Goal: Task Accomplishment & Management: Manage account settings

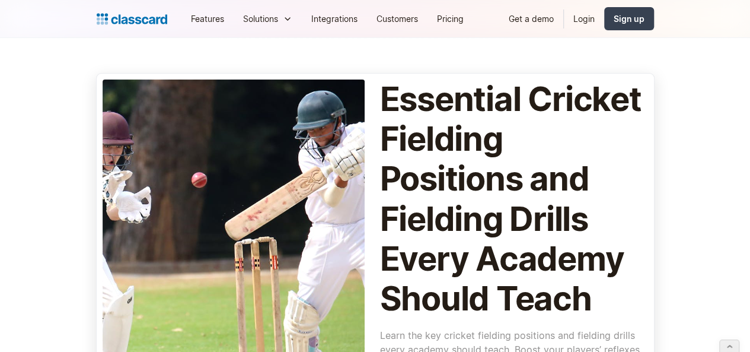
scroll to position [158, 0]
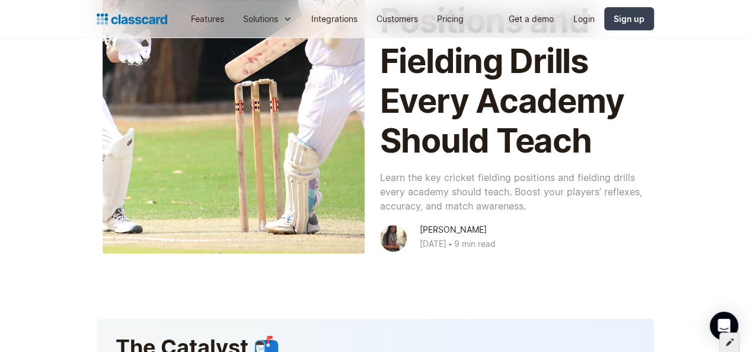
click at [730, 341] on icon at bounding box center [730, 341] width 8 height 8
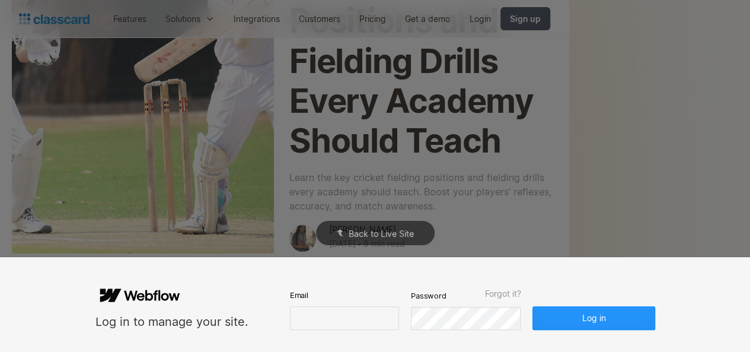
scroll to position [0, 0]
click at [347, 314] on input "email" at bounding box center [344, 318] width 109 height 24
type input "[PERSON_NAME][EMAIL_ADDRESS][DOMAIN_NAME]"
click at [532, 306] on button "Log in" at bounding box center [593, 318] width 122 height 24
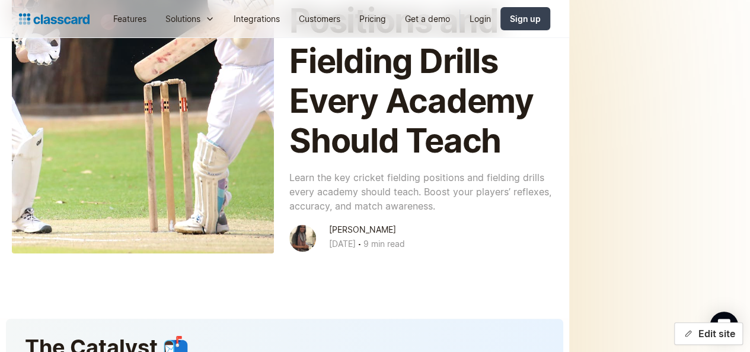
click at [685, 326] on button "Edit site" at bounding box center [708, 333] width 69 height 23
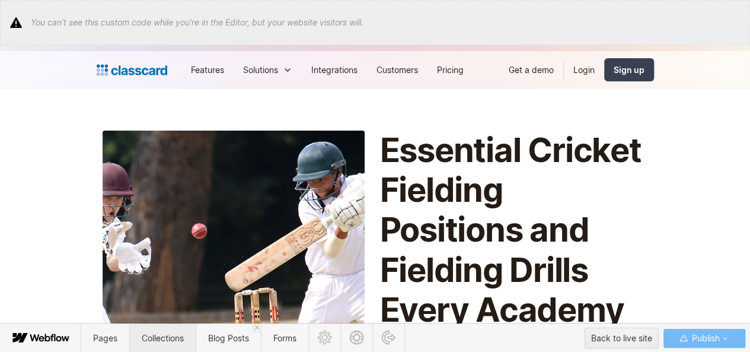
click at [171, 337] on span "Collections" at bounding box center [163, 338] width 42 height 10
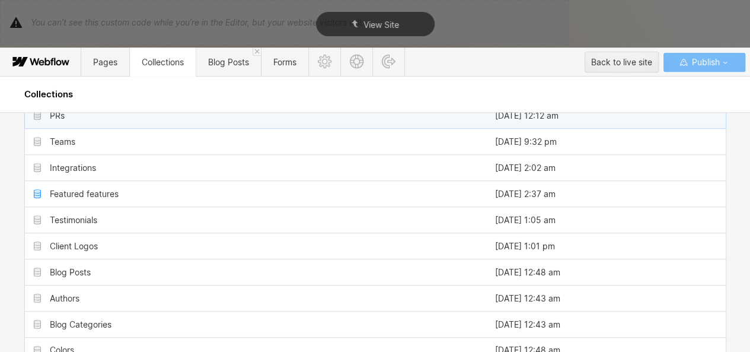
scroll to position [244, 0]
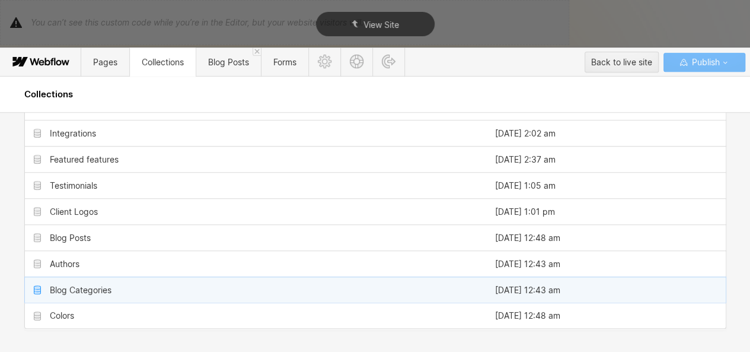
click at [94, 277] on div "Blog Categories" at bounding box center [255, 289] width 461 height 25
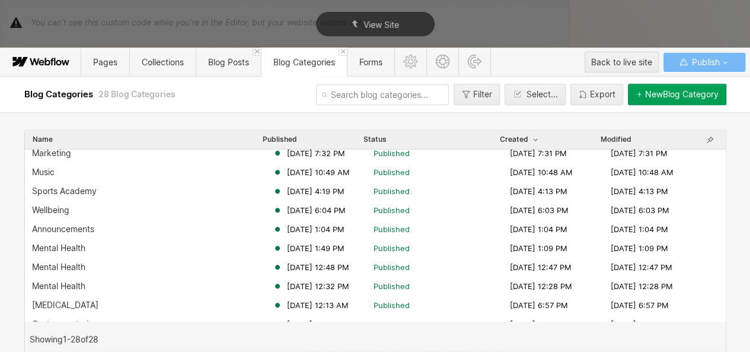
scroll to position [272, 0]
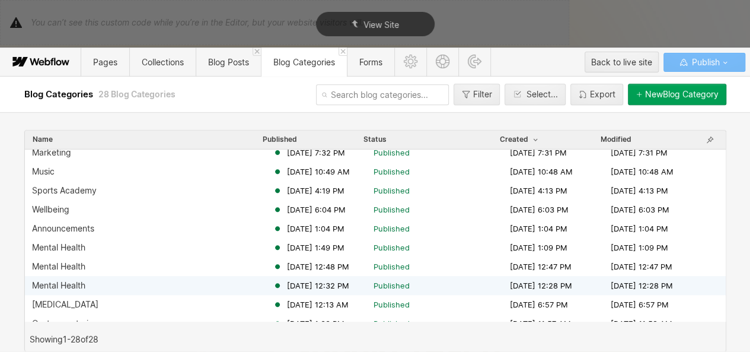
click at [84, 276] on div "Mental Health [DATE] 12:32 PM Published [DATE] 12:28 PM [DATE] 12:28 PM" at bounding box center [375, 285] width 701 height 19
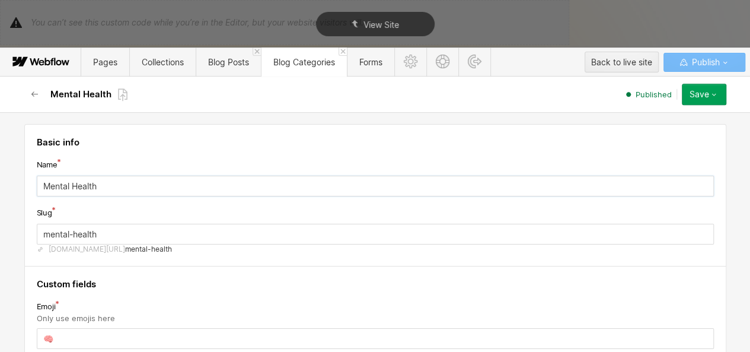
click at [111, 184] on input "Mental Health" at bounding box center [375, 186] width 677 height 21
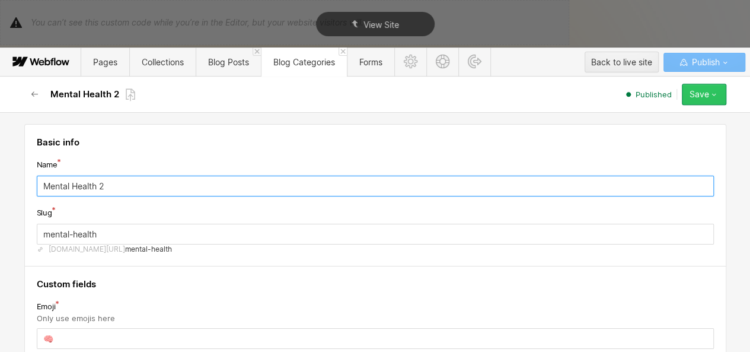
type input "Mental Health 2"
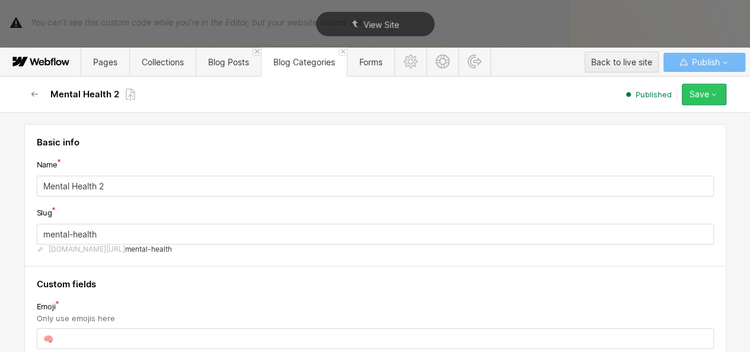
click at [706, 101] on button "Save" at bounding box center [704, 94] width 44 height 21
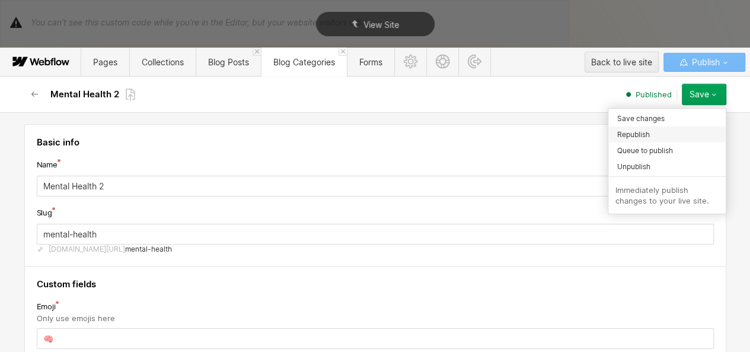
click at [656, 128] on div "Republish" at bounding box center [666, 134] width 117 height 16
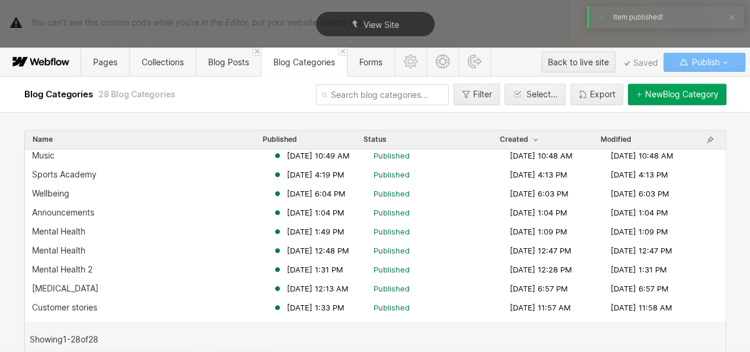
scroll to position [291, 0]
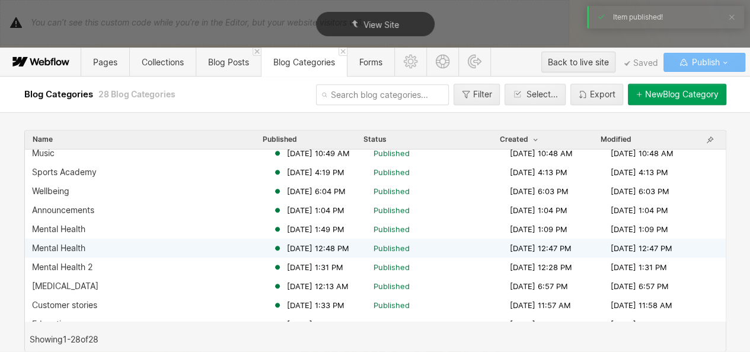
click at [141, 250] on div "Mental Health" at bounding box center [152, 247] width 241 height 9
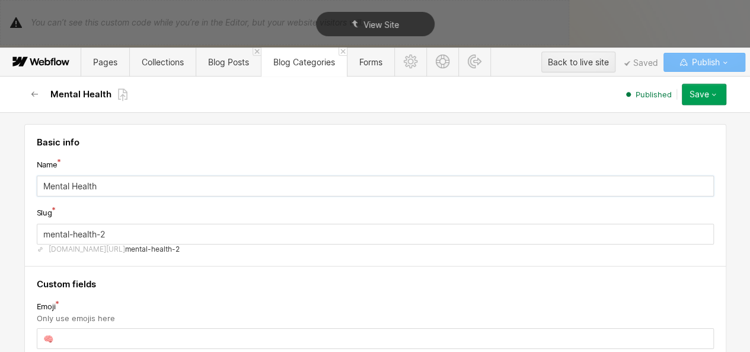
click at [131, 183] on input "Mental Health" at bounding box center [375, 186] width 677 height 21
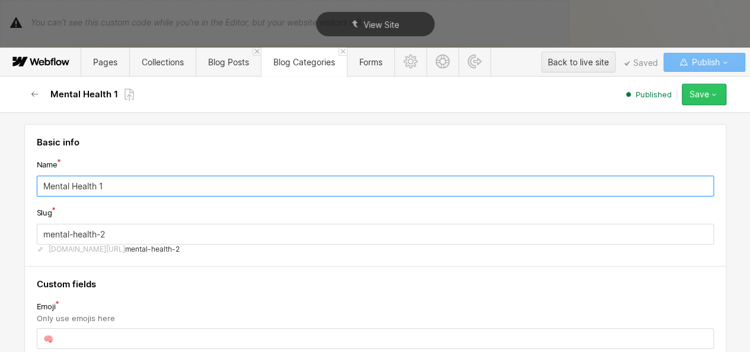
type input "Mental Health 1"
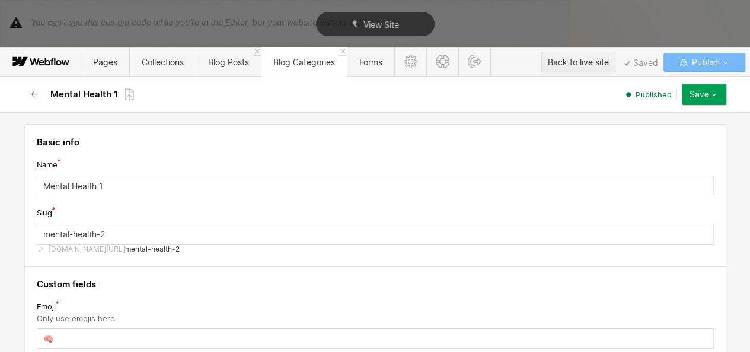
click at [693, 93] on div "Save" at bounding box center [700, 94] width 20 height 9
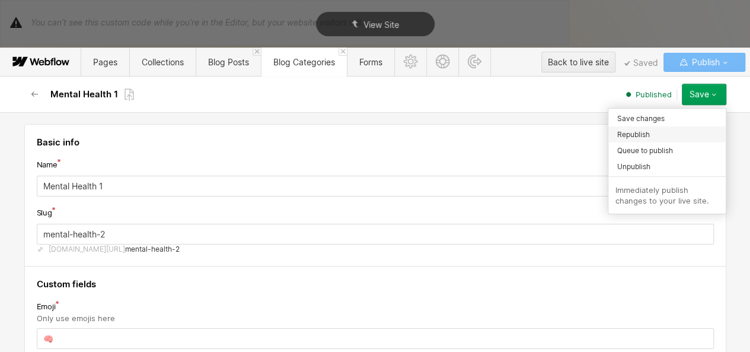
click at [637, 139] on span "Republish" at bounding box center [633, 134] width 33 height 11
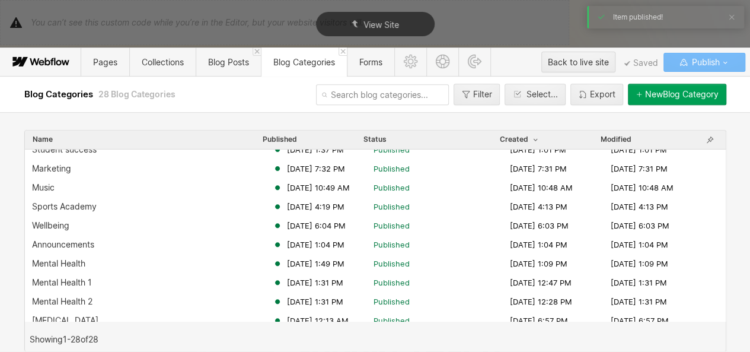
scroll to position [281, 0]
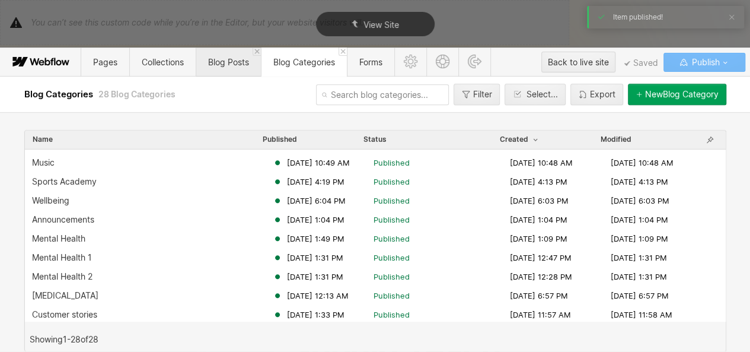
click at [218, 69] on span "Blog Posts" at bounding box center [228, 61] width 65 height 29
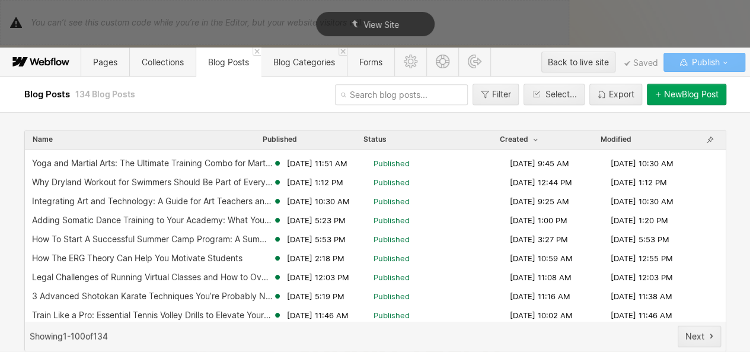
scroll to position [0, 0]
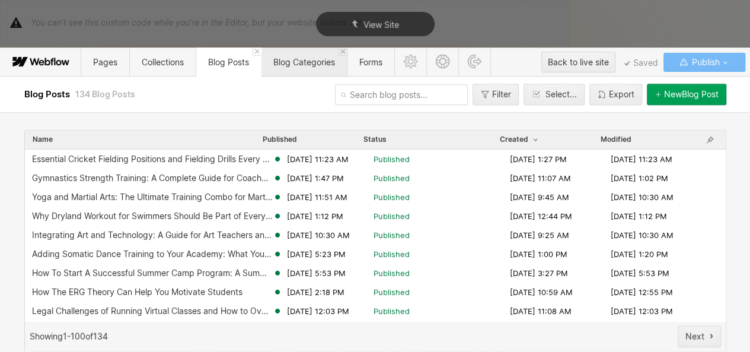
click at [305, 68] on span "Blog Categories" at bounding box center [304, 61] width 86 height 29
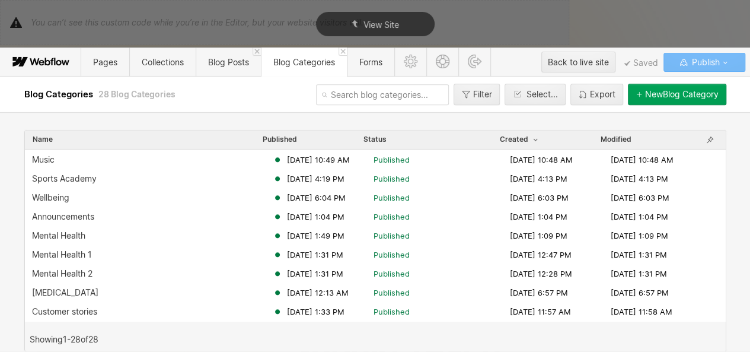
scroll to position [359, 0]
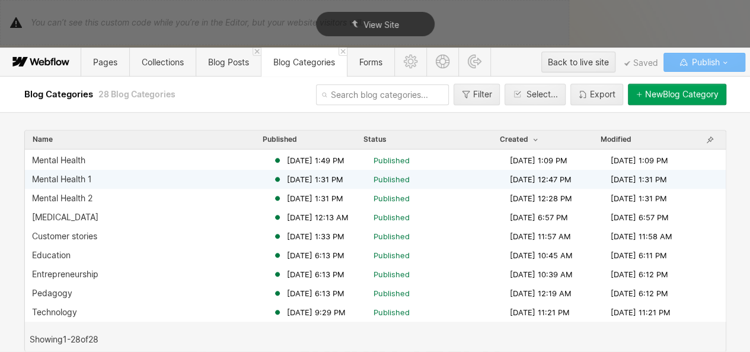
click at [146, 174] on div "Mental Health 1" at bounding box center [152, 178] width 241 height 9
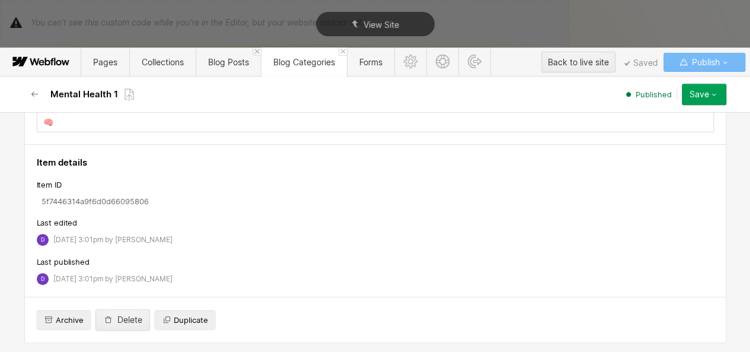
scroll to position [0, 0]
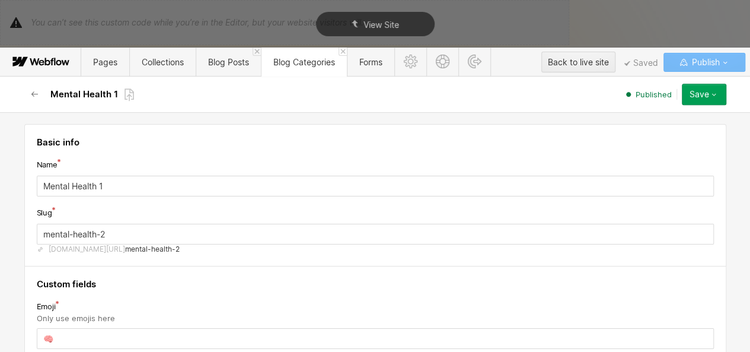
click at [713, 91] on icon "button" at bounding box center [713, 94] width 9 height 9
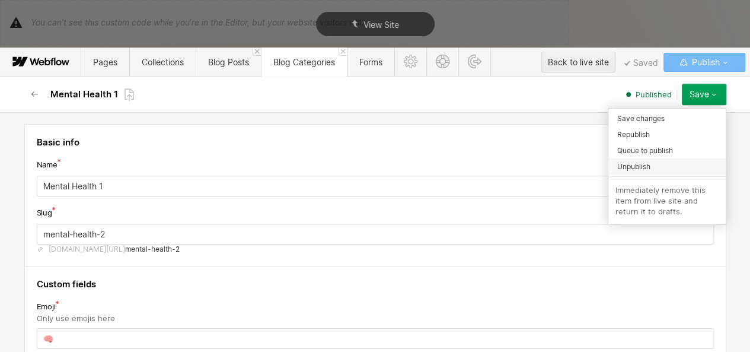
click at [639, 159] on div "Unpublish" at bounding box center [666, 166] width 117 height 16
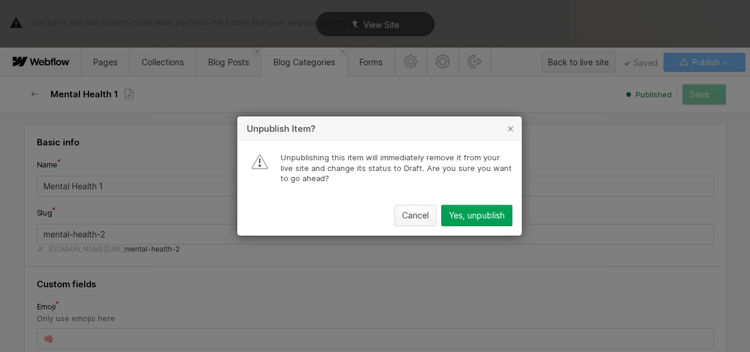
click at [411, 207] on button "Cancel" at bounding box center [415, 215] width 42 height 21
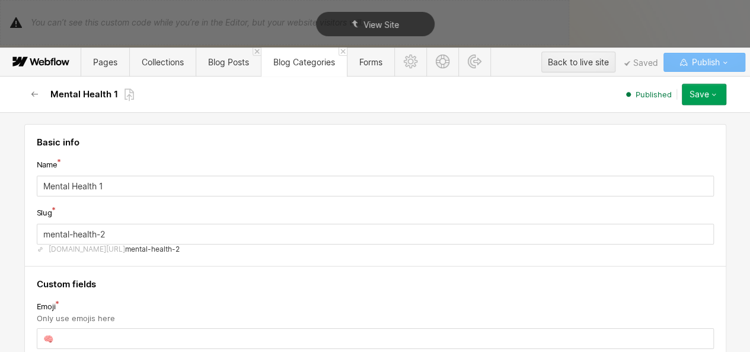
click at [708, 91] on div "Save" at bounding box center [700, 94] width 20 height 9
click at [37, 98] on icon "button" at bounding box center [34, 94] width 9 height 9
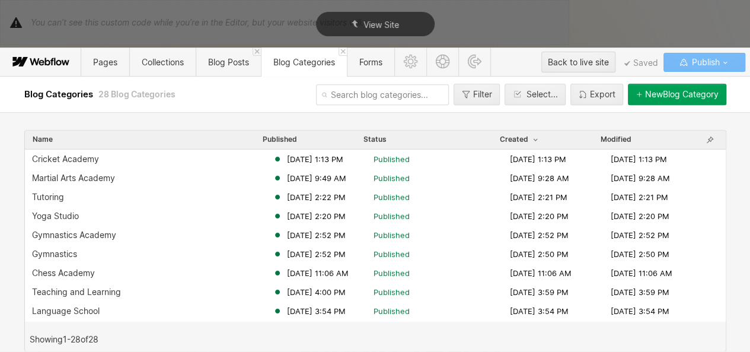
click at [33, 97] on span "Blog Categories" at bounding box center [59, 93] width 71 height 11
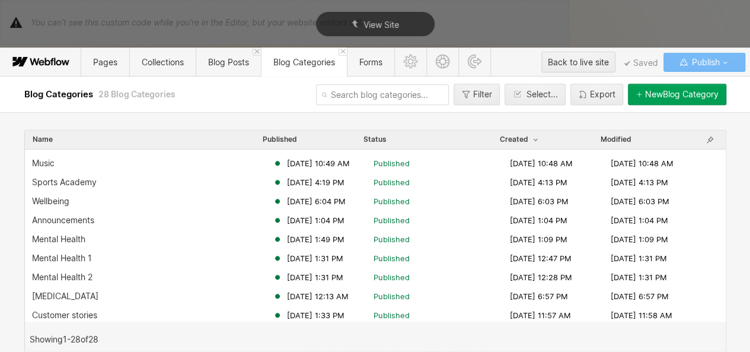
scroll to position [281, 0]
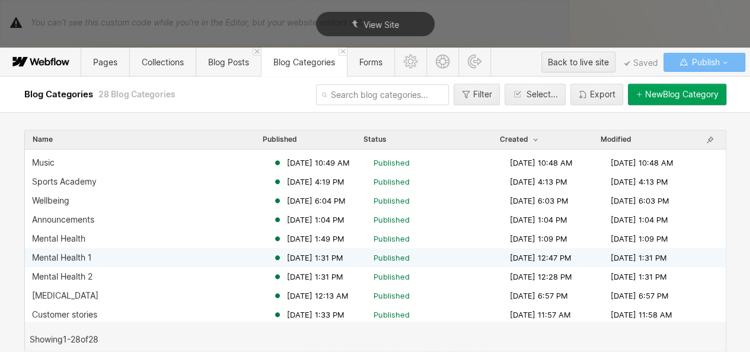
click at [94, 261] on div "Mental Health 1" at bounding box center [152, 257] width 241 height 9
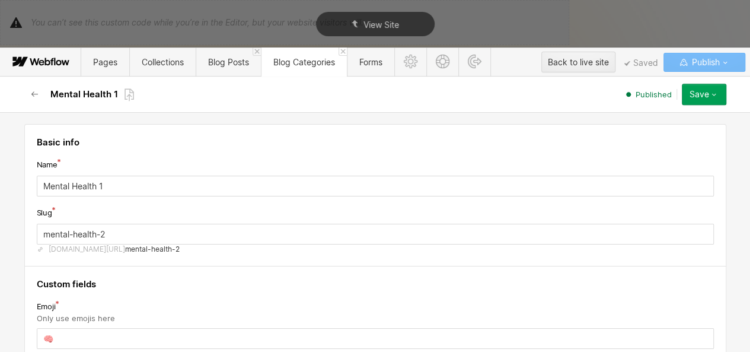
click at [700, 90] on div "Save" at bounding box center [700, 94] width 20 height 9
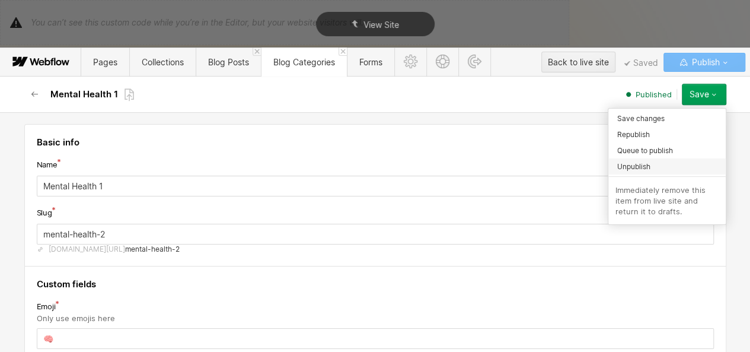
click at [646, 170] on span "Unpublish" at bounding box center [633, 166] width 33 height 11
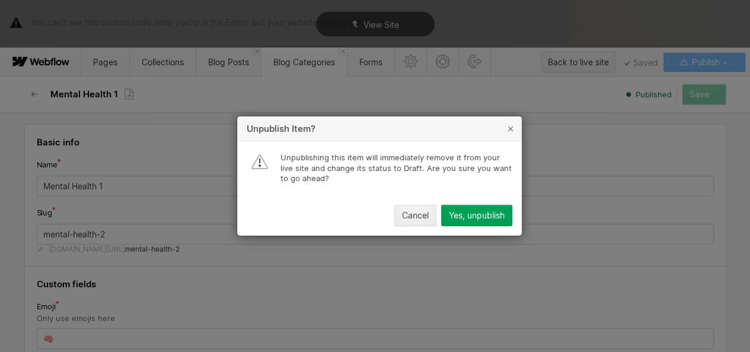
click at [510, 130] on icon "button" at bounding box center [510, 128] width 9 height 9
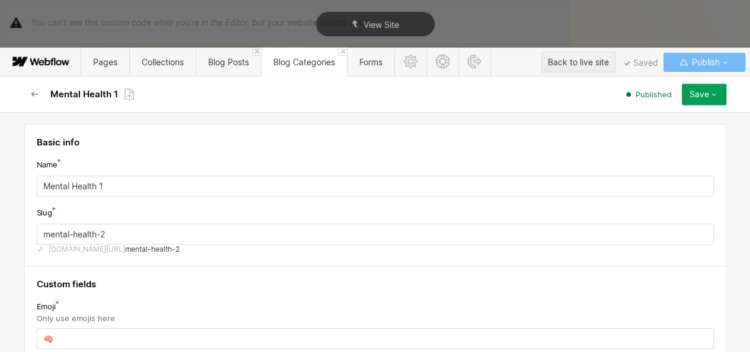
click at [32, 93] on icon "button" at bounding box center [34, 94] width 9 height 9
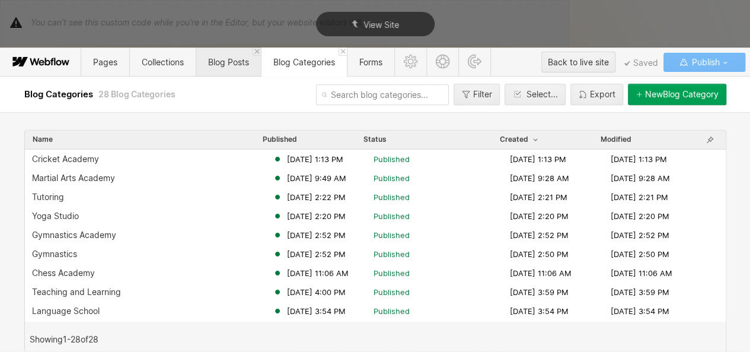
click at [210, 72] on span "Blog Posts" at bounding box center [228, 61] width 65 height 29
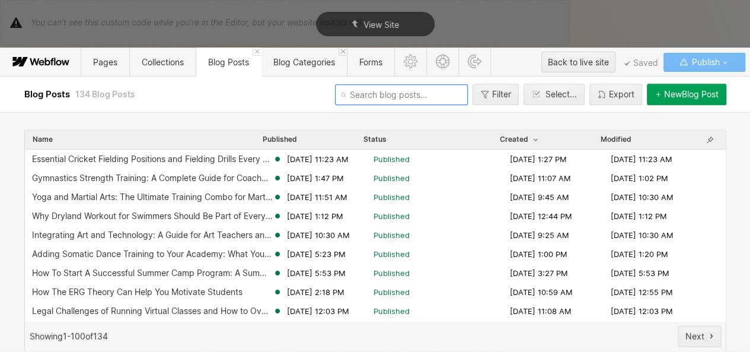
click at [413, 90] on input "text" at bounding box center [401, 94] width 133 height 21
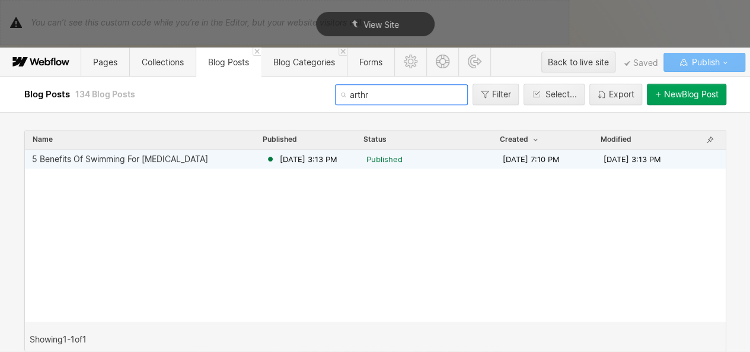
type input "arthr"
click at [378, 152] on div "5 Benefits Of Swimming For [MEDICAL_DATA] [DATE] 3:13 PM Published [DATE] 7:10 …" at bounding box center [375, 158] width 701 height 19
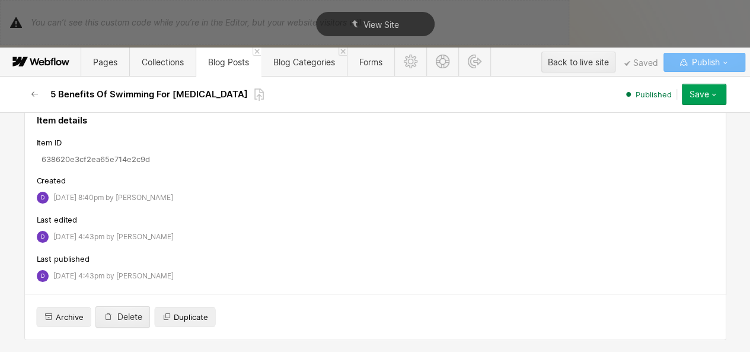
scroll to position [4254, 0]
click at [100, 81] on link "×" at bounding box center [102, 78] width 5 height 5
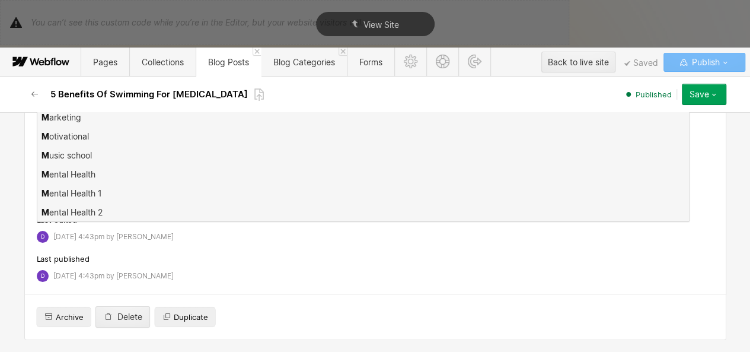
scroll to position [0, 0]
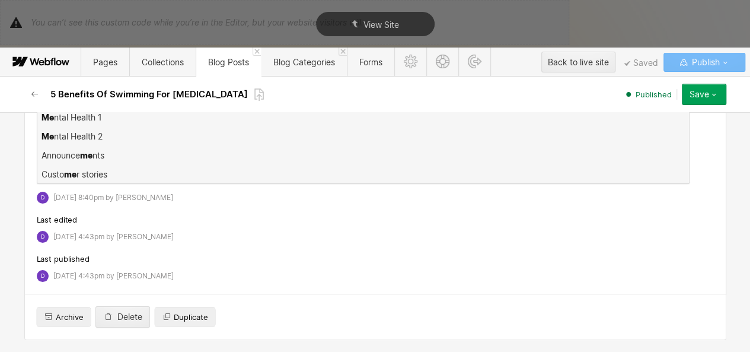
type input "ment"
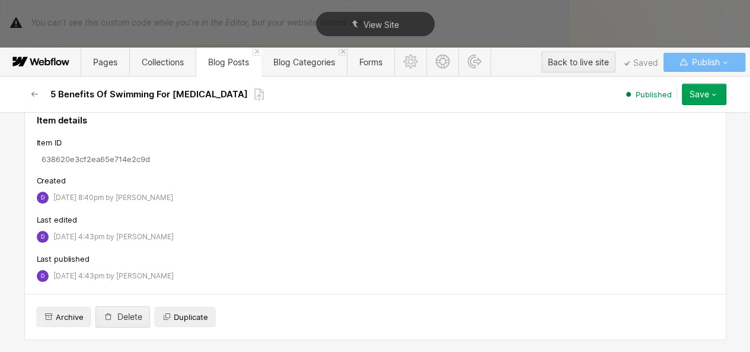
click at [707, 92] on div "Save" at bounding box center [700, 94] width 20 height 9
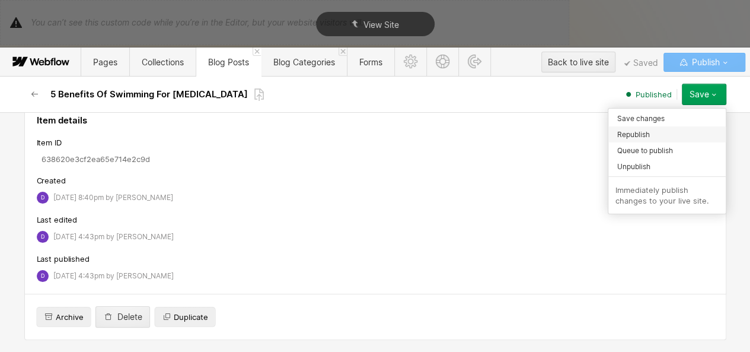
click at [655, 138] on div "Republish" at bounding box center [666, 134] width 117 height 16
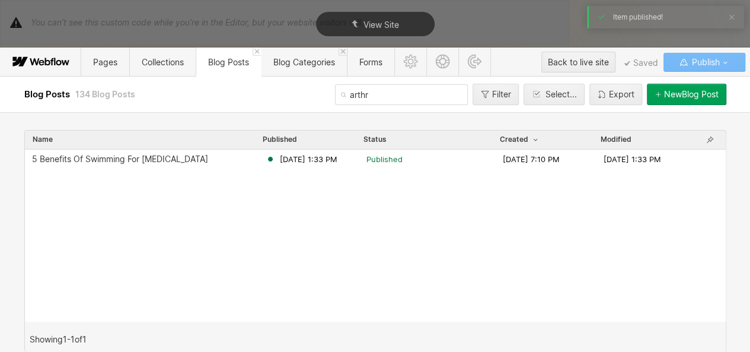
click at [356, 97] on input "arthr" at bounding box center [401, 94] width 133 height 21
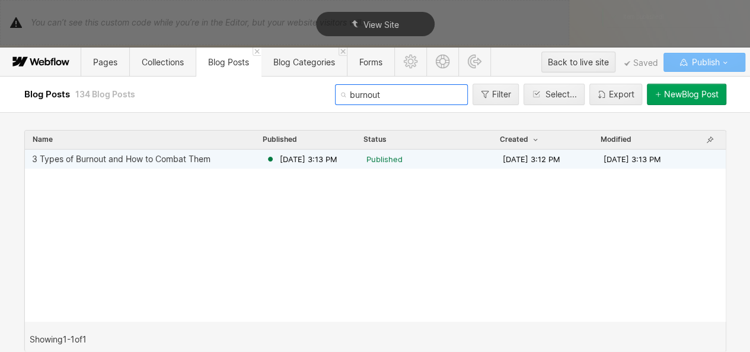
type input "burnout"
click at [307, 157] on span "[DATE] 3:13 PM" at bounding box center [309, 159] width 58 height 11
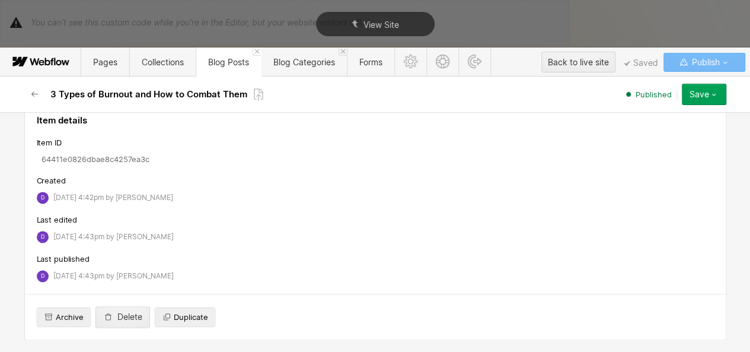
scroll to position [5607, 0]
click at [100, 81] on link "×" at bounding box center [102, 78] width 5 height 5
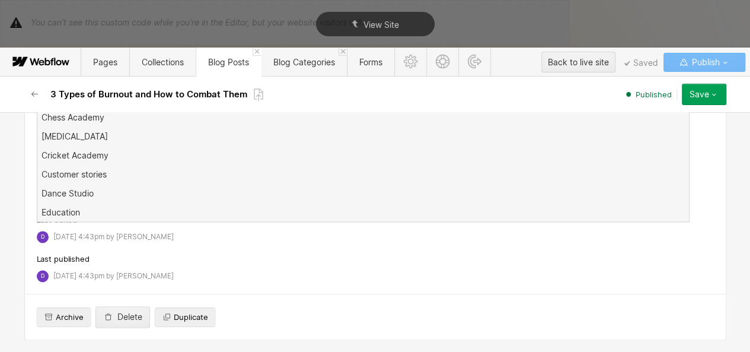
scroll to position [0, 0]
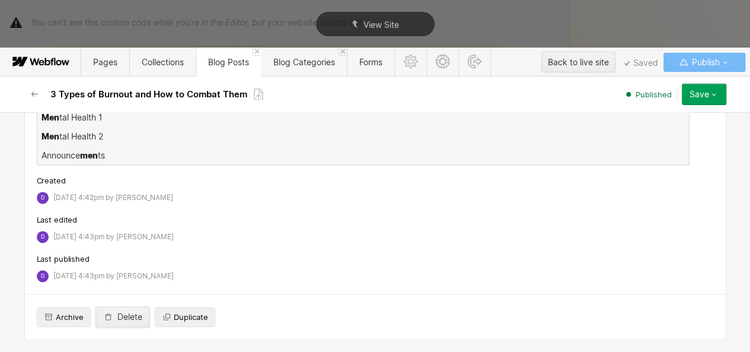
type input "ment"
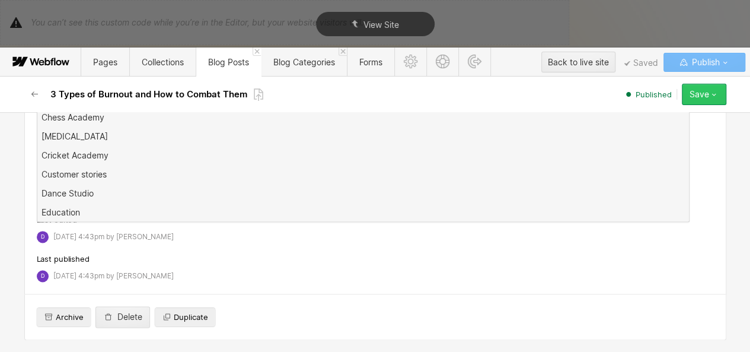
click at [704, 100] on button "Save" at bounding box center [704, 94] width 44 height 21
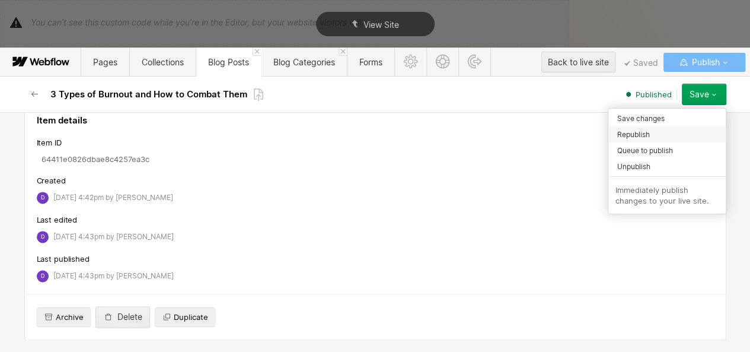
click at [639, 135] on span "Republish" at bounding box center [633, 134] width 33 height 11
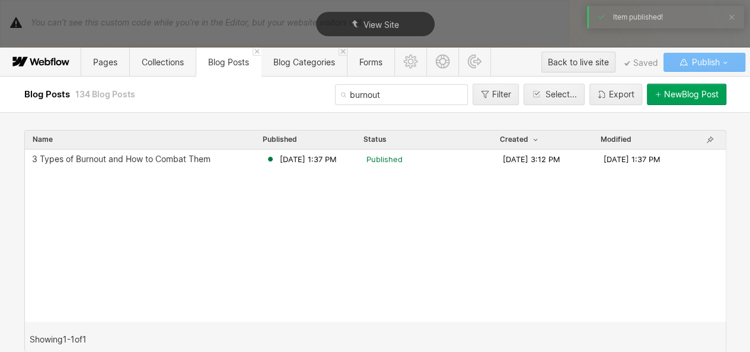
click at [360, 97] on input "burnout" at bounding box center [401, 94] width 133 height 21
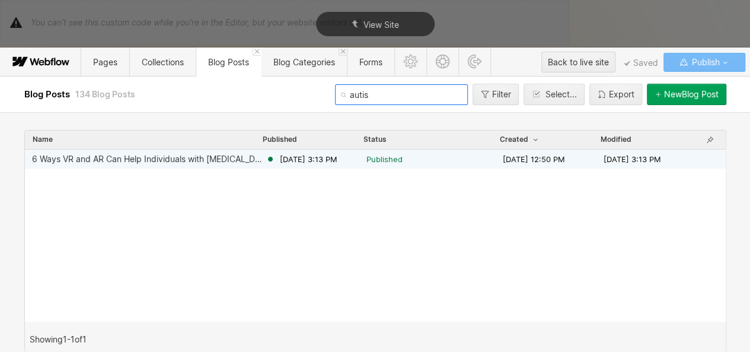
type input "autis"
click at [345, 164] on div "6 Ways VR and AR Can Help Individuals with [MEDICAL_DATA] [DATE] 3:13 PM Publis…" at bounding box center [375, 158] width 701 height 19
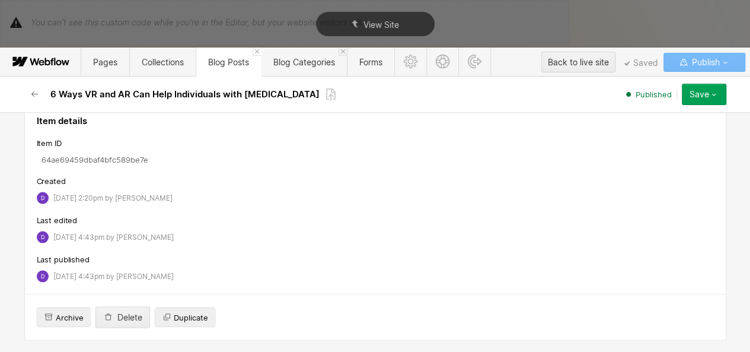
scroll to position [5434, 0]
click at [159, 82] on link "×" at bounding box center [161, 80] width 5 height 5
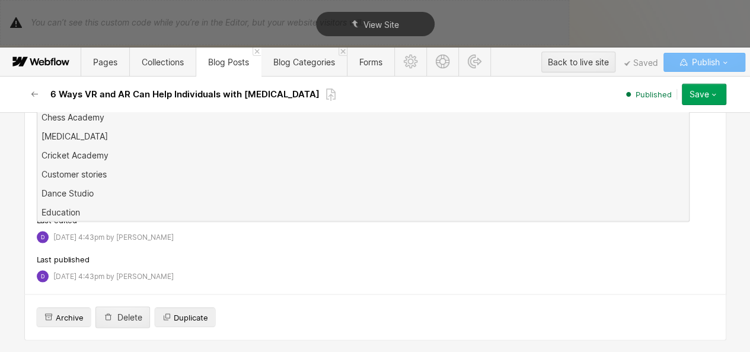
scroll to position [0, 0]
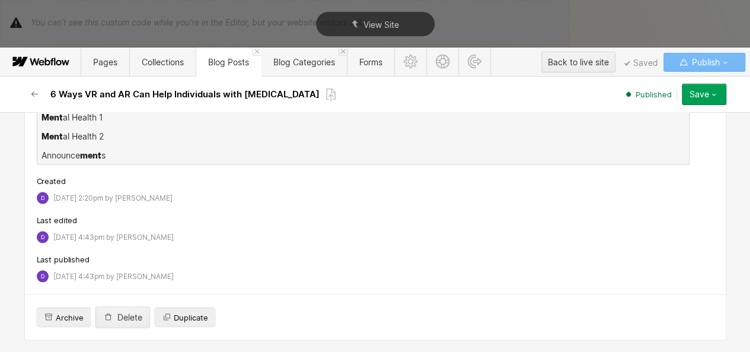
type input "menta"
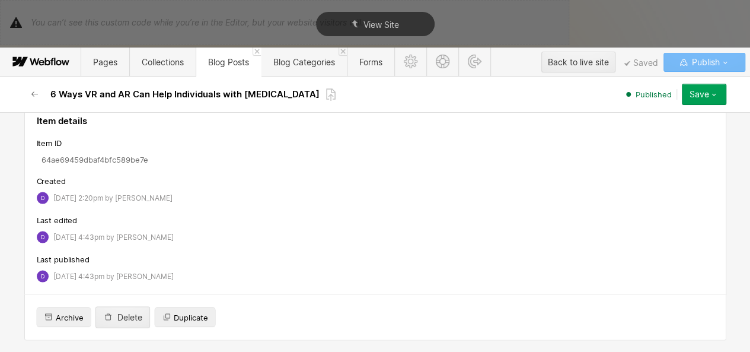
click at [703, 95] on div "Save" at bounding box center [700, 94] width 20 height 9
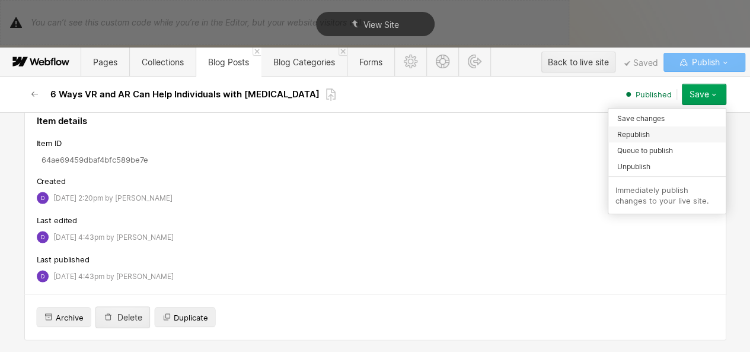
click at [644, 135] on span "Republish" at bounding box center [633, 134] width 33 height 11
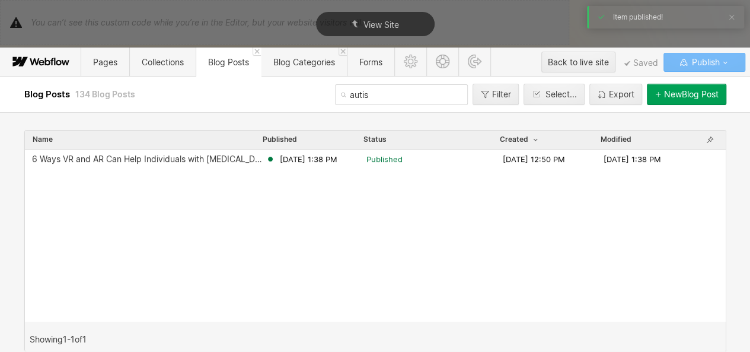
click at [372, 94] on input "autis" at bounding box center [401, 94] width 133 height 21
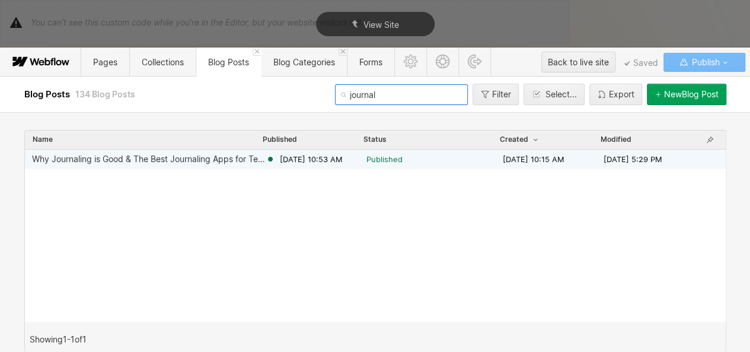
type input "journal"
click at [293, 163] on span "[DATE] 10:53 AM" at bounding box center [311, 159] width 63 height 11
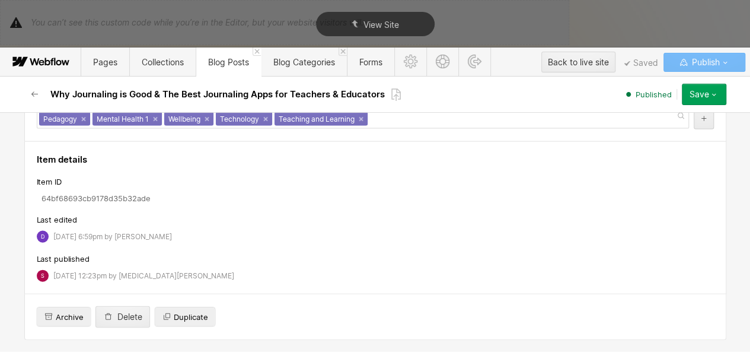
scroll to position [7213, 0]
click at [153, 122] on link "×" at bounding box center [155, 119] width 5 height 5
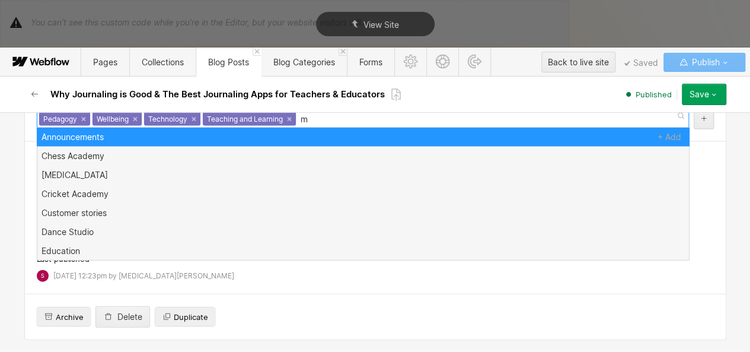
scroll to position [0, 0]
type input "men"
click at [704, 104] on button "Save" at bounding box center [704, 94] width 44 height 21
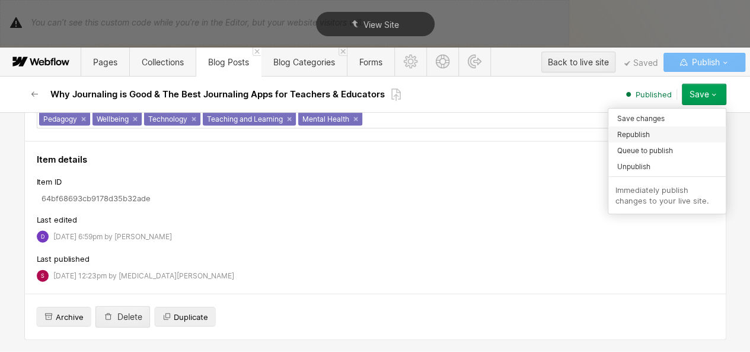
click at [681, 128] on div "Republish" at bounding box center [666, 134] width 117 height 16
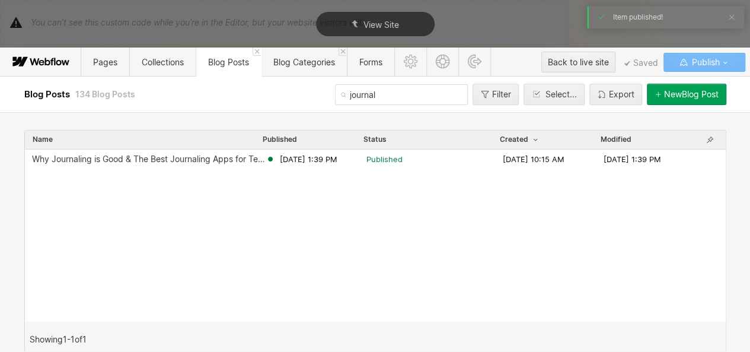
click at [384, 97] on input "journal" at bounding box center [401, 94] width 133 height 21
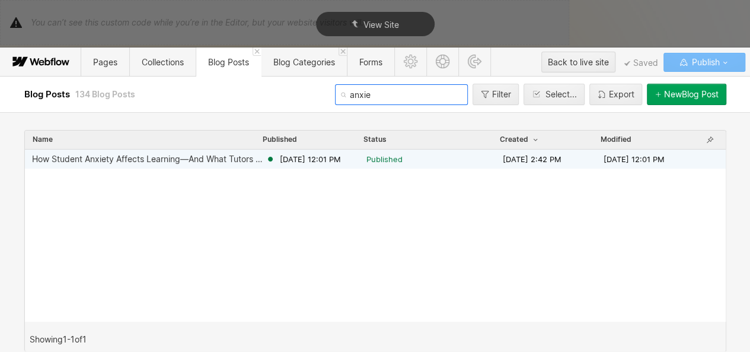
type input "anxie"
click at [280, 162] on span "[DATE] 12:01 PM" at bounding box center [310, 159] width 61 height 11
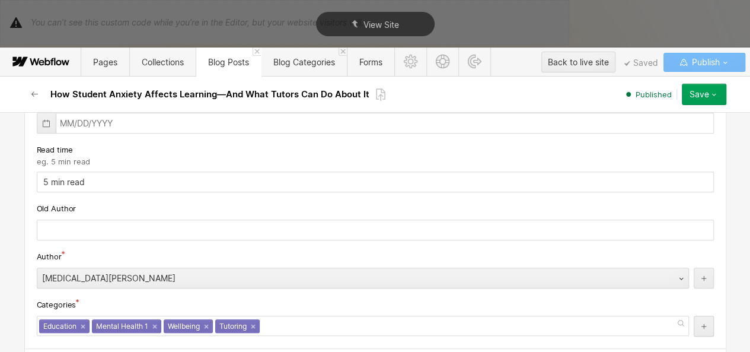
scroll to position [4962, 0]
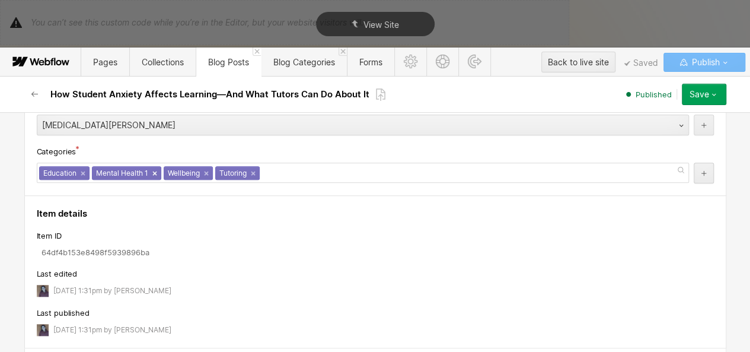
click at [152, 176] on link "×" at bounding box center [154, 173] width 5 height 5
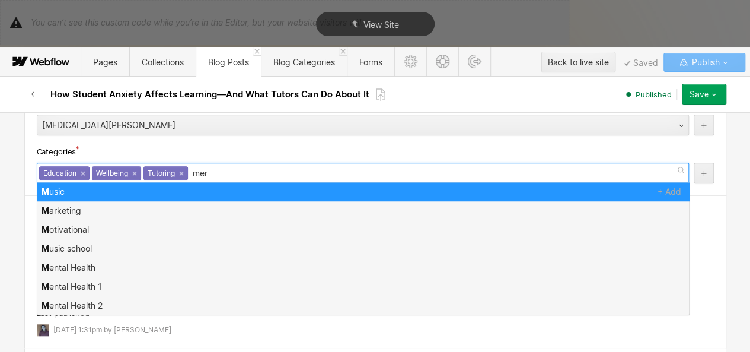
scroll to position [0, 0]
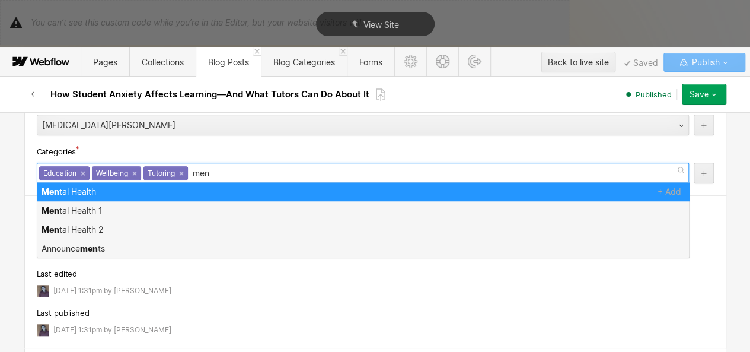
type input "ment"
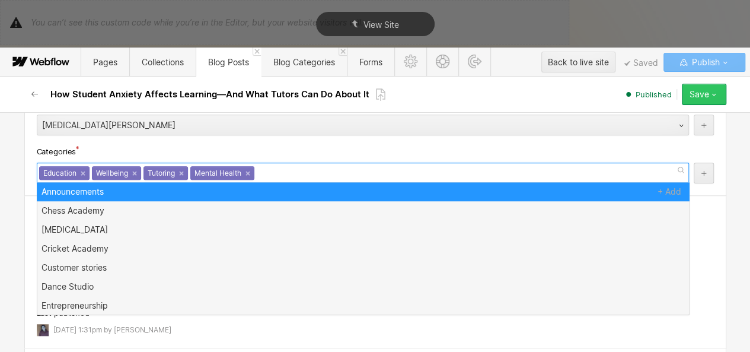
click at [712, 99] on button "Save" at bounding box center [704, 94] width 44 height 21
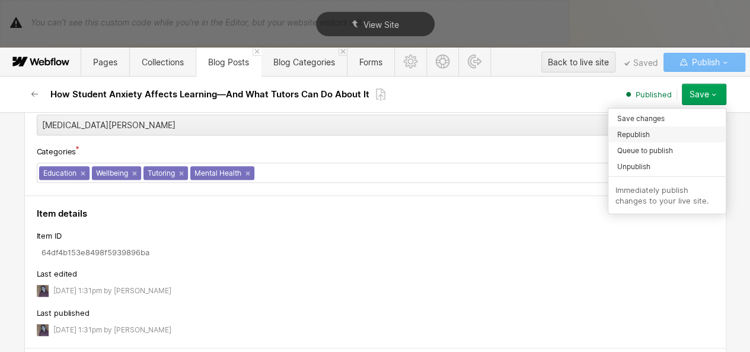
click at [672, 127] on div "Republish" at bounding box center [666, 134] width 117 height 16
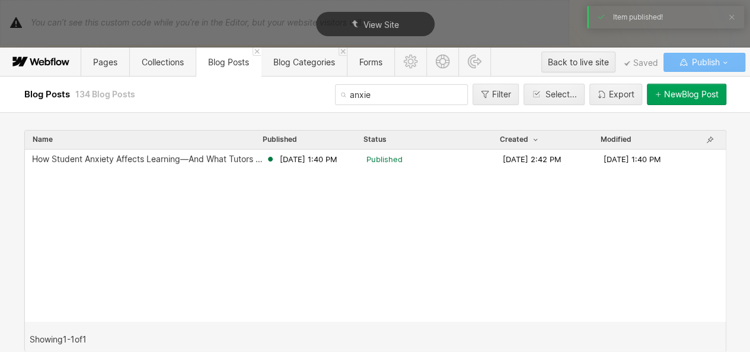
click at [368, 94] on input "anxie" at bounding box center [401, 94] width 133 height 21
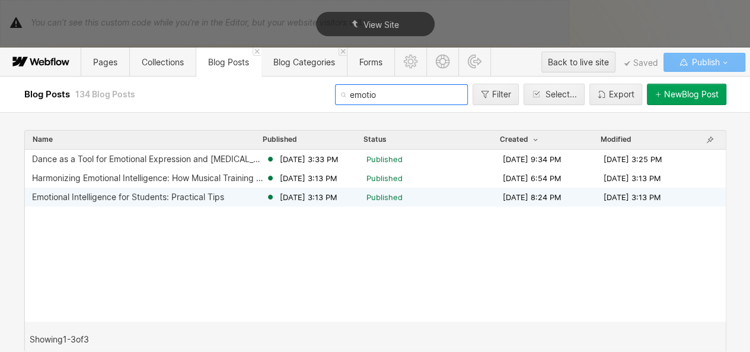
type input "emotio"
click at [173, 196] on div "Emotional Intelligence for Students‍: Practical Tips" at bounding box center [128, 196] width 192 height 9
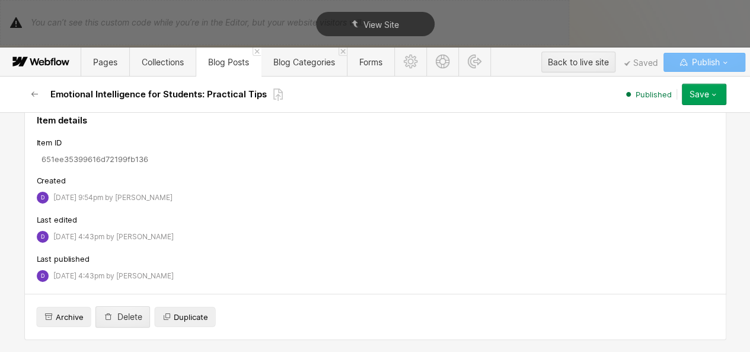
scroll to position [8269, 0]
click at [100, 81] on link "×" at bounding box center [102, 78] width 5 height 5
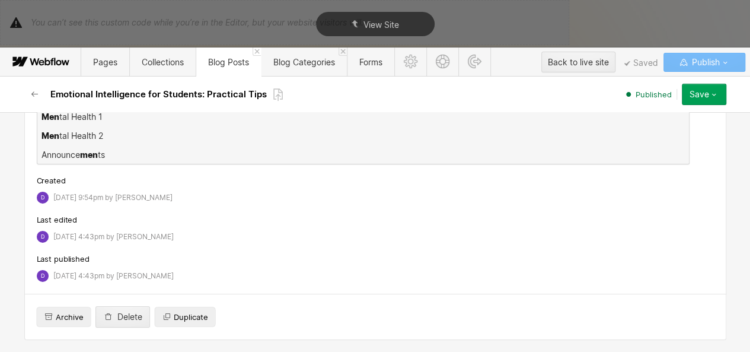
scroll to position [0, 0]
type input "ment"
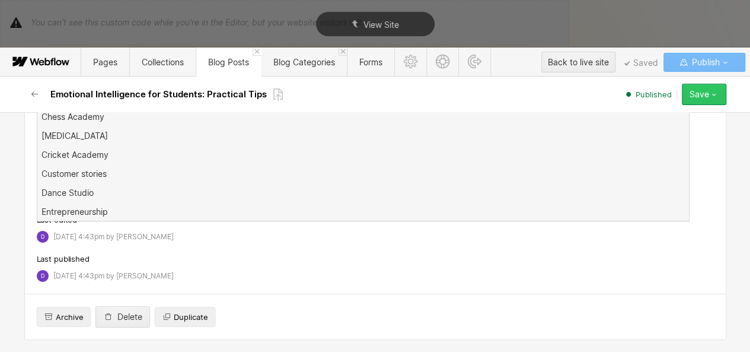
click at [706, 101] on button "Save" at bounding box center [704, 94] width 44 height 21
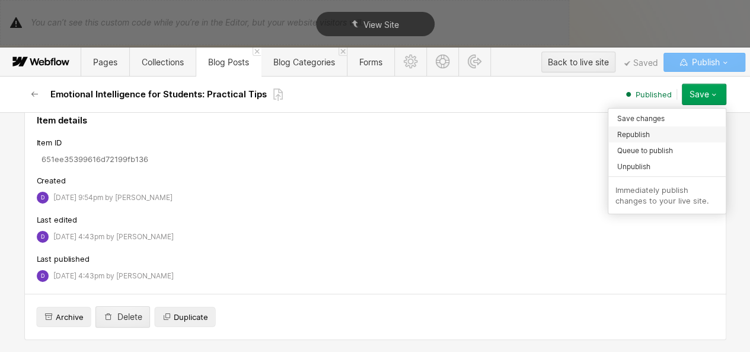
click at [665, 138] on div "Republish" at bounding box center [666, 134] width 117 height 16
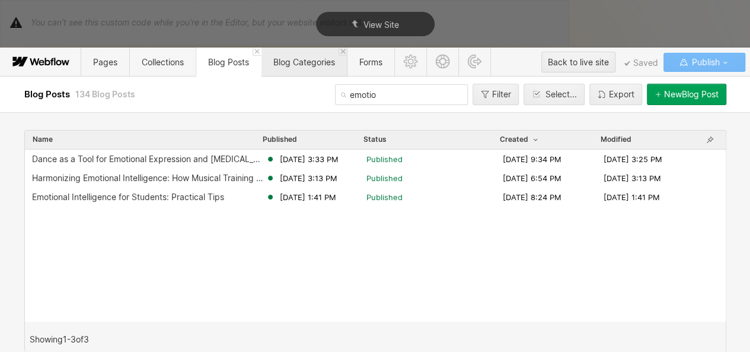
click at [282, 54] on span "Blog Categories" at bounding box center [304, 61] width 86 height 29
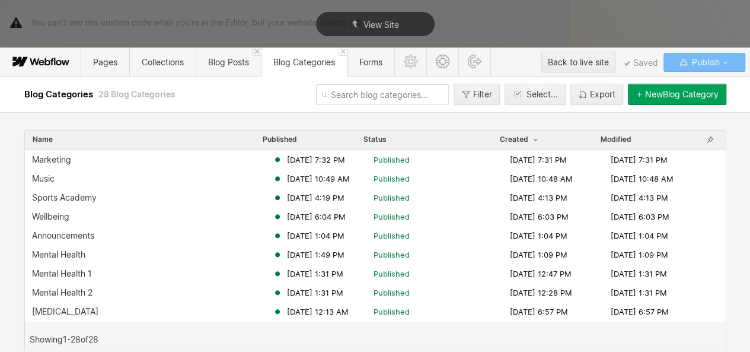
scroll to position [266, 0]
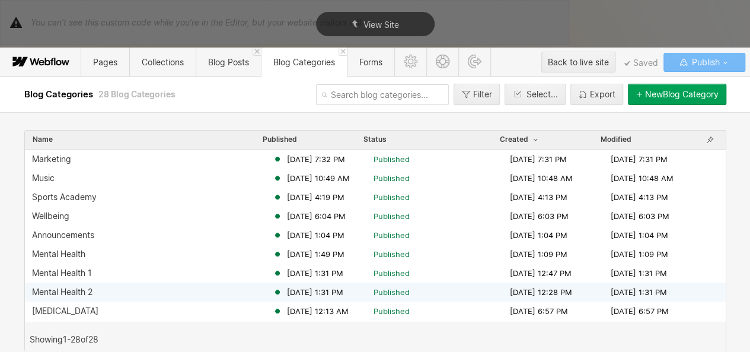
click at [160, 288] on div "Mental Health 2" at bounding box center [152, 291] width 241 height 9
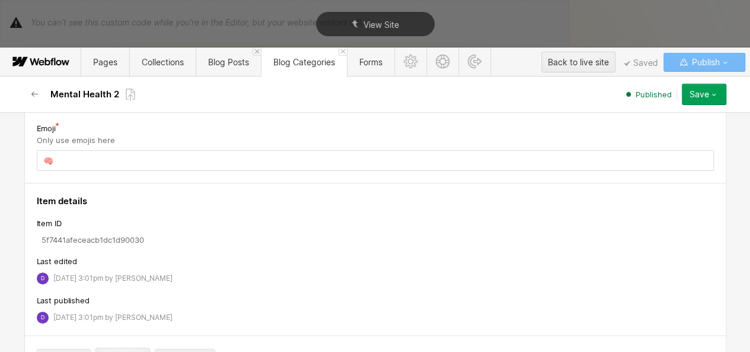
scroll to position [216, 0]
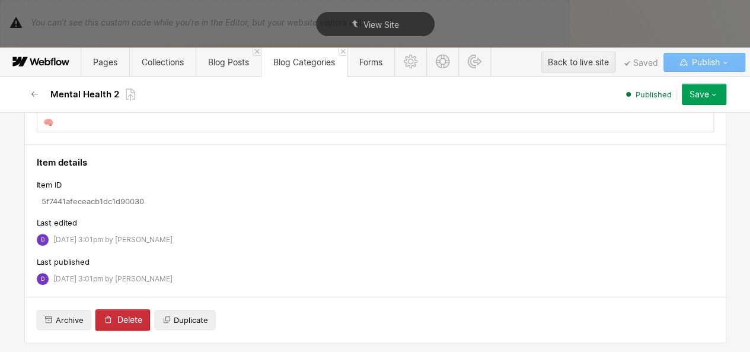
click at [125, 311] on button "Delete" at bounding box center [122, 319] width 55 height 21
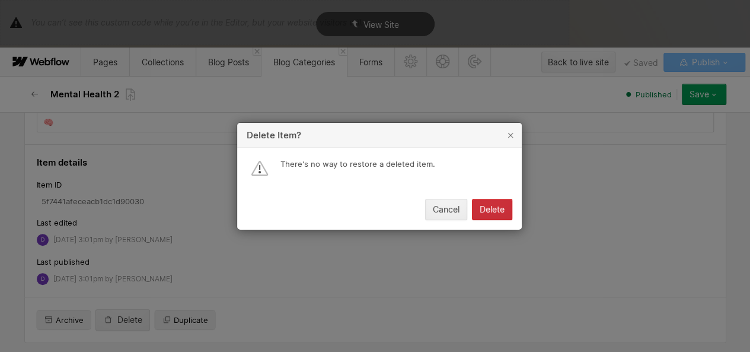
click at [486, 210] on div "Delete" at bounding box center [492, 209] width 25 height 9
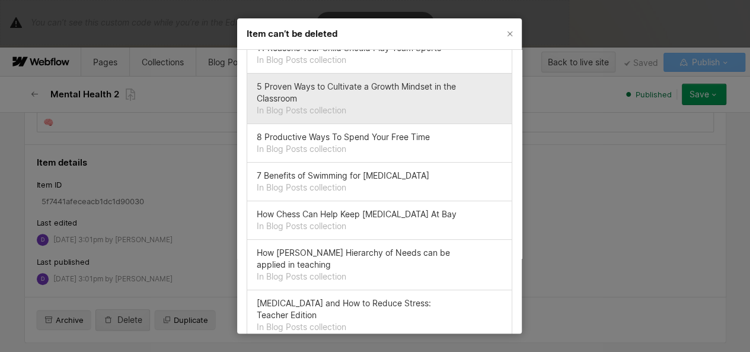
scroll to position [147, 0]
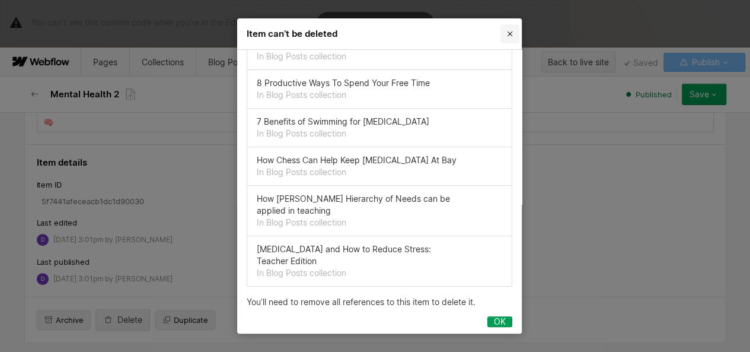
click at [508, 31] on icon "Close" at bounding box center [509, 33] width 9 height 9
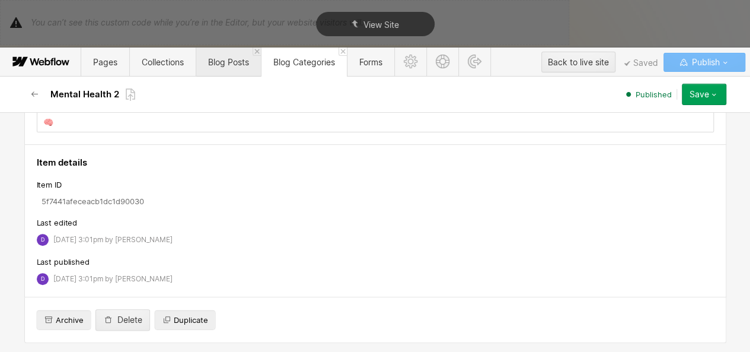
click at [250, 72] on span "Blog Posts" at bounding box center [228, 61] width 65 height 29
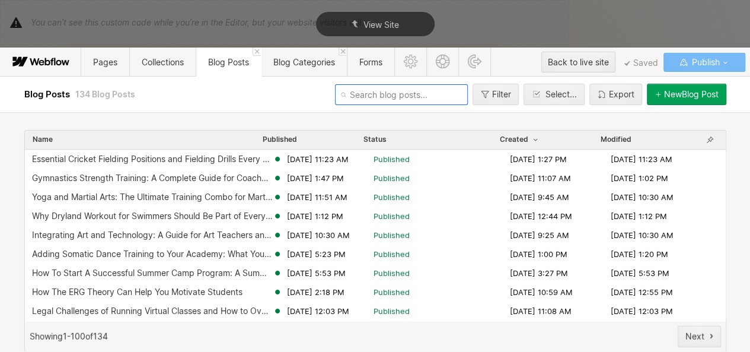
click at [390, 101] on input "text" at bounding box center [401, 94] width 133 height 21
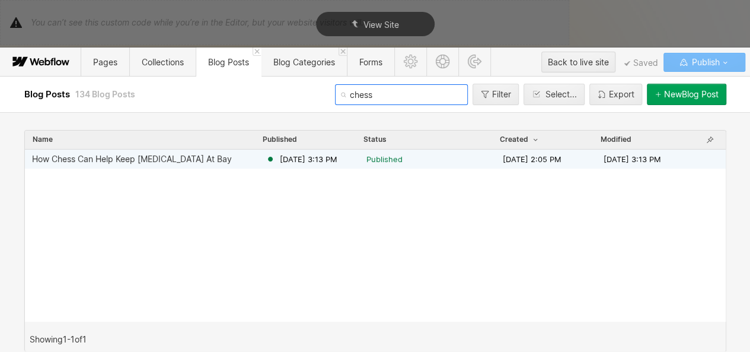
type input "chess"
click at [331, 156] on span "[DATE] 3:13 PM" at bounding box center [309, 159] width 58 height 11
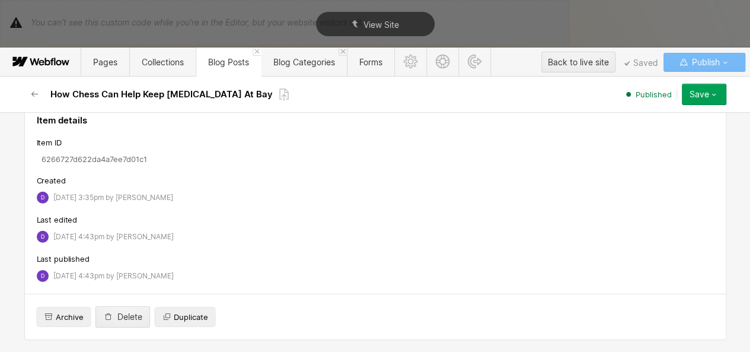
scroll to position [2999, 0]
click at [100, 82] on link "×" at bounding box center [102, 80] width 5 height 5
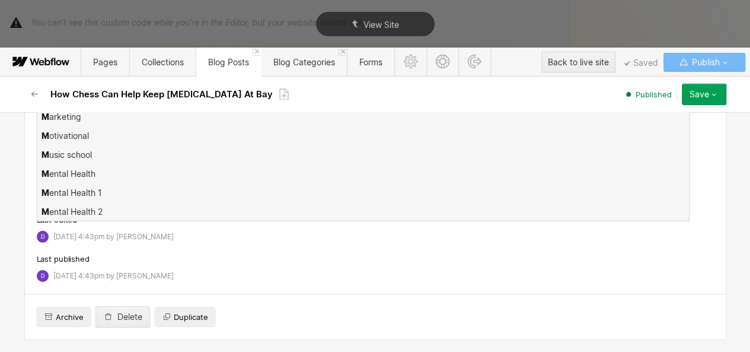
scroll to position [0, 0]
type input "men"
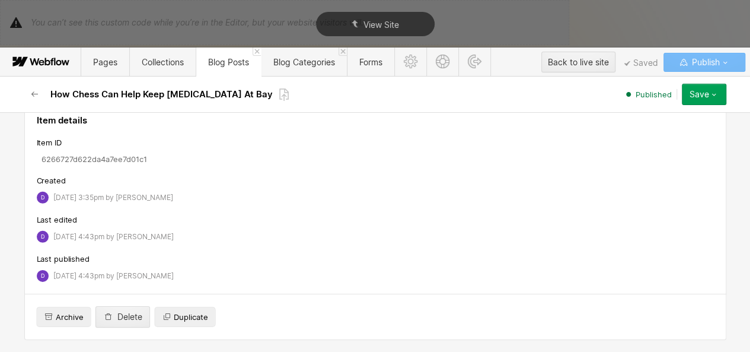
click at [693, 101] on button "Save" at bounding box center [704, 94] width 44 height 21
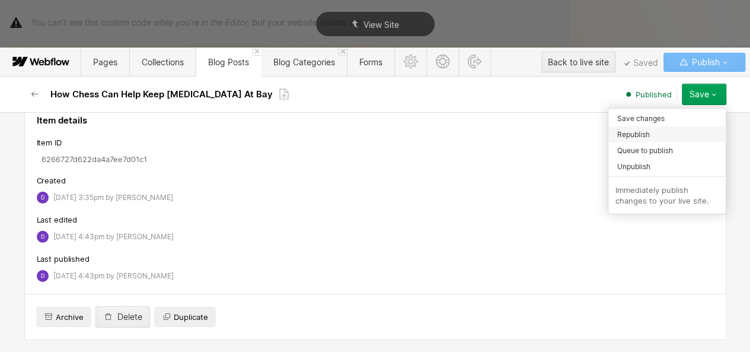
click at [663, 135] on div "Republish" at bounding box center [666, 134] width 117 height 16
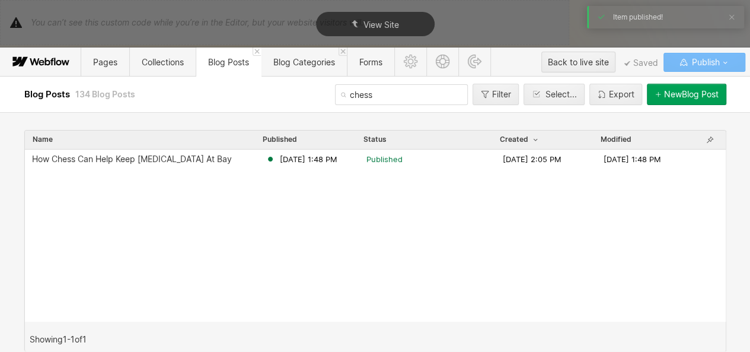
click at [368, 98] on input "chess" at bounding box center [401, 94] width 133 height 21
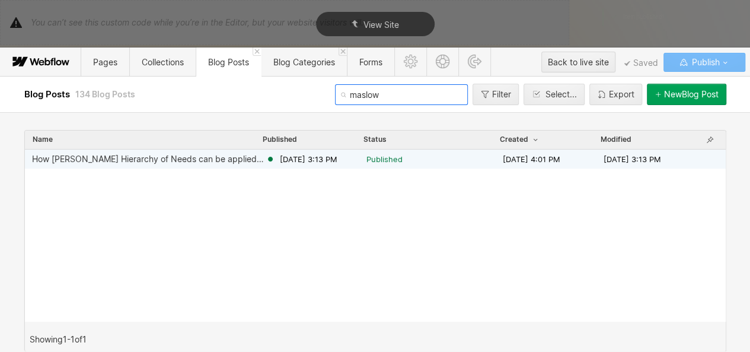
type input "maslow"
click at [322, 161] on span "[DATE] 3:13 PM" at bounding box center [309, 159] width 58 height 11
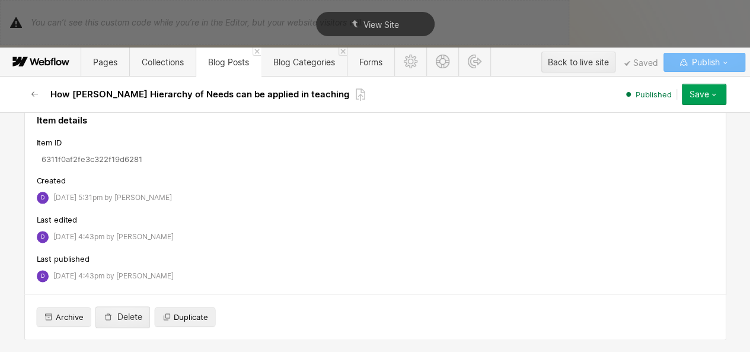
scroll to position [3157, 0]
click at [206, 81] on link "×" at bounding box center [208, 78] width 5 height 5
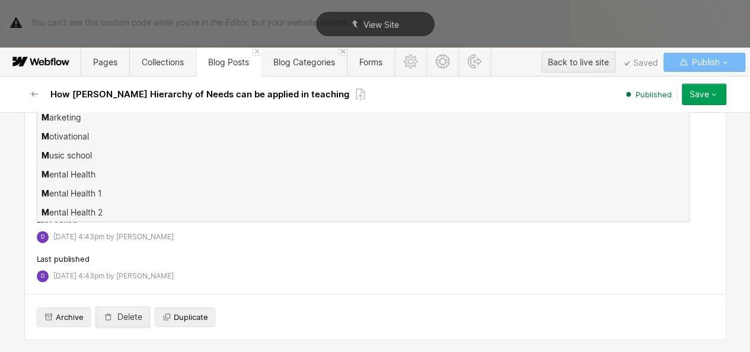
scroll to position [0, 0]
type input "ment"
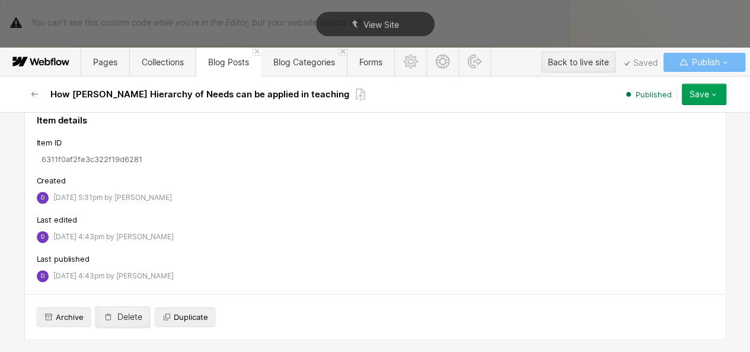
click at [702, 98] on div "Save" at bounding box center [700, 94] width 20 height 9
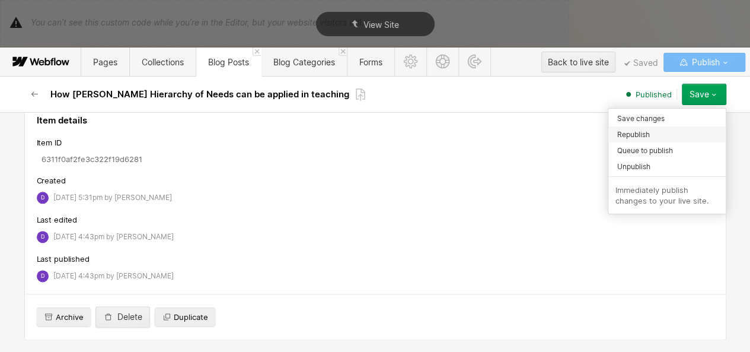
click at [678, 131] on div "Republish" at bounding box center [666, 134] width 117 height 16
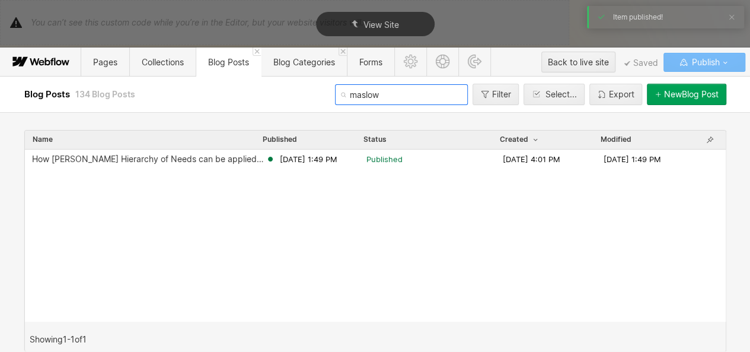
click at [394, 100] on input "maslow" at bounding box center [401, 94] width 133 height 21
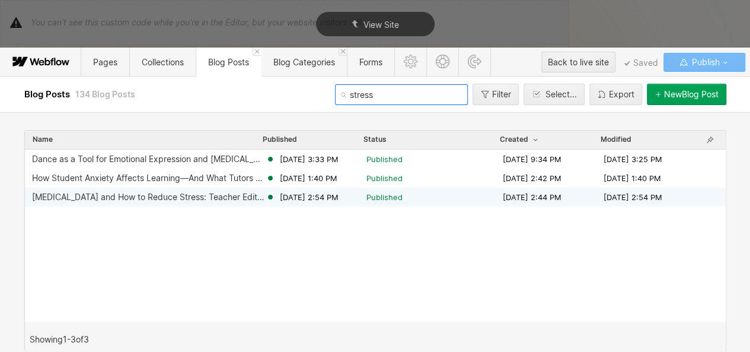
type input "stress"
click at [274, 196] on icon at bounding box center [270, 196] width 9 height 9
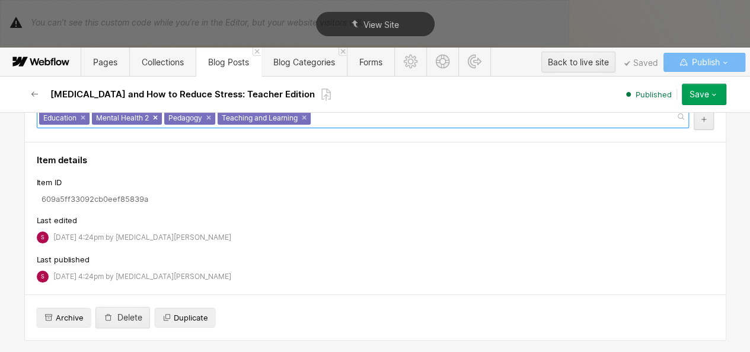
scroll to position [1, 0]
click at [153, 119] on link "×" at bounding box center [155, 116] width 5 height 5
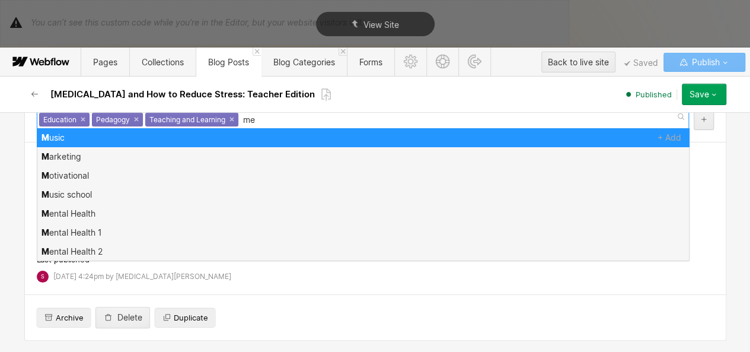
scroll to position [0, 0]
type input "ment"
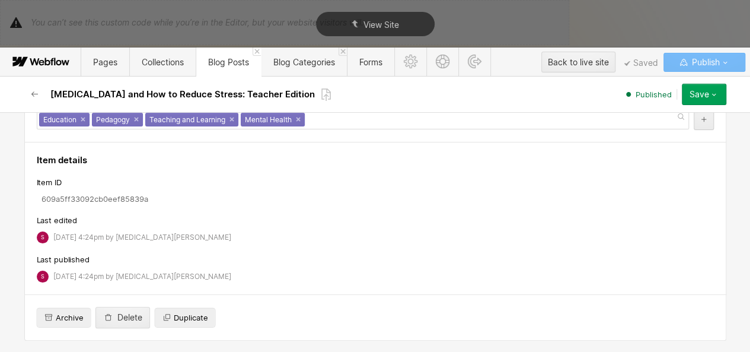
click at [714, 94] on icon "button" at bounding box center [713, 94] width 9 height 9
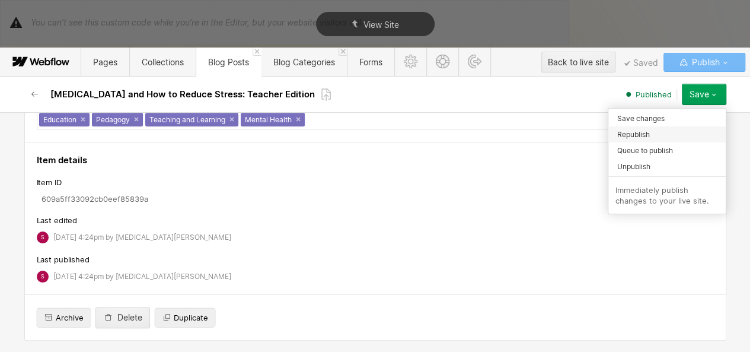
click at [668, 138] on div "Republish" at bounding box center [666, 134] width 117 height 16
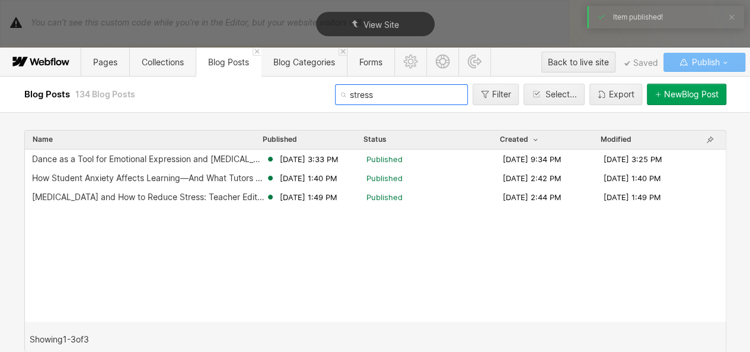
click at [387, 94] on input "stress" at bounding box center [401, 94] width 133 height 21
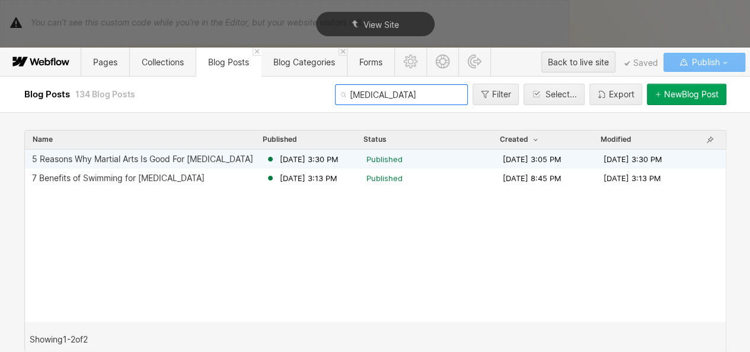
type input "[MEDICAL_DATA]"
click at [280, 165] on div "5 Reasons Why Martial Arts Is Good For [MEDICAL_DATA] [DATE] 3:30 PM Published …" at bounding box center [375, 158] width 701 height 19
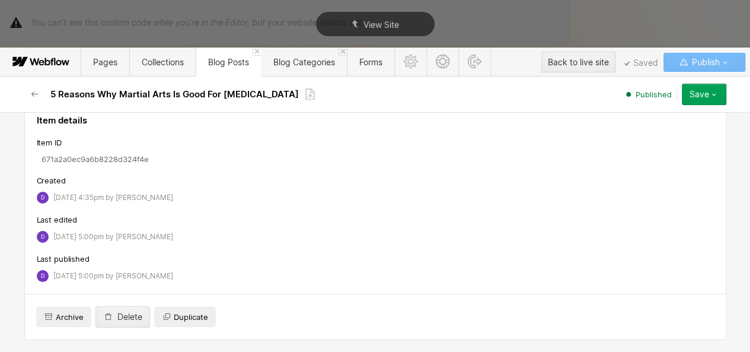
scroll to position [3415, 0]
click at [703, 88] on button "Save" at bounding box center [704, 94] width 44 height 21
click at [34, 94] on icon "button" at bounding box center [34, 94] width 9 height 9
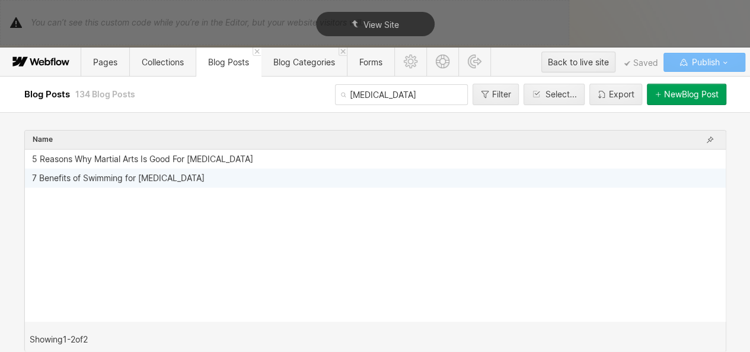
click at [162, 175] on div "7 Benefits of Swimming for [MEDICAL_DATA]" at bounding box center [118, 177] width 173 height 9
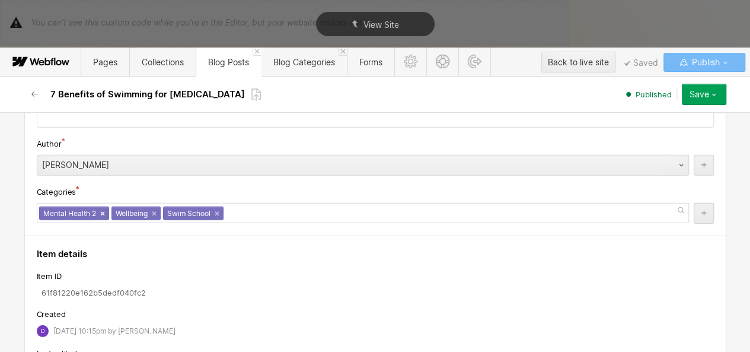
scroll to position [2121, 0]
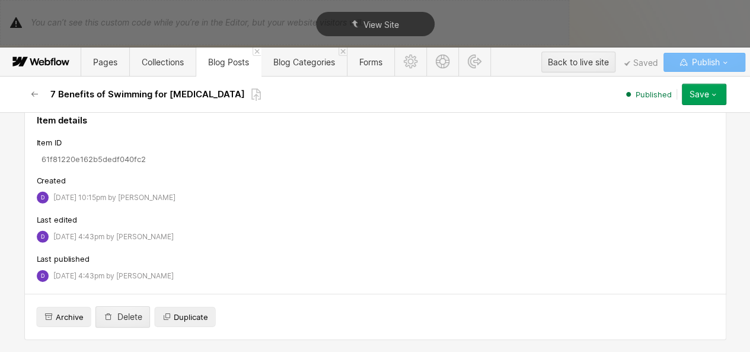
click at [100, 82] on link "×" at bounding box center [102, 80] width 5 height 5
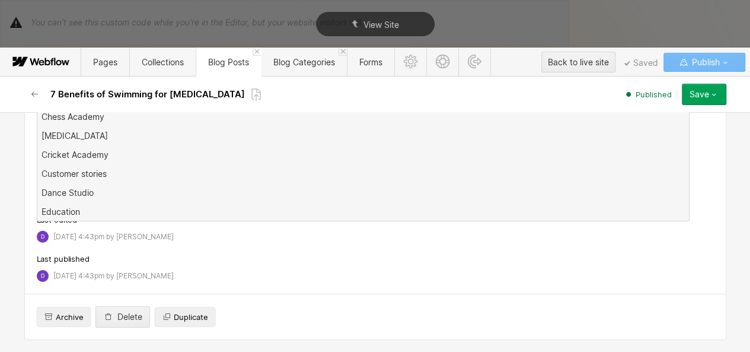
scroll to position [0, 0]
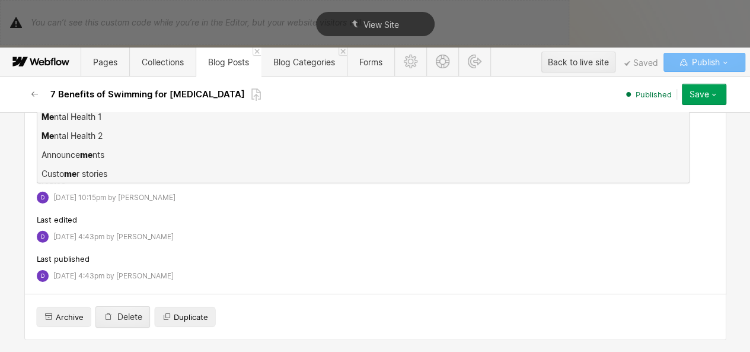
type input "ment"
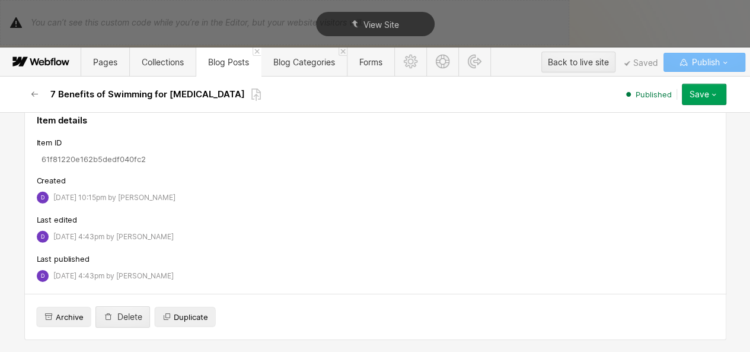
click at [701, 97] on div "Save" at bounding box center [700, 94] width 20 height 9
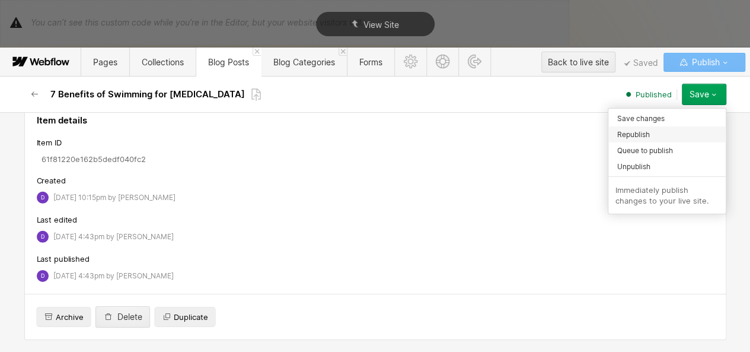
click at [658, 130] on div "Republish" at bounding box center [666, 134] width 117 height 16
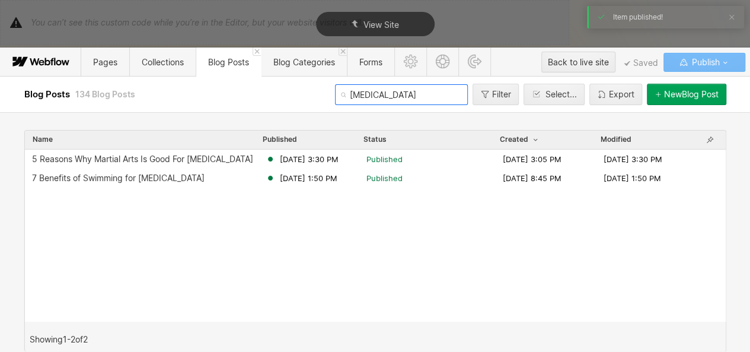
click at [378, 95] on input "[MEDICAL_DATA]" at bounding box center [401, 94] width 133 height 21
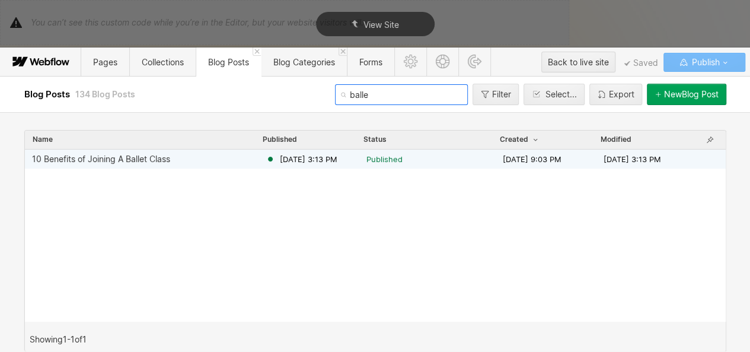
type input "balle"
click at [310, 156] on span "[DATE] 3:13 PM" at bounding box center [309, 159] width 58 height 11
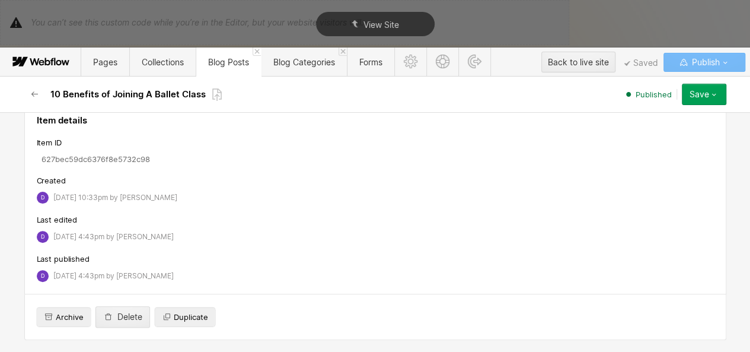
scroll to position [5690, 0]
click at [96, 87] on div "Mental Health 2 ×" at bounding box center [74, 80] width 70 height 14
click at [100, 80] on link "×" at bounding box center [102, 77] width 5 height 5
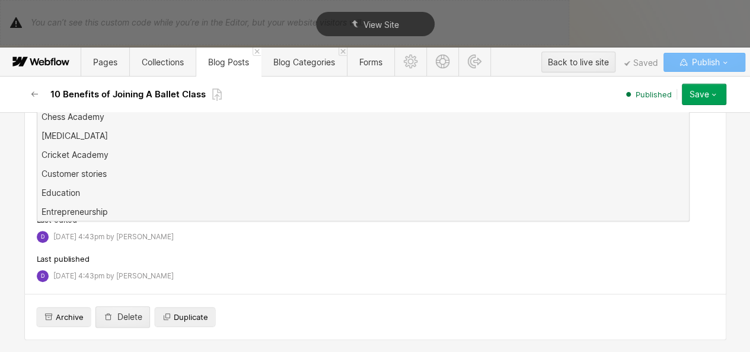
scroll to position [0, 0]
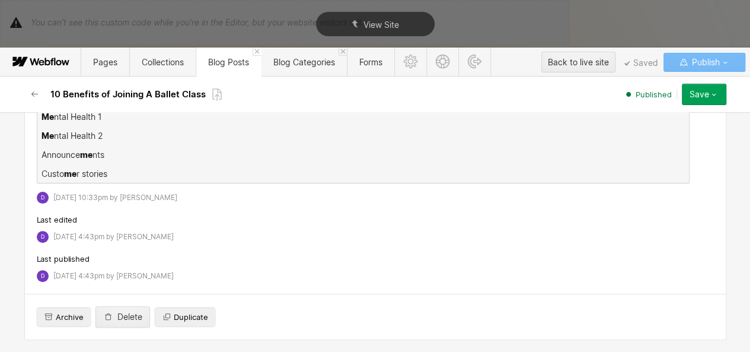
type input "men"
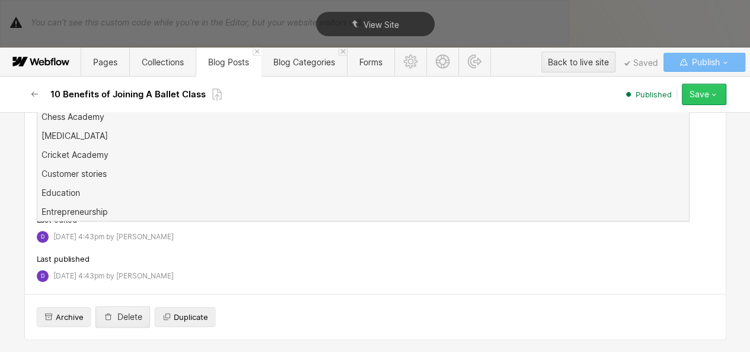
click at [709, 94] on icon "button" at bounding box center [713, 94] width 9 height 9
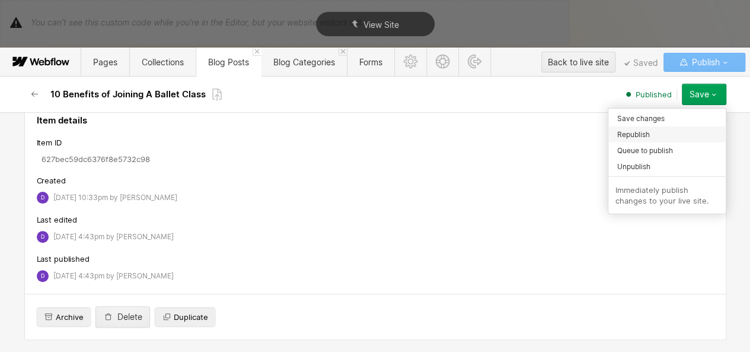
click at [682, 135] on div "Republish" at bounding box center [666, 134] width 117 height 16
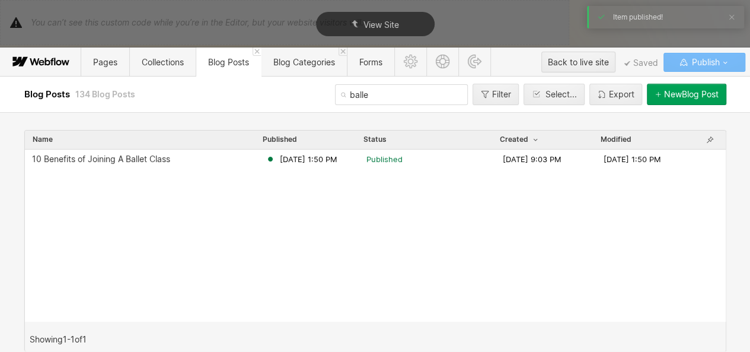
click at [415, 99] on input "balle" at bounding box center [401, 94] width 133 height 21
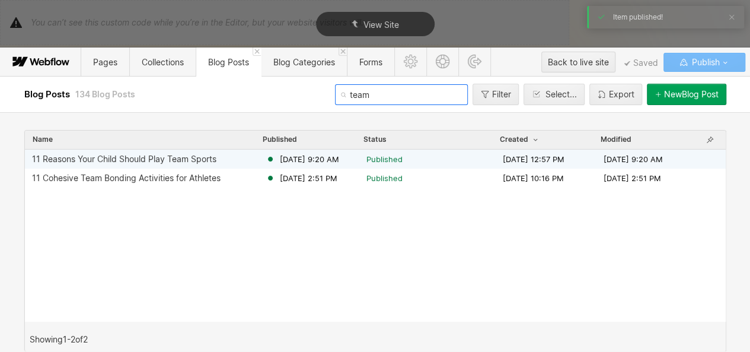
type input "team"
click at [330, 159] on span "[DATE] 9:20 AM" at bounding box center [309, 159] width 59 height 11
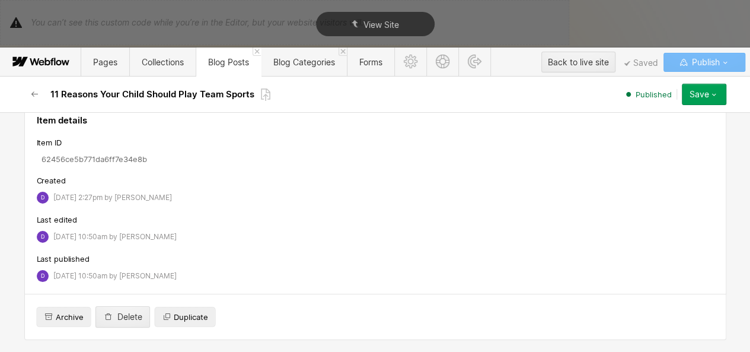
scroll to position [1, 0]
click at [174, 80] on link "×" at bounding box center [176, 77] width 5 height 5
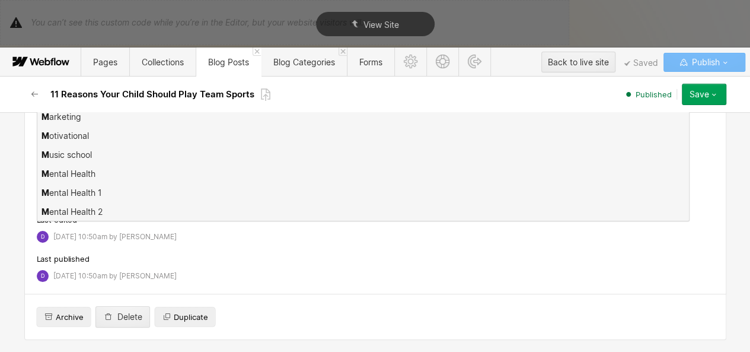
scroll to position [0, 0]
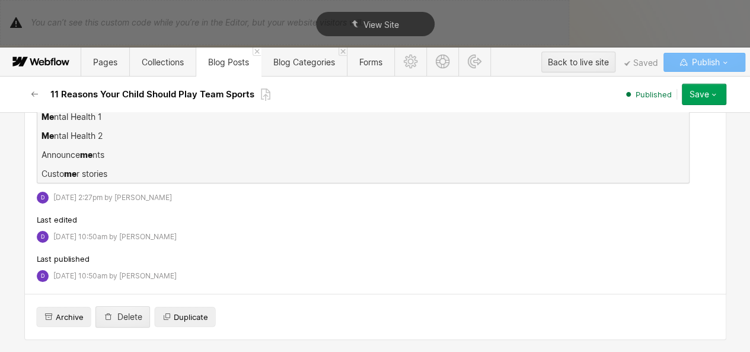
type input "ment"
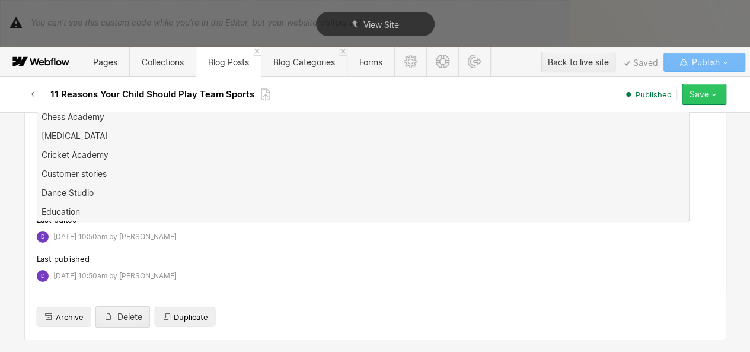
click at [706, 100] on button "Save" at bounding box center [704, 94] width 44 height 21
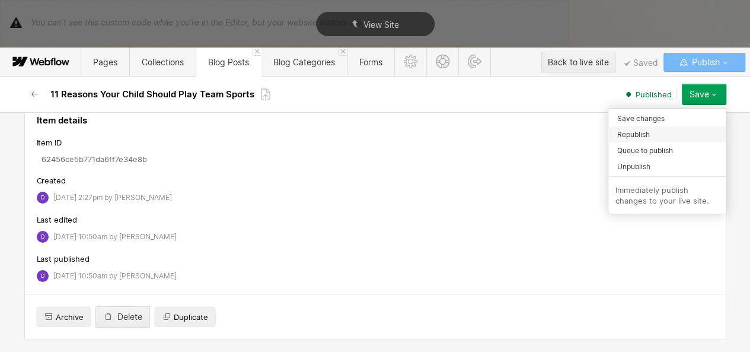
click at [640, 135] on span "Republish" at bounding box center [633, 134] width 33 height 11
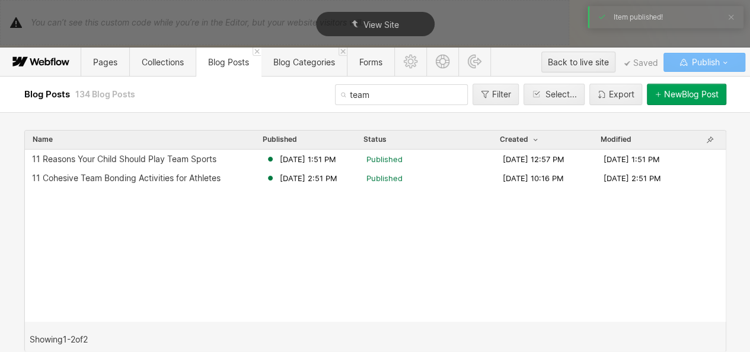
click at [401, 94] on input "team" at bounding box center [401, 94] width 133 height 21
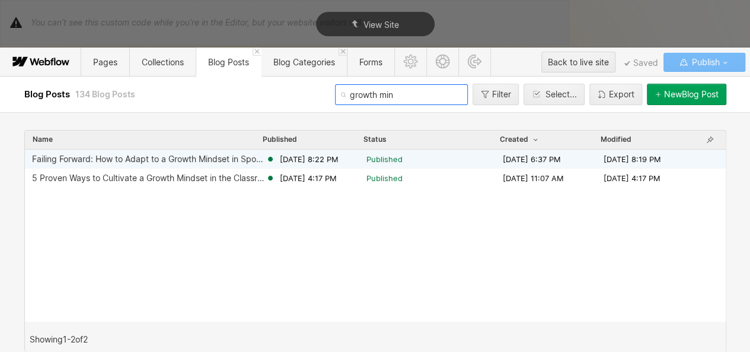
type input "growth min"
click at [305, 152] on div "Failing Forward: How to Adapt to a Growth Mindset in Sports [DATE] 8:22 PM Publ…" at bounding box center [375, 158] width 701 height 19
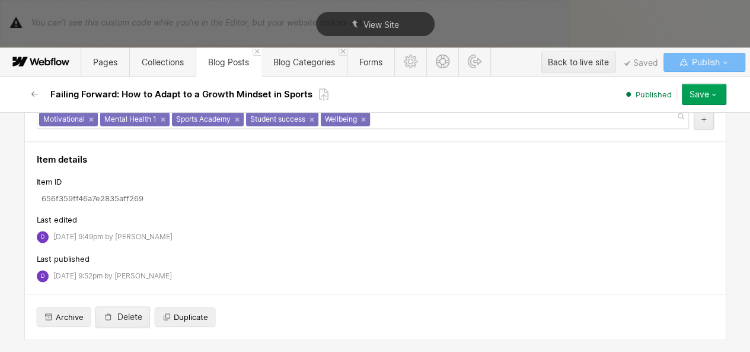
scroll to position [7376, 0]
click at [161, 122] on link "×" at bounding box center [163, 119] width 5 height 5
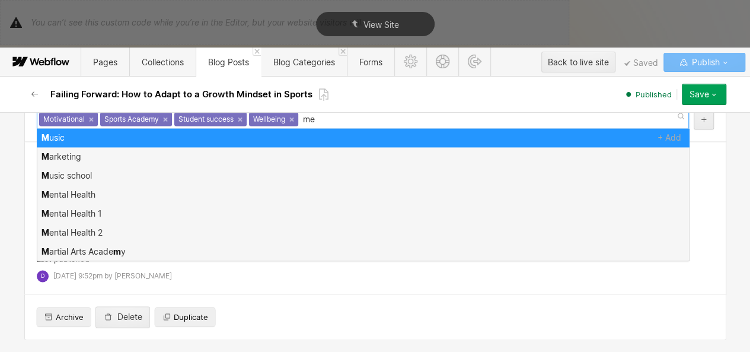
scroll to position [0, 0]
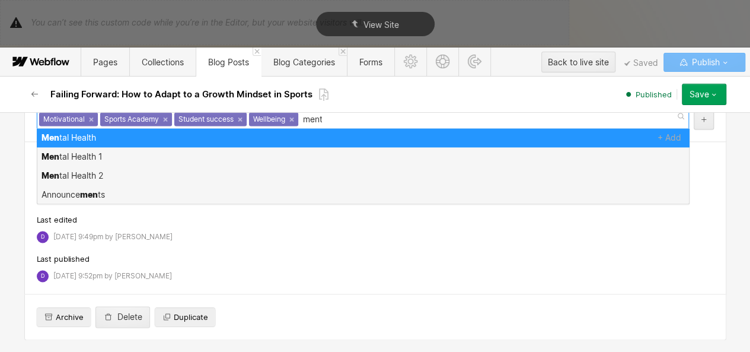
type input "menta"
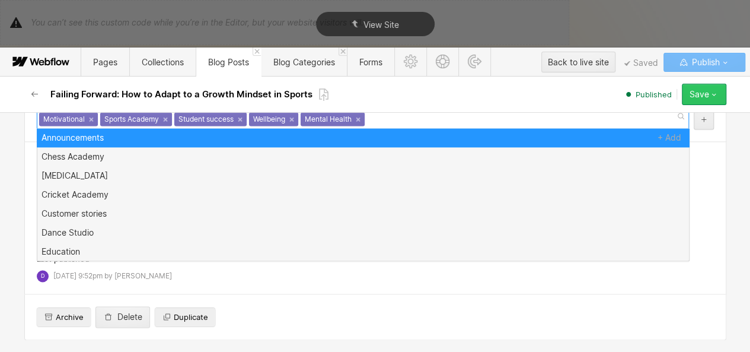
click at [712, 99] on button "Save" at bounding box center [704, 94] width 44 height 21
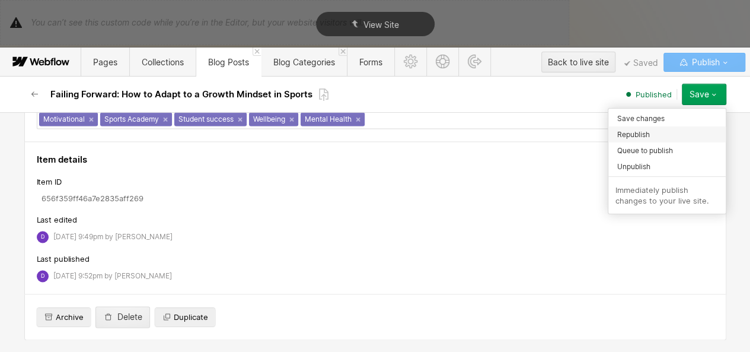
click at [653, 130] on div "Republish" at bounding box center [666, 134] width 117 height 16
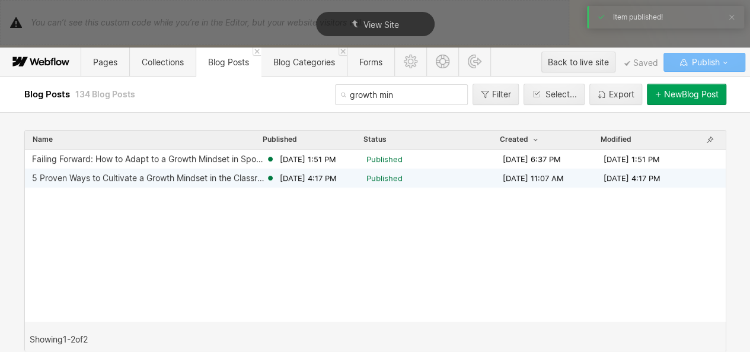
click at [312, 171] on div "5 Proven Ways to Cultivate a Growth Mindset in the Classroom [DATE] 4:17 PM Pub…" at bounding box center [375, 177] width 701 height 19
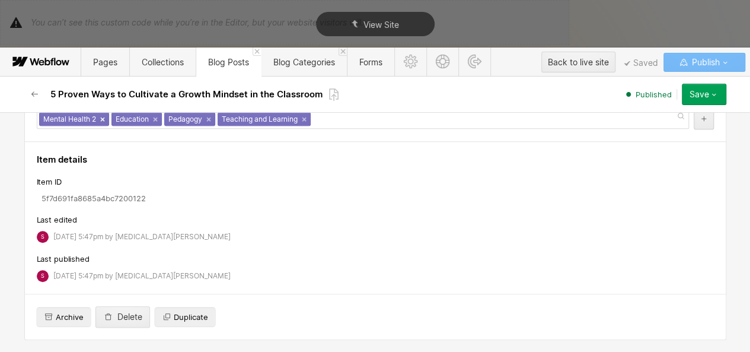
scroll to position [1, 0]
click at [98, 125] on div "Mental Health 2 ×" at bounding box center [74, 118] width 70 height 14
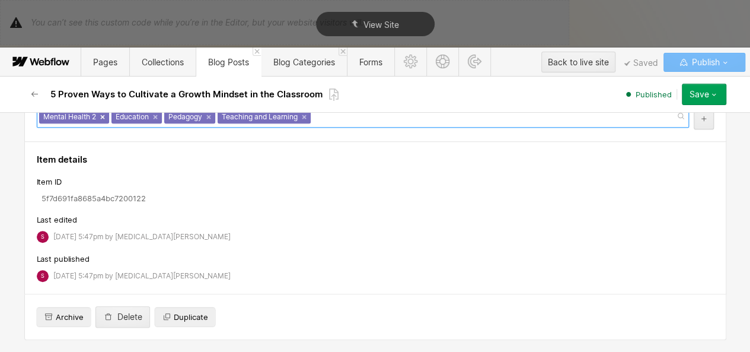
click at [100, 119] on link "×" at bounding box center [102, 116] width 5 height 5
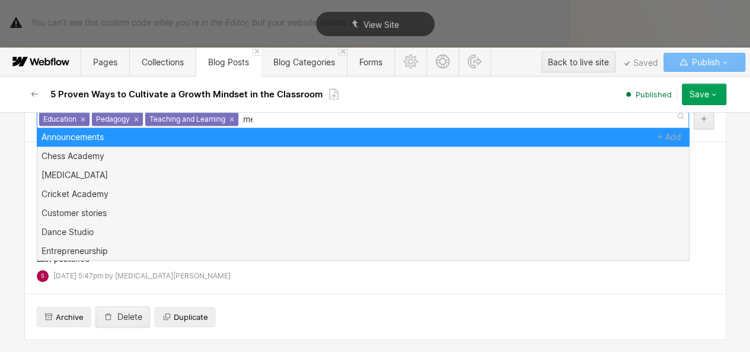
scroll to position [0, 0]
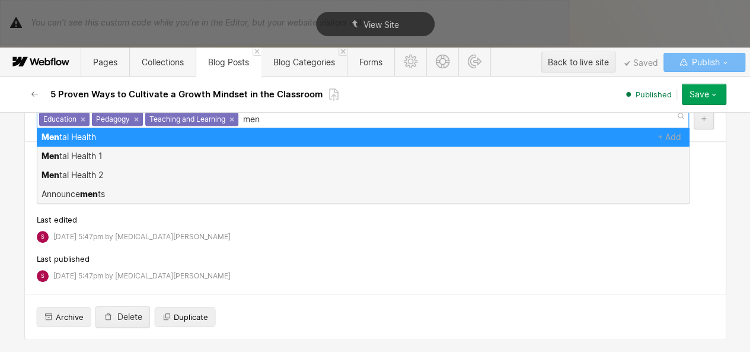
type input "ment"
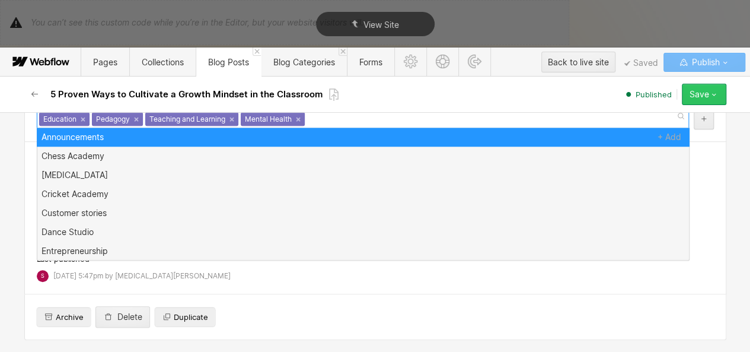
click at [710, 90] on icon "button" at bounding box center [713, 94] width 9 height 9
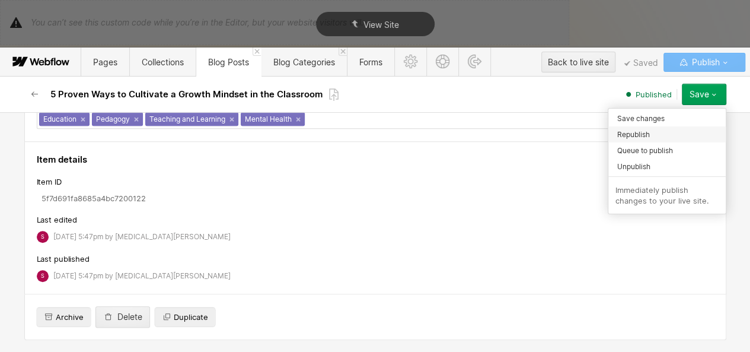
click at [651, 126] on div "Republish" at bounding box center [666, 134] width 117 height 16
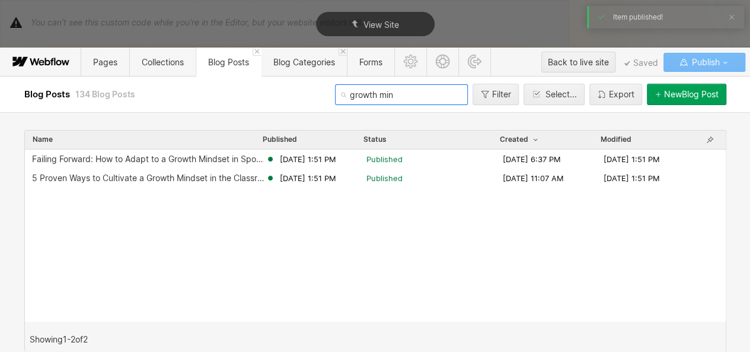
click at [427, 95] on input "growth min" at bounding box center [401, 94] width 133 height 21
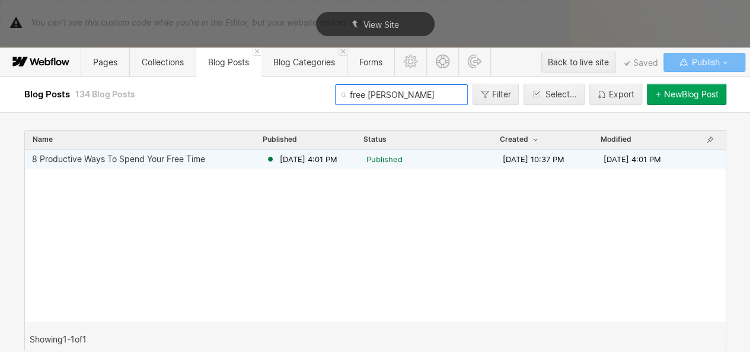
type input "free [PERSON_NAME]"
click at [279, 151] on div "8 Productive Ways To Spend Your Free Time [DATE] 4:01 PM Published [DATE] 10:37…" at bounding box center [375, 158] width 701 height 19
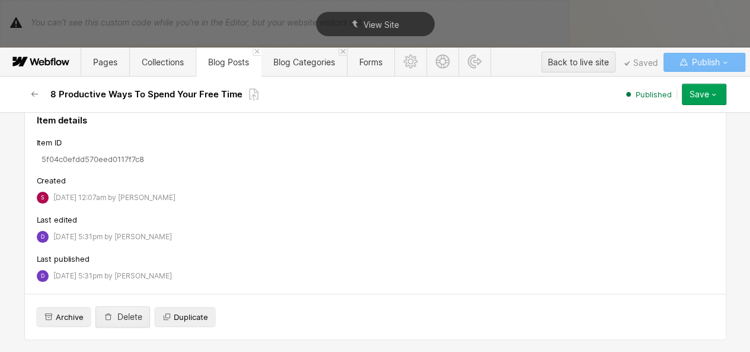
scroll to position [5752, 0]
click at [172, 85] on div "Mental Health 2 ×" at bounding box center [150, 78] width 70 height 14
click at [176, 80] on link "×" at bounding box center [178, 77] width 5 height 5
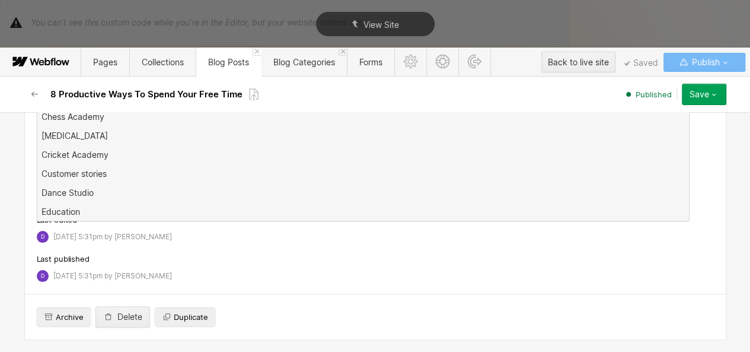
scroll to position [0, 0]
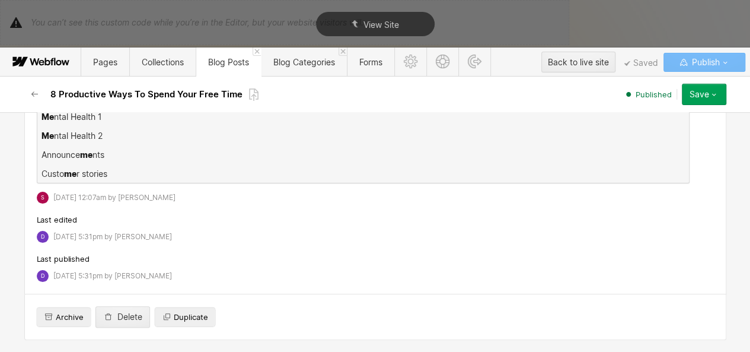
type input "men"
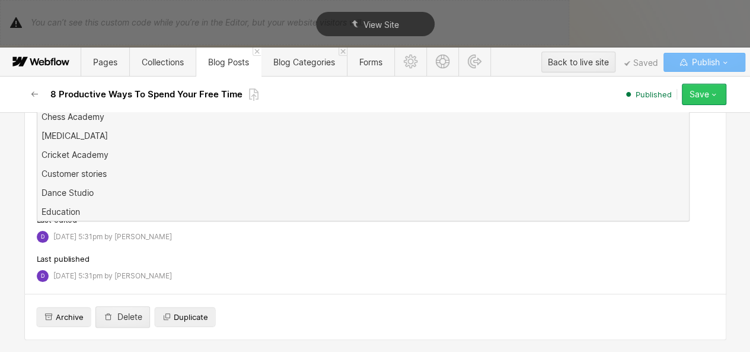
click at [709, 93] on icon "button" at bounding box center [713, 94] width 9 height 9
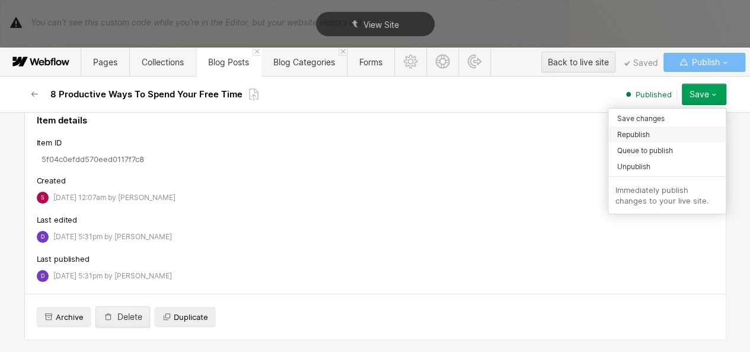
click at [646, 130] on span "Republish" at bounding box center [633, 134] width 33 height 11
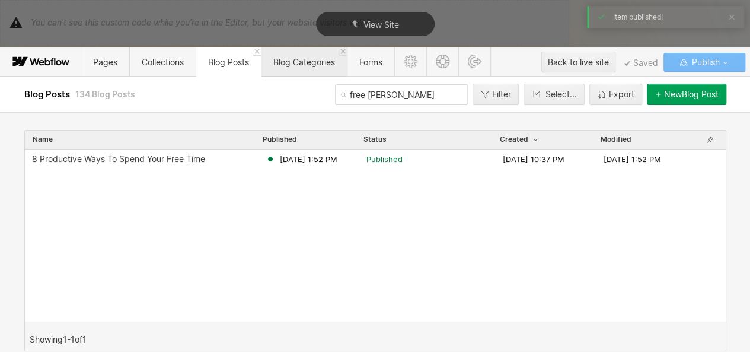
click at [310, 67] on span "Blog Categories" at bounding box center [304, 61] width 86 height 29
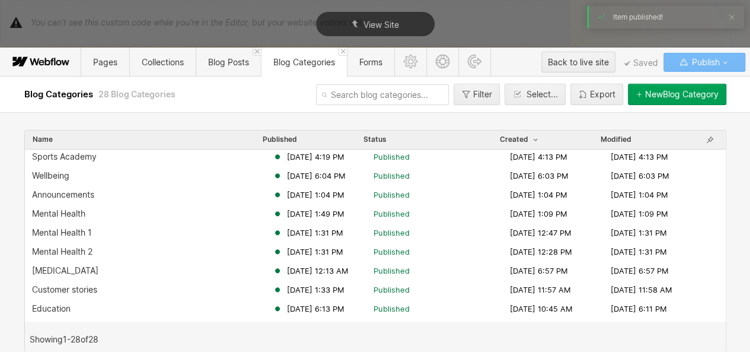
scroll to position [310, 0]
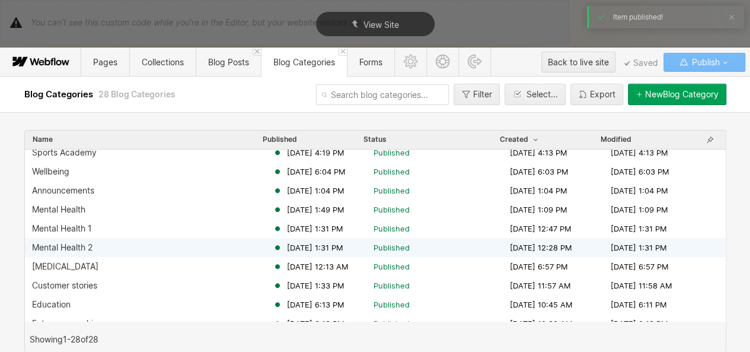
click at [190, 254] on div "Mental Health 2 [DATE] 1:31 PM Published [DATE] 12:28 PM [DATE] 1:31 PM" at bounding box center [375, 247] width 701 height 19
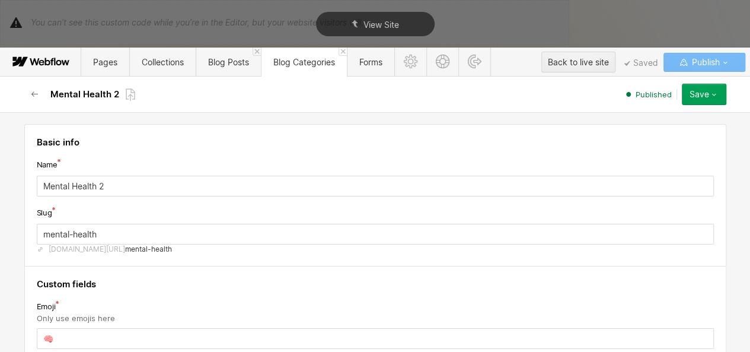
scroll to position [216, 0]
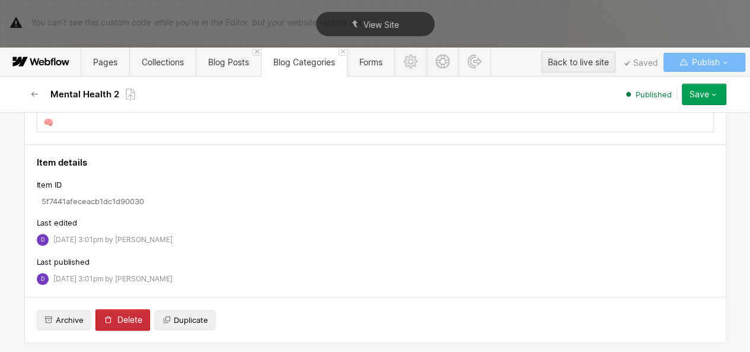
click at [132, 317] on div "Delete" at bounding box center [129, 319] width 25 height 9
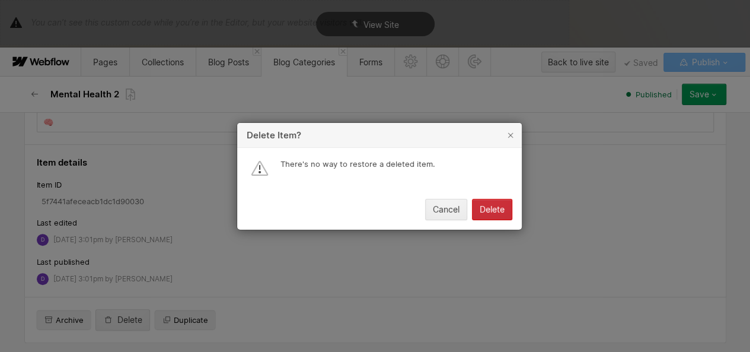
click at [503, 209] on div "Delete" at bounding box center [492, 209] width 25 height 9
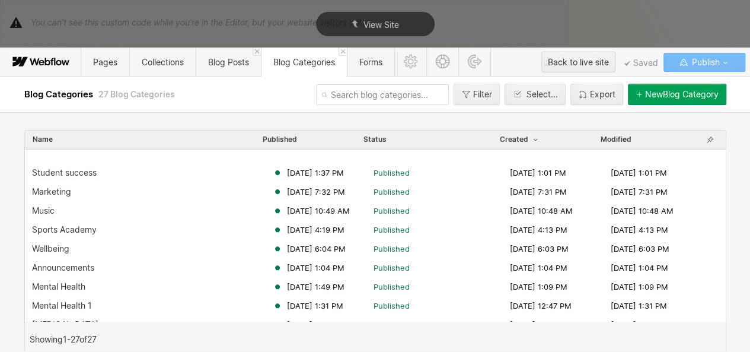
scroll to position [280, 0]
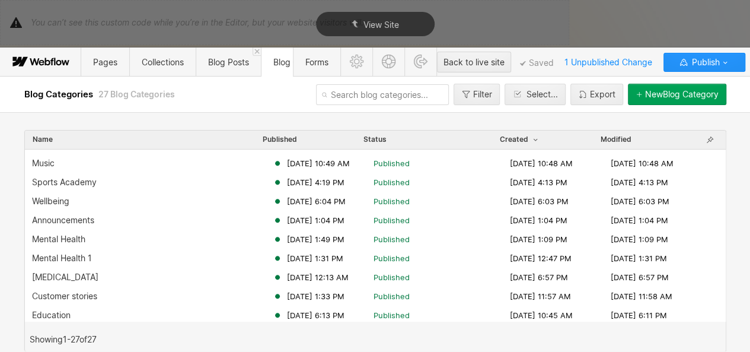
click at [305, 260] on div "Cricket Academy [DATE] 1:13 PM Published [DATE] 1:13 PM [DATE] 1:13 PM Martial …" at bounding box center [375, 234] width 701 height 171
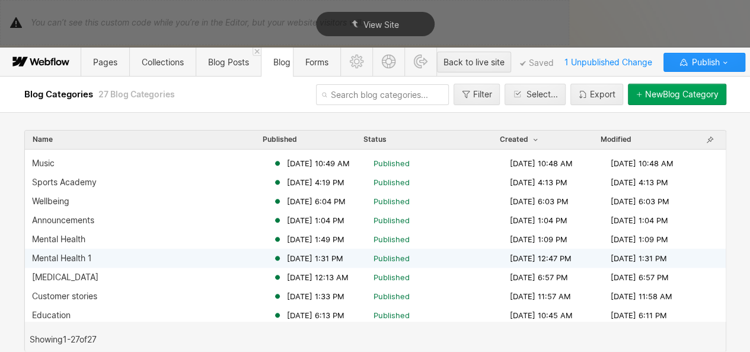
click at [305, 260] on span "[DATE] 1:31 PM" at bounding box center [315, 258] width 56 height 11
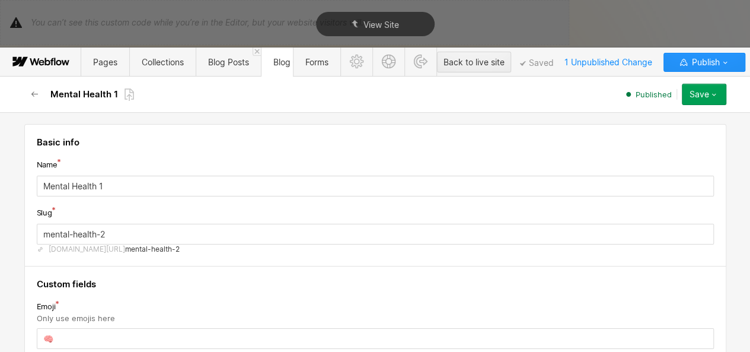
scroll to position [216, 0]
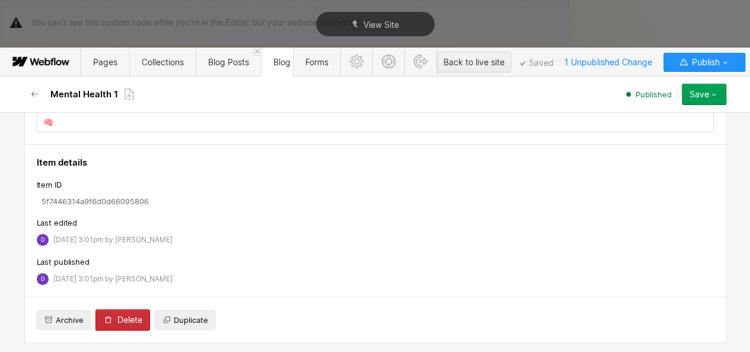
click at [134, 315] on div "Delete" at bounding box center [129, 319] width 25 height 9
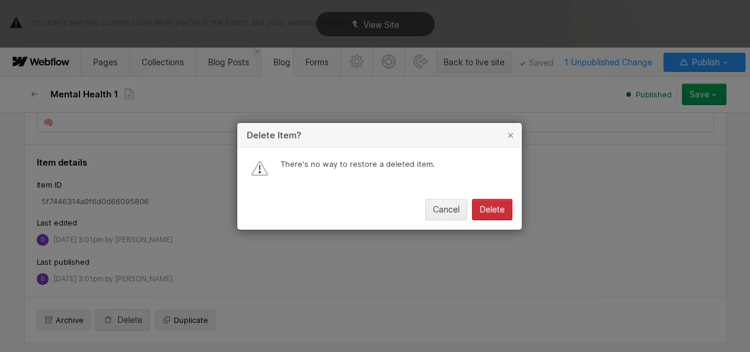
click at [492, 199] on button "Delete" at bounding box center [492, 209] width 40 height 21
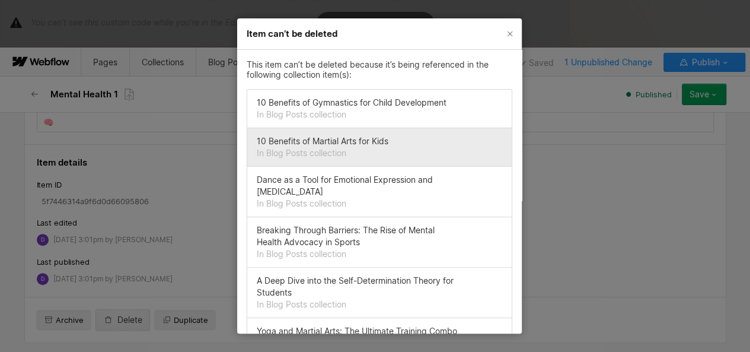
scroll to position [82, 0]
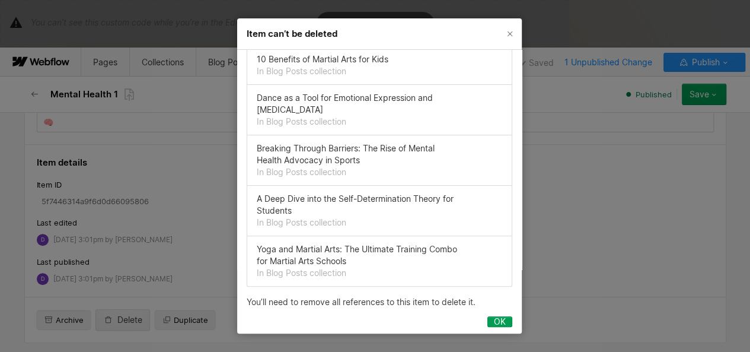
click at [494, 319] on div "OK" at bounding box center [500, 321] width 12 height 9
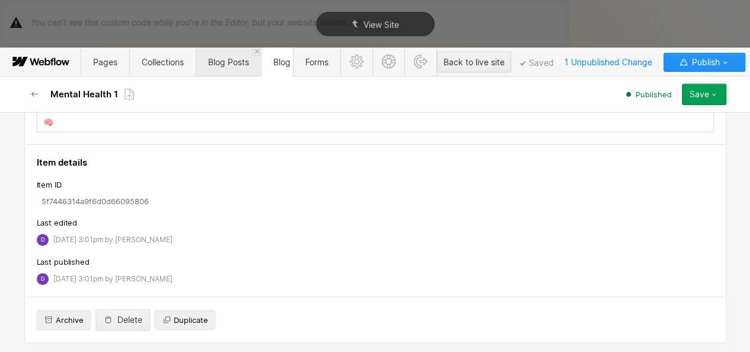
click at [239, 59] on span "Blog Posts" at bounding box center [228, 62] width 41 height 10
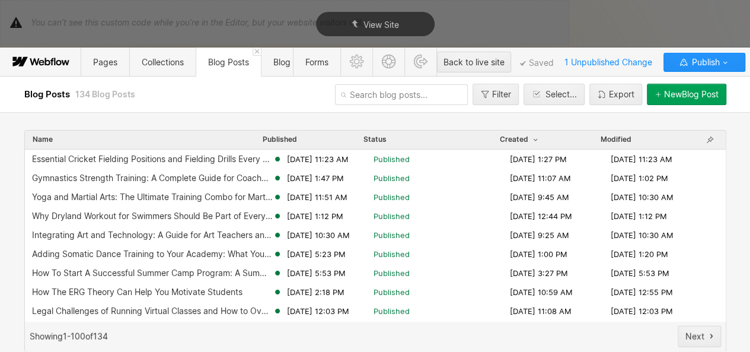
click at [413, 98] on input "text" at bounding box center [401, 94] width 133 height 21
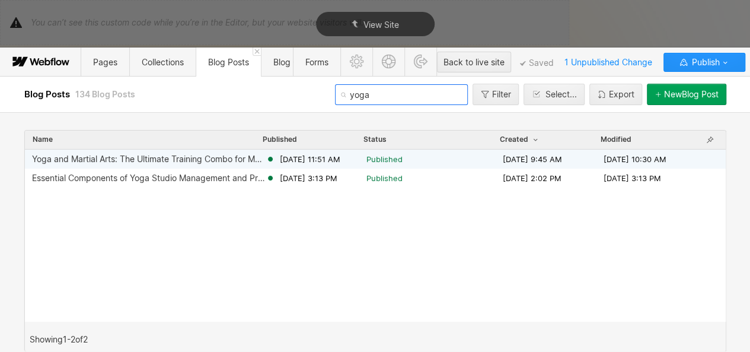
type input "yoga"
click at [269, 155] on icon at bounding box center [270, 158] width 9 height 9
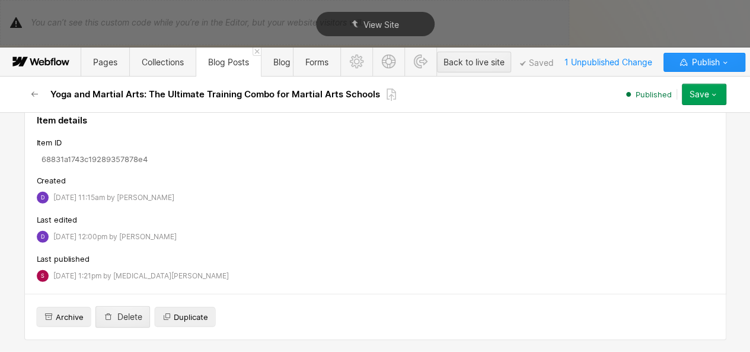
scroll to position [1, 0]
click at [190, 82] on link "×" at bounding box center [192, 79] width 5 height 5
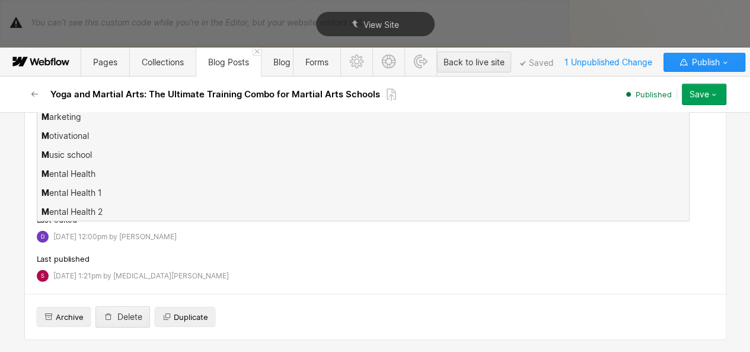
scroll to position [0, 0]
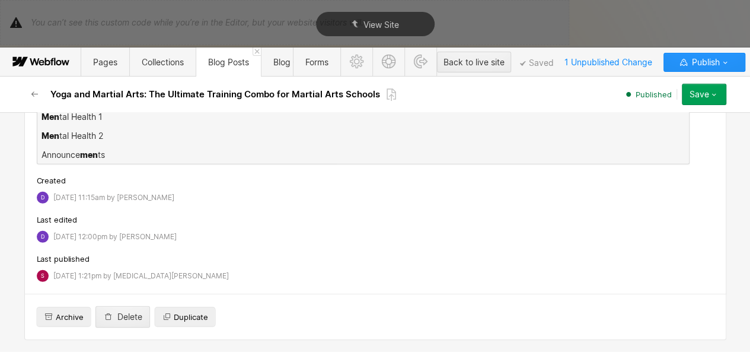
type input "ment"
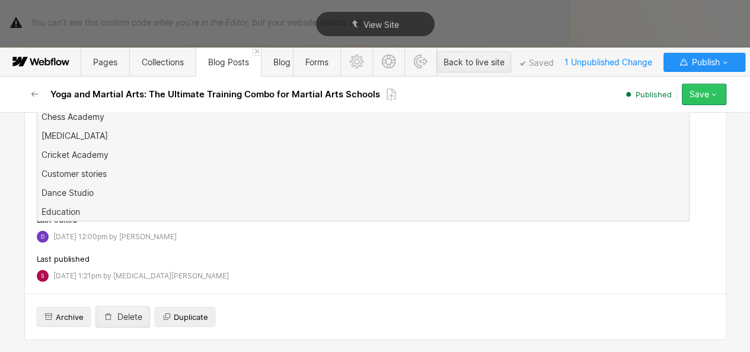
click at [694, 95] on div "Save" at bounding box center [700, 94] width 20 height 9
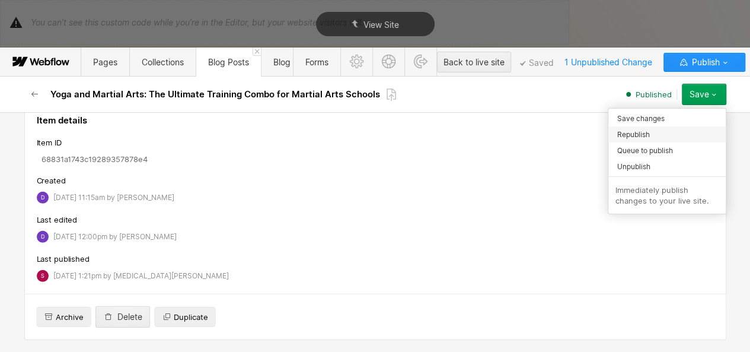
click at [653, 138] on div "Republish" at bounding box center [666, 134] width 117 height 16
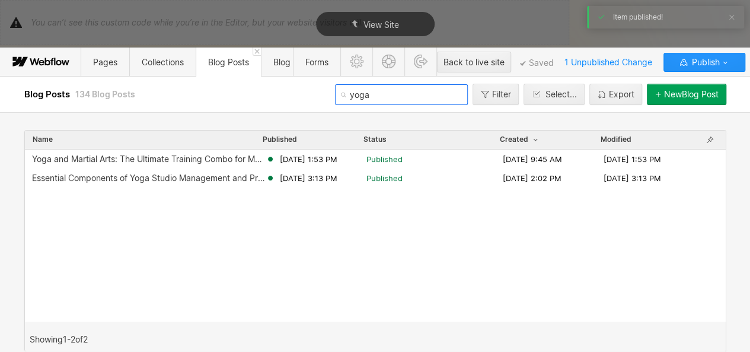
click at [368, 90] on input "yoga" at bounding box center [401, 94] width 133 height 21
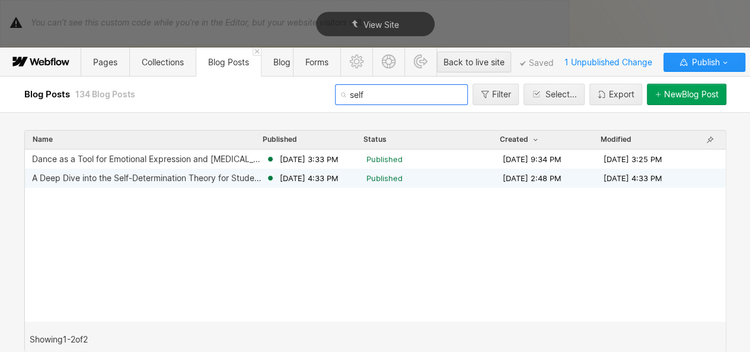
type input "self"
click at [256, 170] on div "A Deep Dive into the Self-Determination Theory for Students [DATE] 4:33 PM Publ…" at bounding box center [375, 177] width 701 height 19
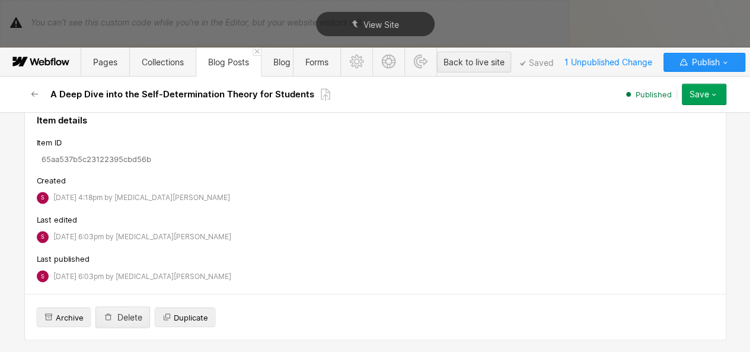
scroll to position [4587, 0]
click at [152, 82] on link "×" at bounding box center [154, 80] width 5 height 5
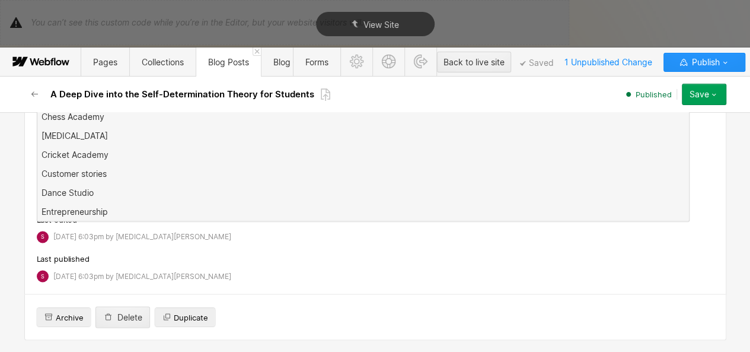
scroll to position [0, 0]
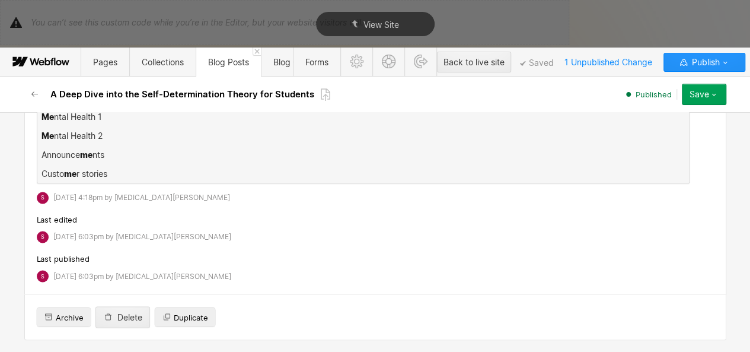
type input "men"
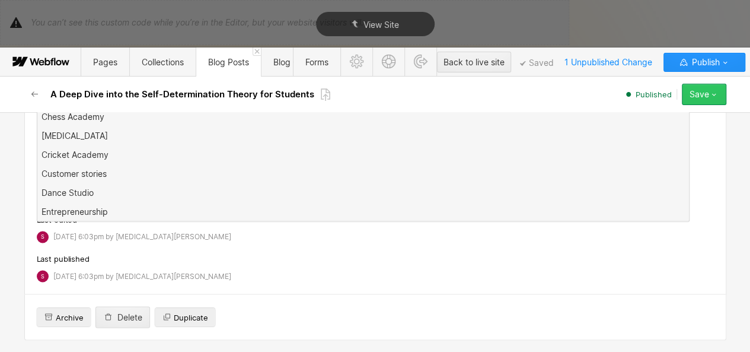
click at [719, 94] on button "Save" at bounding box center [704, 94] width 44 height 21
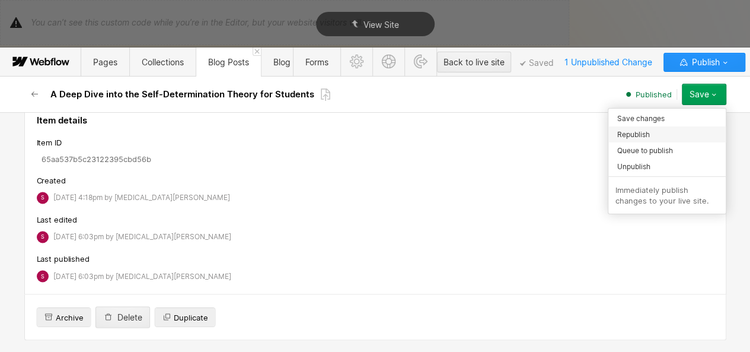
click at [670, 127] on div "Republish" at bounding box center [666, 134] width 117 height 16
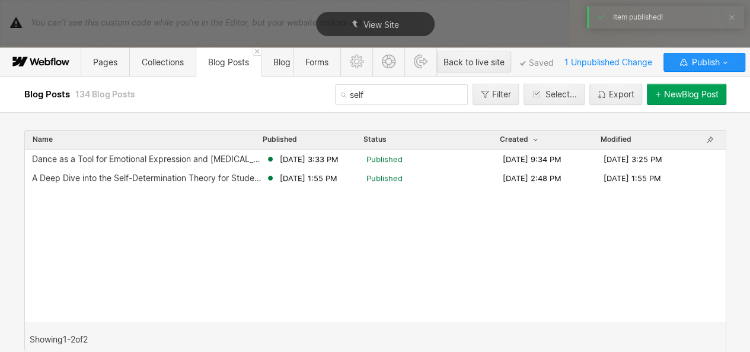
click at [367, 90] on input "self" at bounding box center [401, 94] width 133 height 21
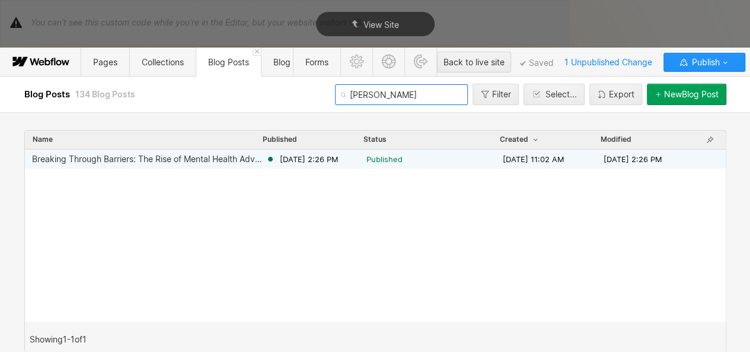
type input "[PERSON_NAME]"
click at [283, 161] on span "[DATE] 2:26 PM" at bounding box center [309, 159] width 59 height 11
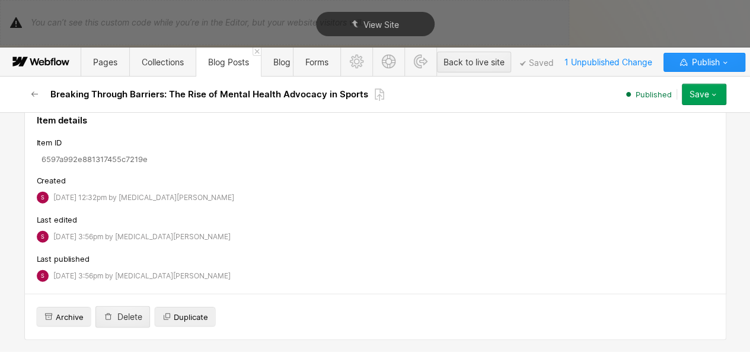
scroll to position [7833, 0]
click at [225, 82] on link "×" at bounding box center [227, 80] width 5 height 5
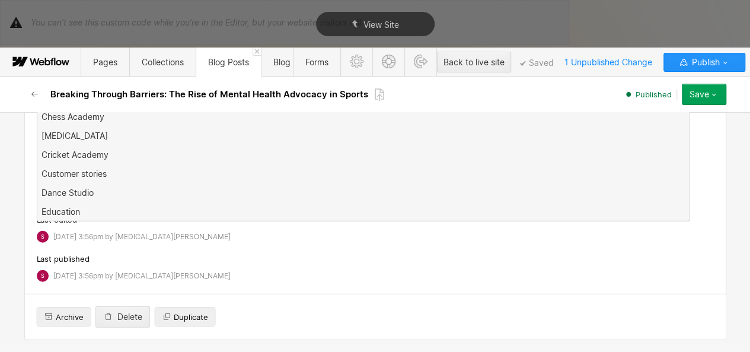
scroll to position [0, 0]
type input "men"
click at [689, 100] on button "Save" at bounding box center [704, 94] width 44 height 21
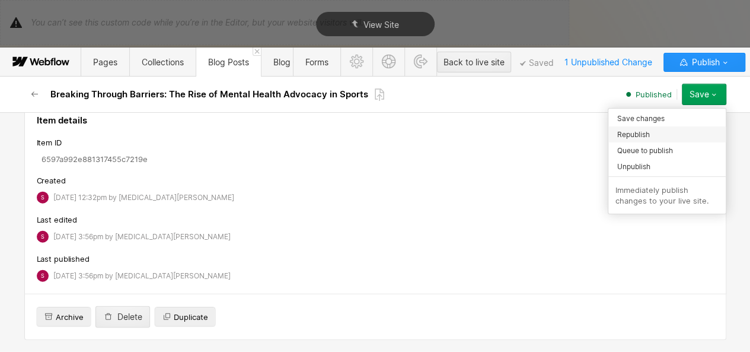
click at [656, 126] on div "Republish" at bounding box center [666, 134] width 117 height 16
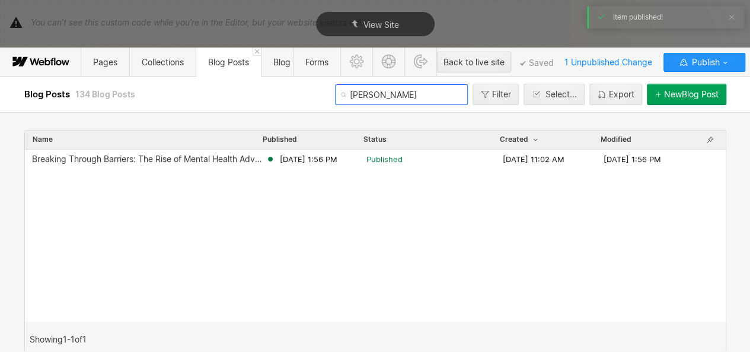
click at [375, 92] on input "[PERSON_NAME]" at bounding box center [401, 94] width 133 height 21
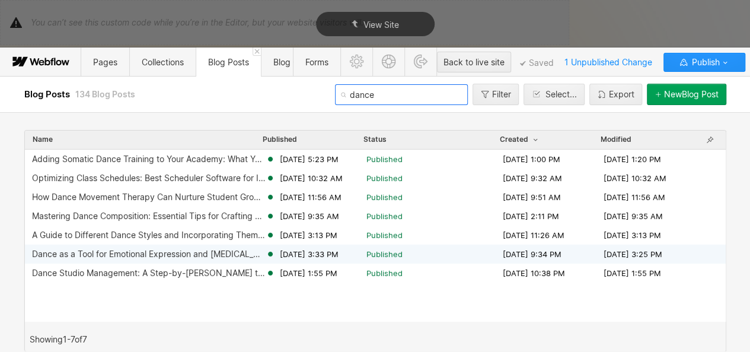
type input "dance"
click at [225, 257] on div "Dance as a Tool for Emotional Expression and [MEDICAL_DATA]" at bounding box center [149, 253] width 234 height 9
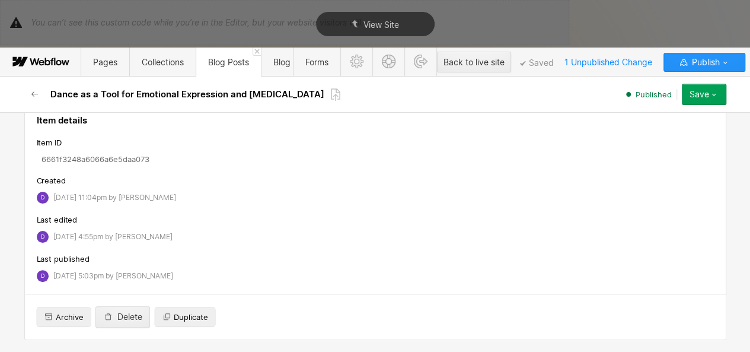
scroll to position [4976, 0]
click at [164, 82] on link "×" at bounding box center [166, 80] width 5 height 5
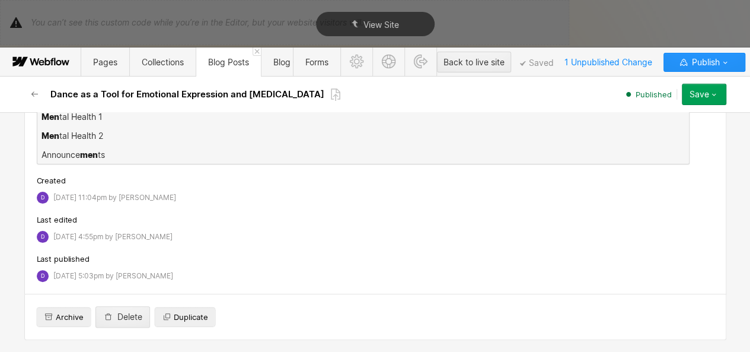
scroll to position [0, 0]
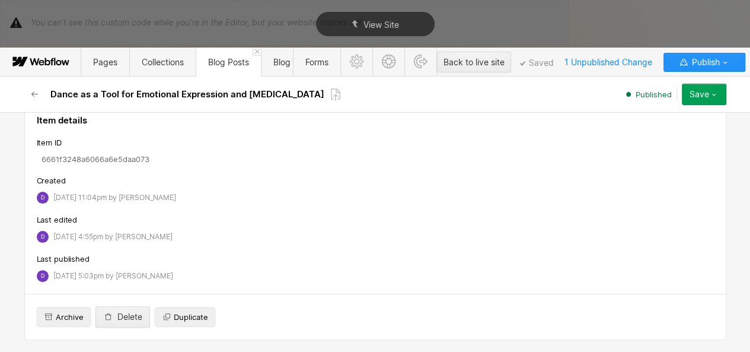
type input "men"
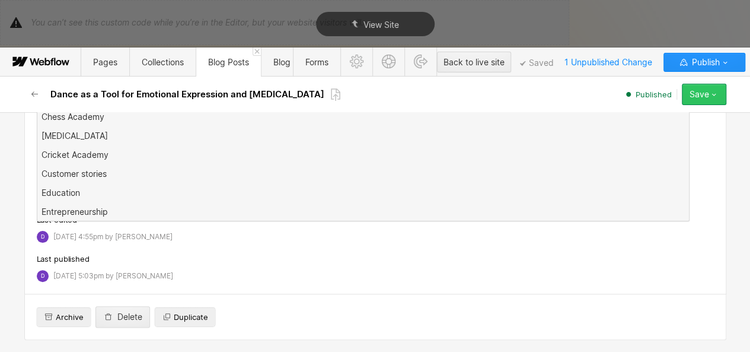
click at [712, 94] on icon "button" at bounding box center [714, 95] width 4 height 2
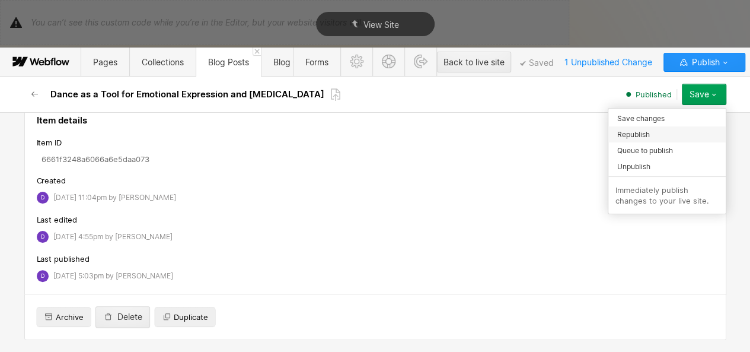
click at [659, 138] on div "Republish" at bounding box center [666, 134] width 117 height 16
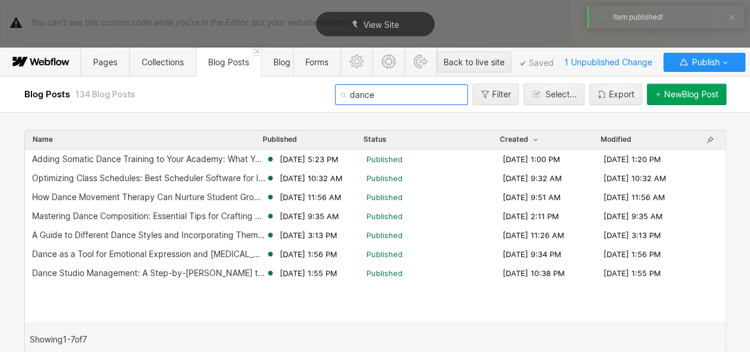
click at [363, 98] on input "dance" at bounding box center [401, 94] width 133 height 21
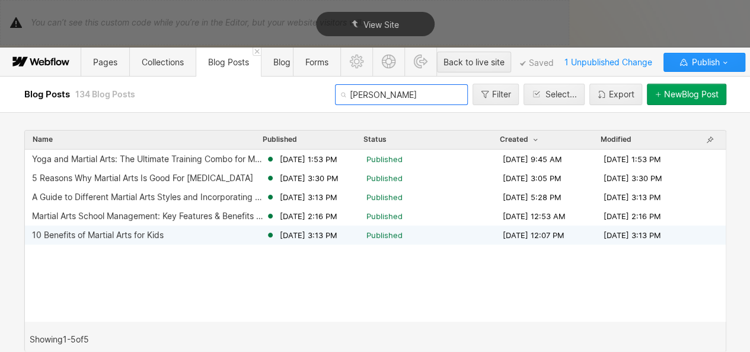
type input "[PERSON_NAME]"
click at [150, 243] on div "10 Benefits of Martial Arts for Kids [DATE] 3:13 PM Published [DATE] 12:07 PM […" at bounding box center [375, 234] width 701 height 19
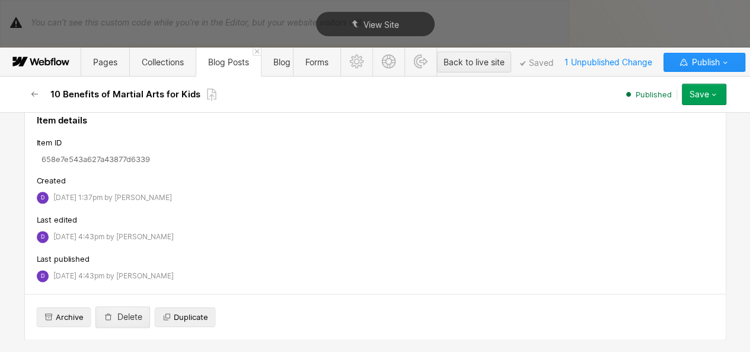
scroll to position [1, 0]
click at [100, 82] on link "×" at bounding box center [102, 79] width 5 height 5
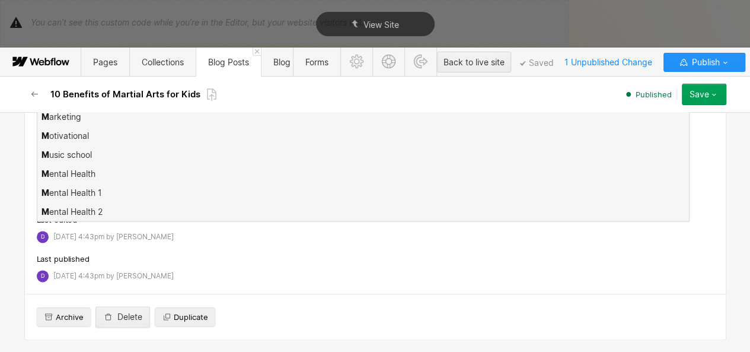
scroll to position [0, 0]
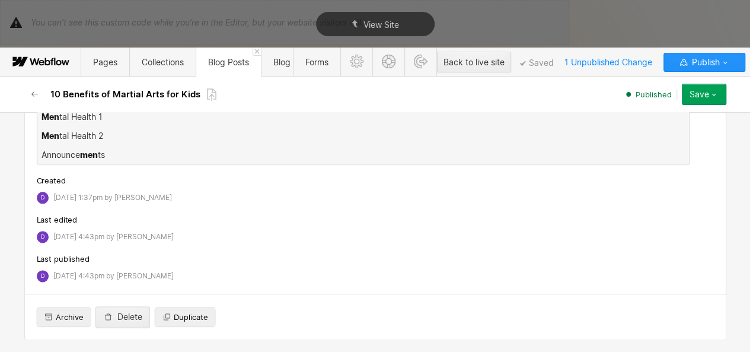
type input "ment"
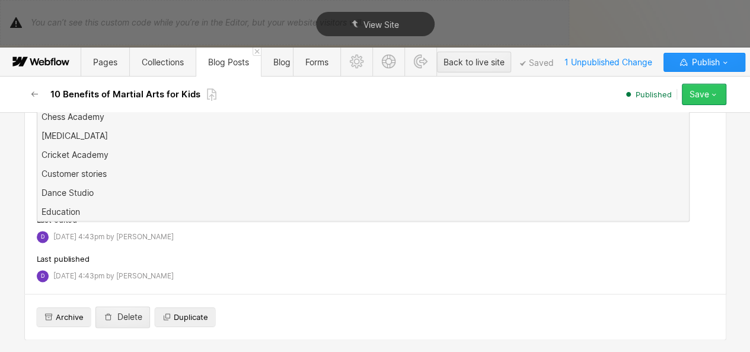
click at [704, 88] on button "Save" at bounding box center [704, 94] width 44 height 21
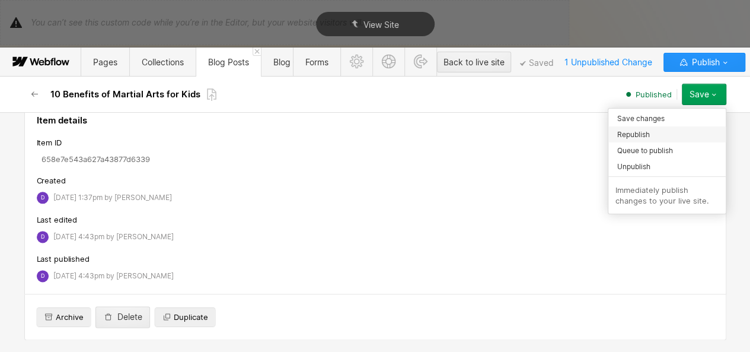
click at [649, 130] on span "Republish" at bounding box center [633, 134] width 33 height 11
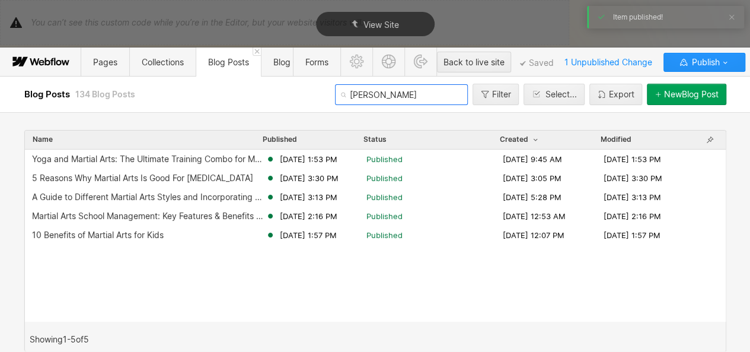
click at [413, 88] on input "[PERSON_NAME]" at bounding box center [401, 94] width 133 height 21
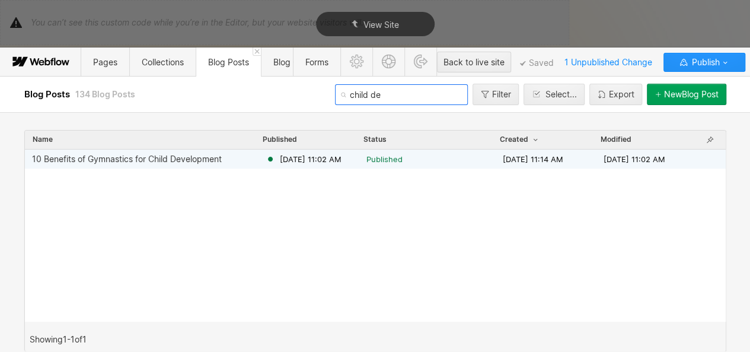
type input "child de"
click at [264, 154] on div "10 Benefits of Gymnastics for Child Development" at bounding box center [149, 158] width 234 height 9
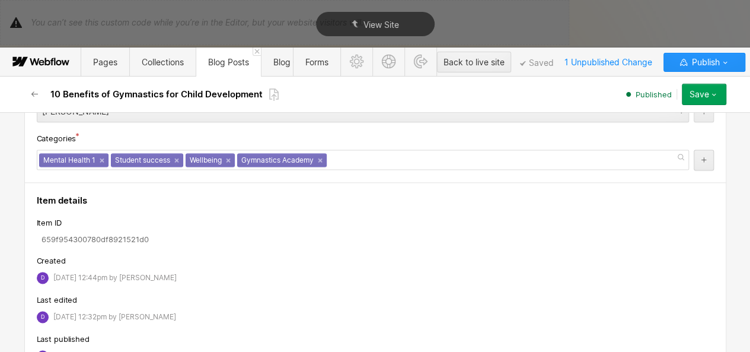
scroll to position [3140, 0]
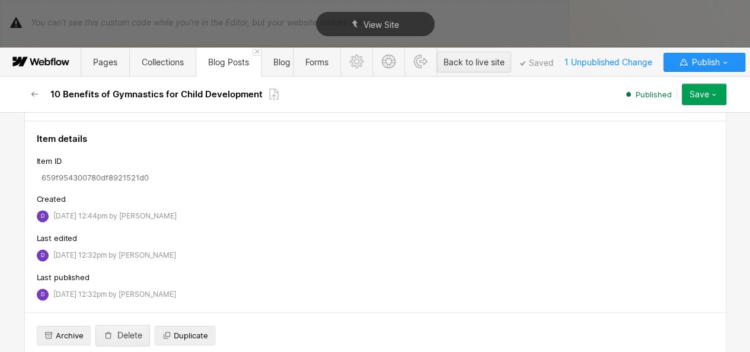
drag, startPoint x: 740, startPoint y: 286, endPoint x: 733, endPoint y: 308, distance: 23.1
click at [733, 308] on div "Basic info Name 10 Benefits of Gymnastics for Child Development Slug 10-cogniti…" at bounding box center [375, 232] width 750 height 240
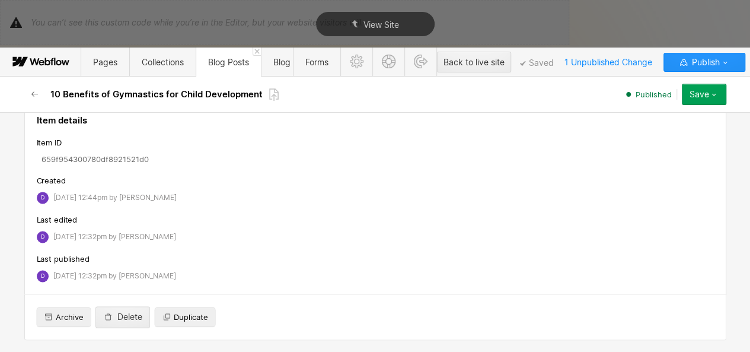
scroll to position [1, 0]
click at [100, 80] on link "×" at bounding box center [102, 77] width 5 height 5
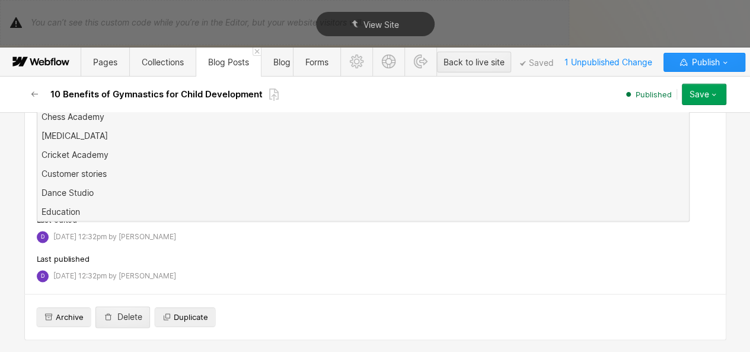
scroll to position [0, 0]
click at [261, 90] on div "Student success × Wellbeing × Gymnastics Academy ×" at bounding box center [363, 79] width 652 height 20
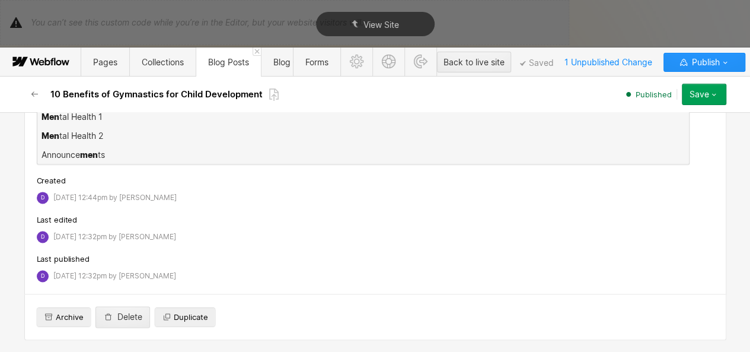
type input "menta"
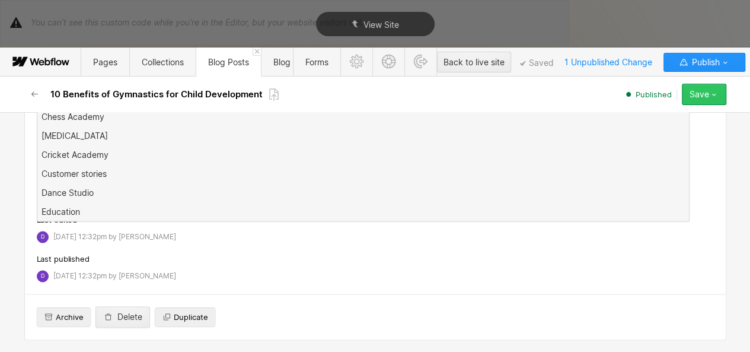
click at [716, 95] on icon "button" at bounding box center [713, 94] width 9 height 9
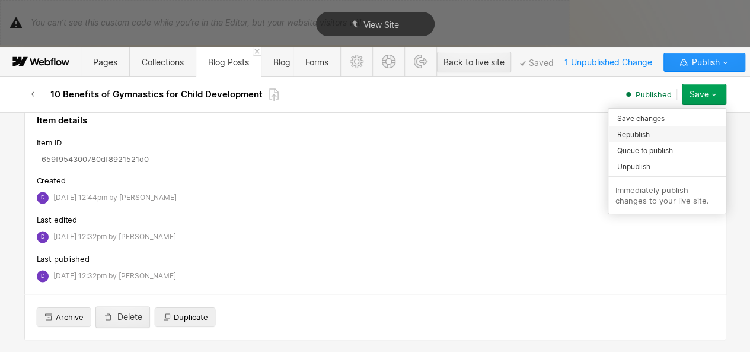
click at [655, 130] on div "Republish" at bounding box center [666, 134] width 117 height 16
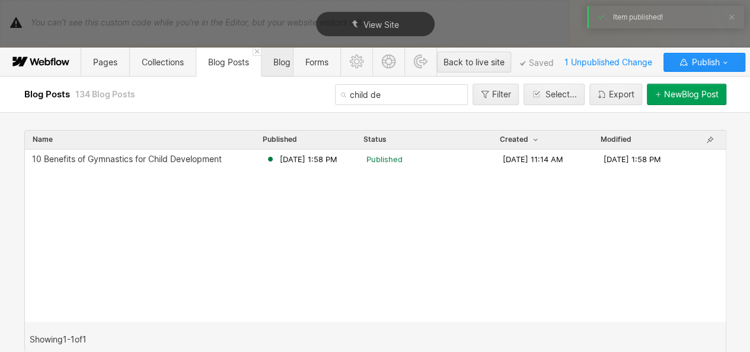
click at [277, 60] on span "Blog Categories" at bounding box center [304, 62] width 62 height 10
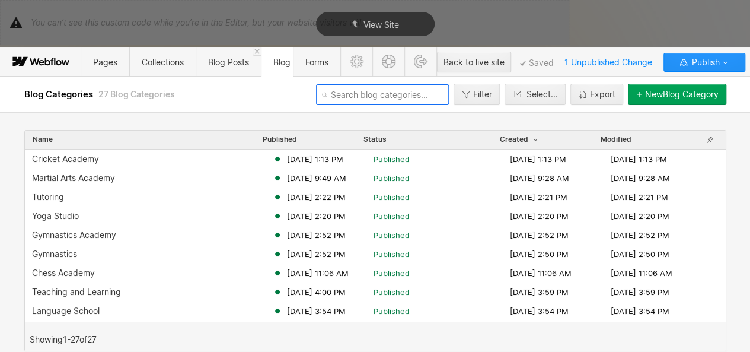
click at [411, 93] on input "text" at bounding box center [382, 94] width 133 height 21
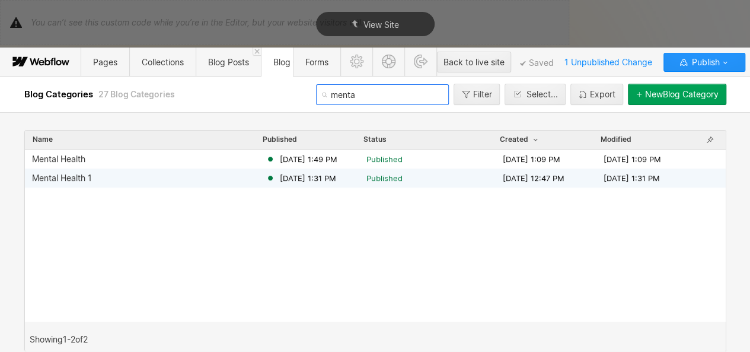
type input "menta"
click at [238, 175] on div "Mental Health 1" at bounding box center [149, 177] width 234 height 9
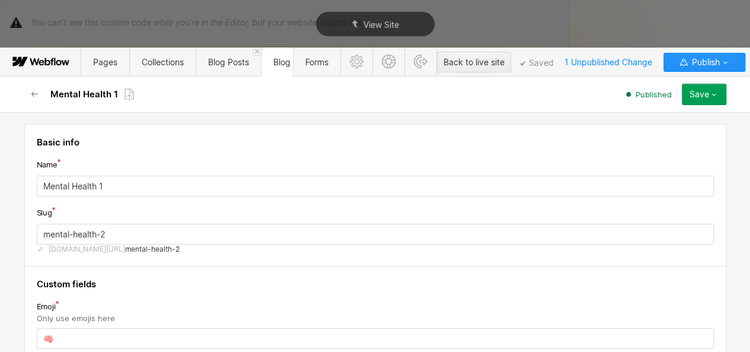
scroll to position [216, 0]
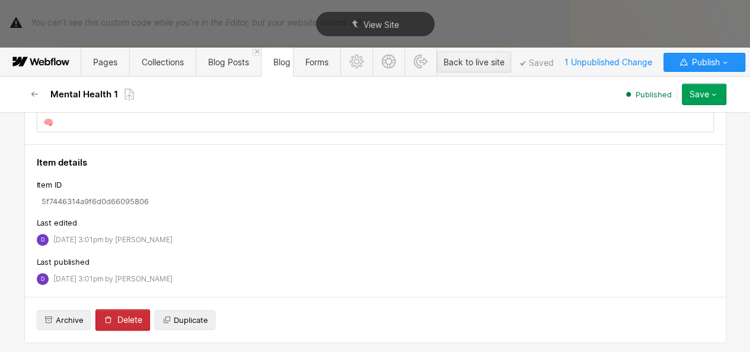
click at [115, 311] on button "Delete" at bounding box center [122, 319] width 55 height 21
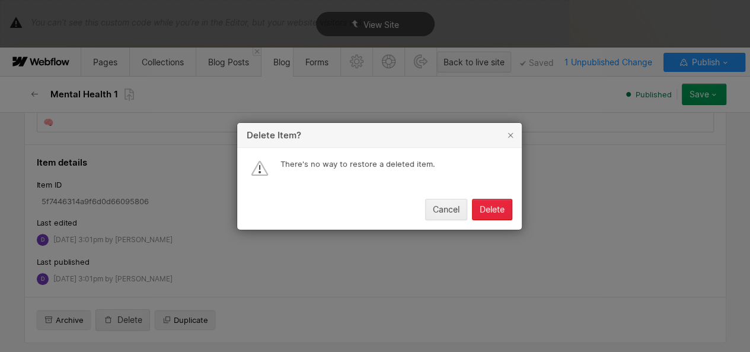
click at [483, 203] on button "Delete" at bounding box center [492, 209] width 40 height 21
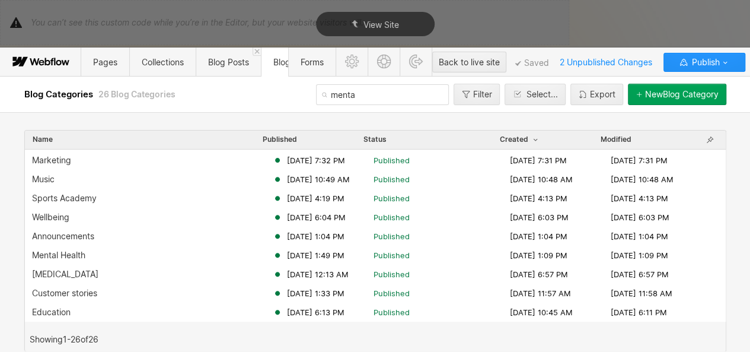
scroll to position [251, 0]
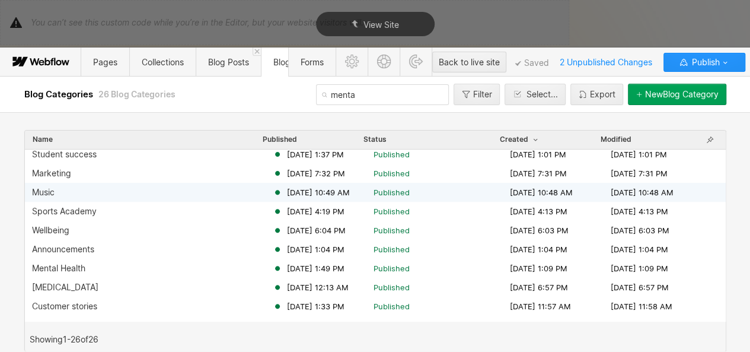
click at [125, 191] on div "Music" at bounding box center [152, 191] width 241 height 9
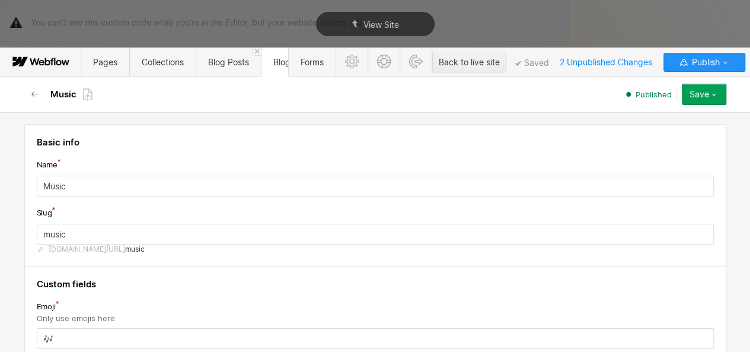
scroll to position [256, 0]
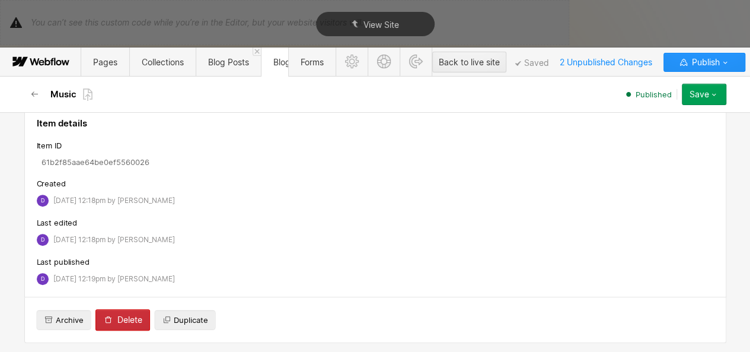
click at [122, 320] on div "Delete" at bounding box center [129, 319] width 25 height 9
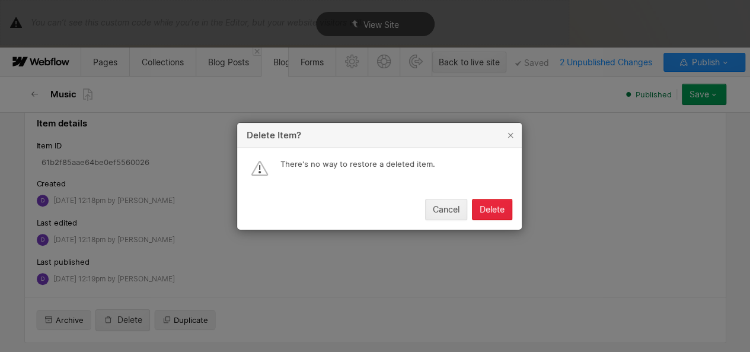
click at [500, 207] on div "Delete" at bounding box center [492, 209] width 25 height 9
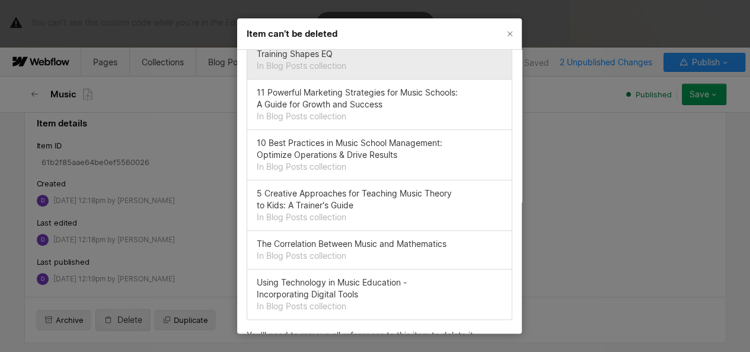
scroll to position [183, 0]
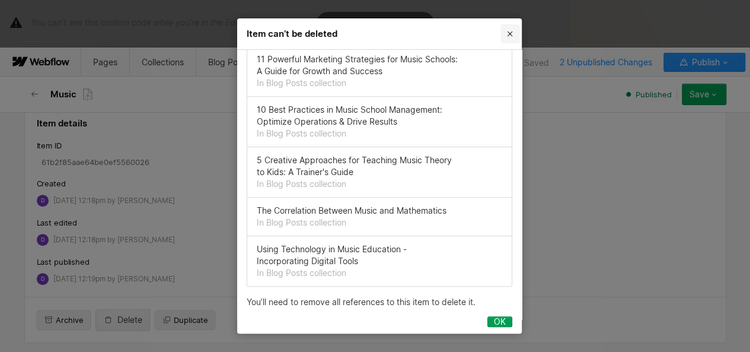
click at [511, 37] on icon "Close" at bounding box center [509, 33] width 9 height 9
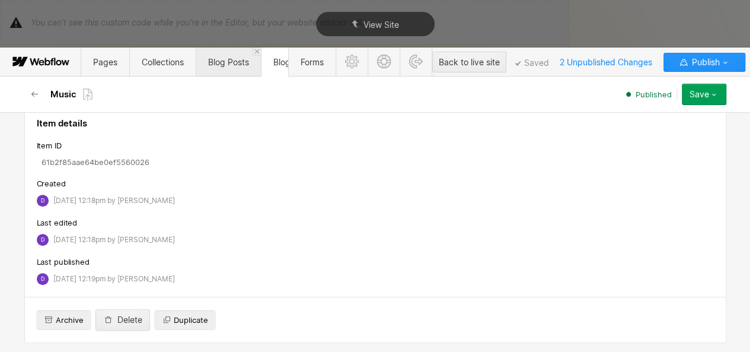
click at [229, 69] on span "Blog Posts" at bounding box center [228, 61] width 65 height 29
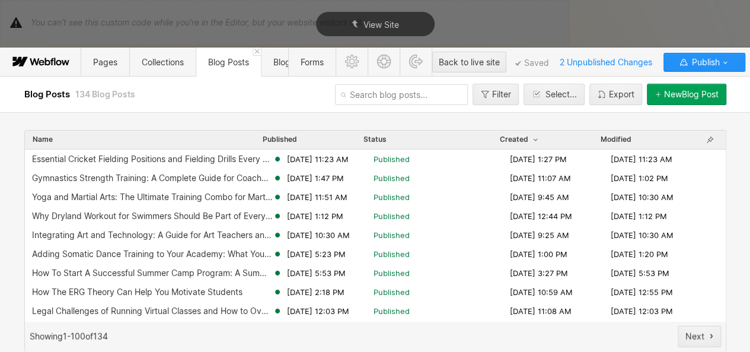
click at [347, 93] on input "text" at bounding box center [401, 94] width 133 height 21
type input "n"
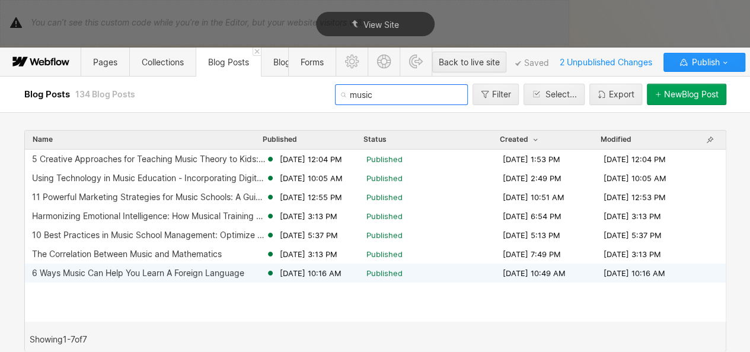
type input "music"
click at [228, 277] on div "6 Ways Music Can Help You Learn A Foreign Language" at bounding box center [138, 272] width 212 height 9
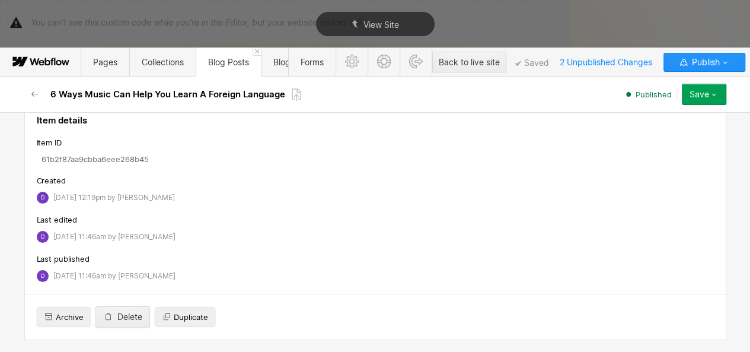
scroll to position [4723, 0]
click at [121, 81] on link "×" at bounding box center [123, 78] width 5 height 5
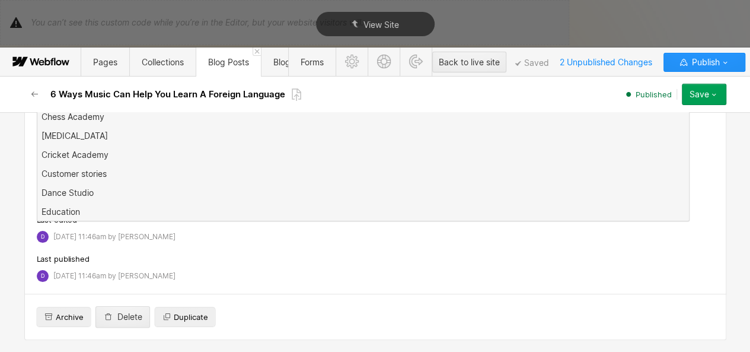
scroll to position [0, 0]
click at [707, 92] on div "Save" at bounding box center [700, 94] width 20 height 9
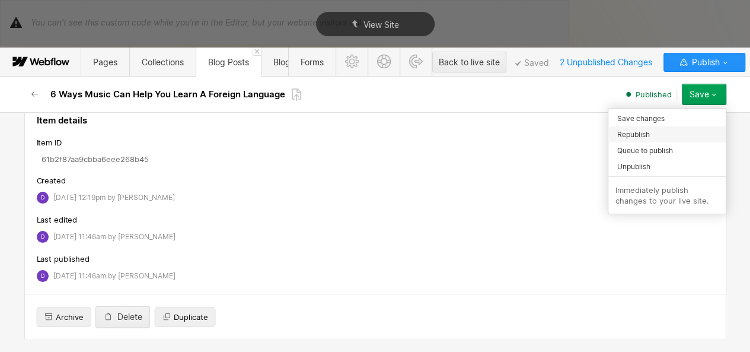
click at [639, 132] on span "Republish" at bounding box center [633, 134] width 33 height 11
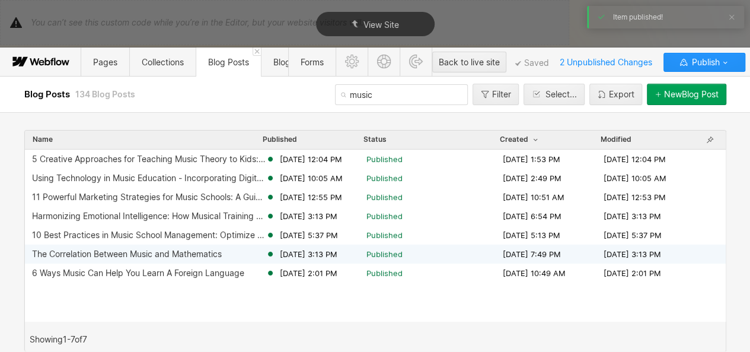
click at [193, 254] on div "The Correlation Between Music and Mathematics" at bounding box center [127, 253] width 190 height 9
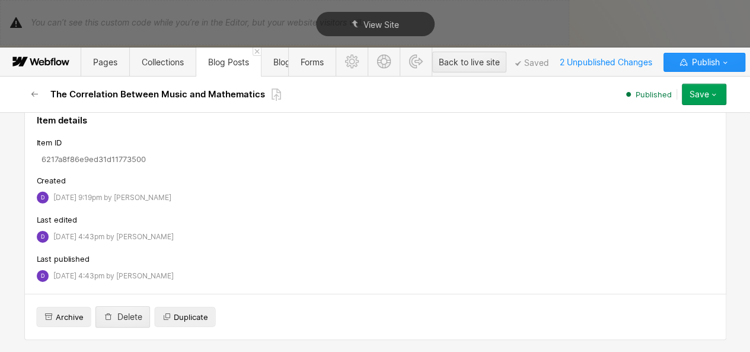
scroll to position [1, 0]
click at [120, 80] on link "×" at bounding box center [122, 77] width 5 height 5
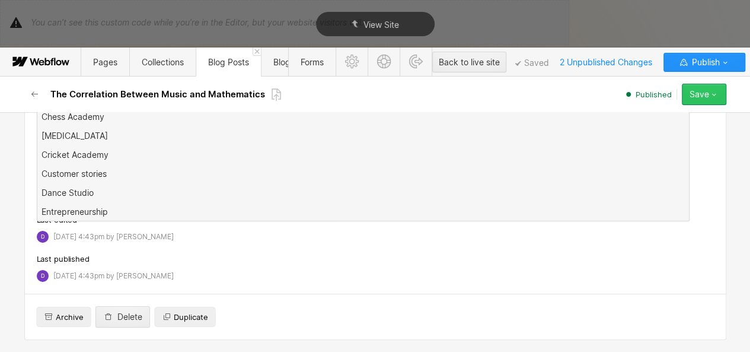
click at [716, 87] on button "Save" at bounding box center [704, 94] width 44 height 21
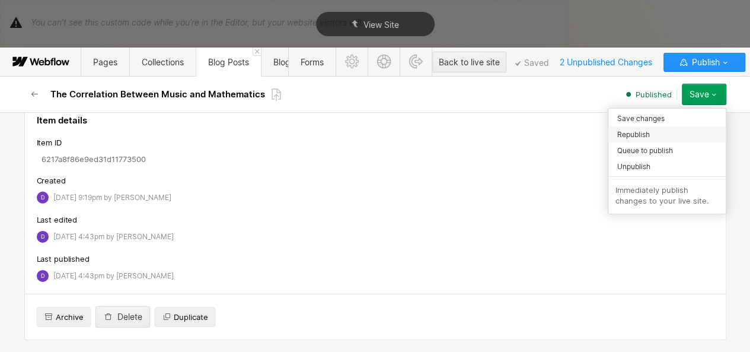
click at [652, 134] on div "Republish" at bounding box center [666, 134] width 117 height 16
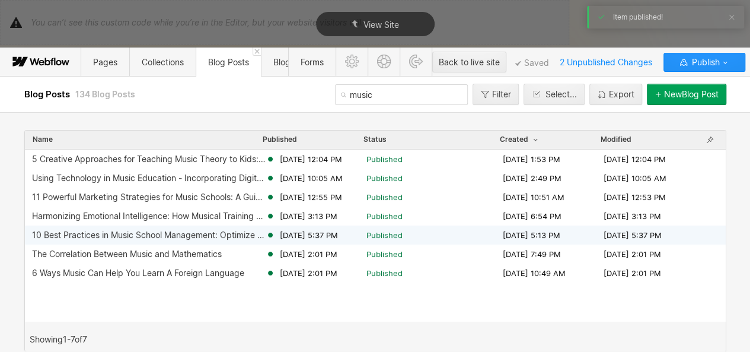
click at [110, 238] on div "10 Best Practices in Music School Management: Optimize Operations & Drive Resul…" at bounding box center [149, 234] width 234 height 9
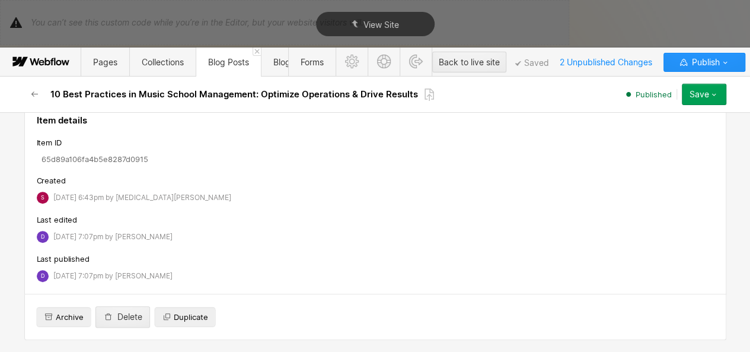
scroll to position [1, 0]
click at [143, 82] on link "×" at bounding box center [145, 79] width 5 height 5
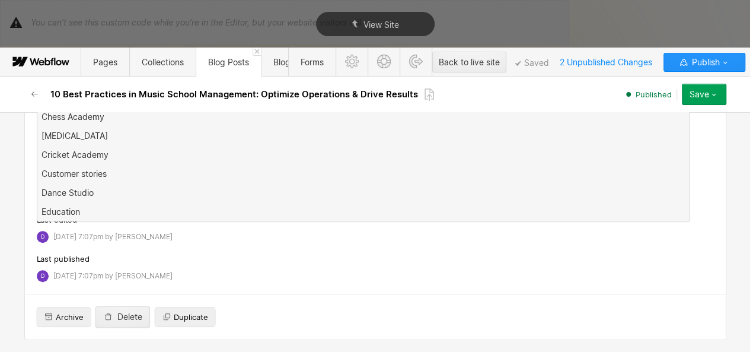
scroll to position [0, 0]
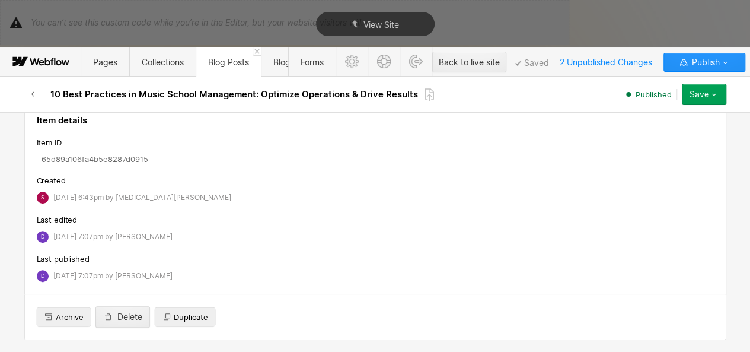
click at [693, 88] on button "Save" at bounding box center [704, 94] width 44 height 21
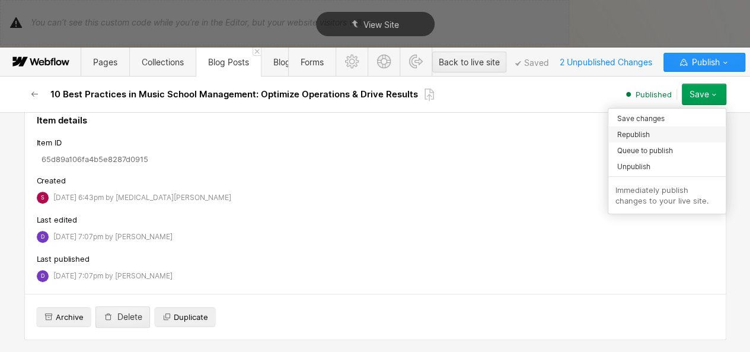
click at [640, 132] on span "Republish" at bounding box center [633, 134] width 33 height 11
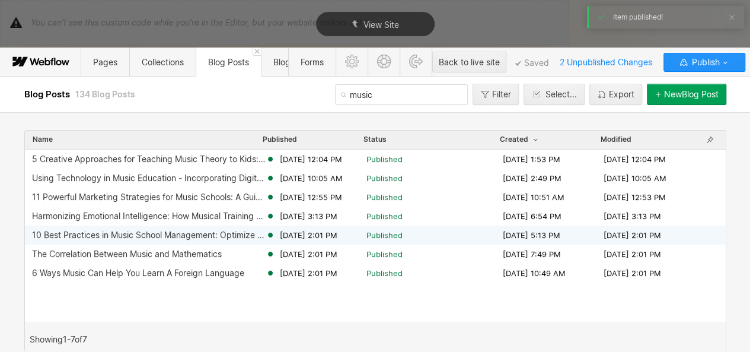
click at [302, 227] on div "10 Best Practices in Music School Management: Optimize Operations & Drive Resul…" at bounding box center [375, 234] width 701 height 19
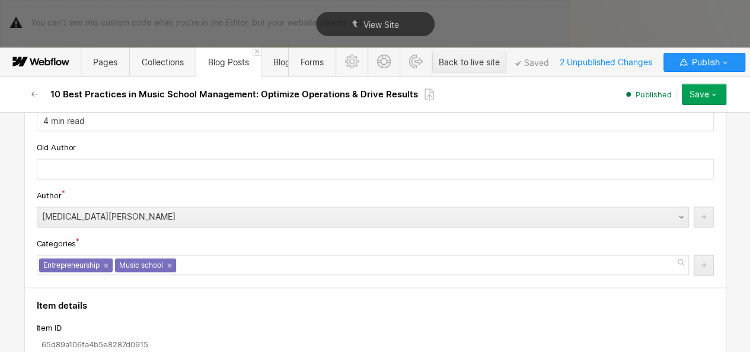
scroll to position [5313, 0]
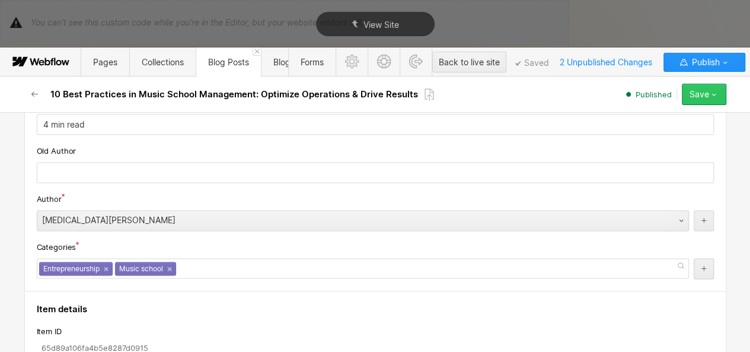
click at [701, 97] on div "Save" at bounding box center [700, 94] width 20 height 9
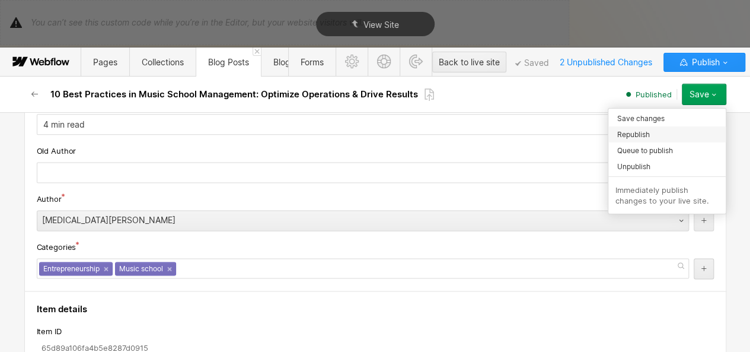
click at [652, 127] on div "Republish" at bounding box center [666, 134] width 117 height 16
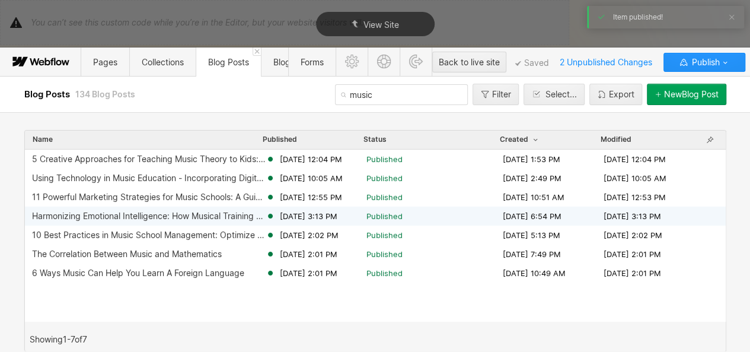
click at [165, 219] on div "Harmonizing Emotional Intelligence: How Musical Training Shapes EQ" at bounding box center [149, 215] width 234 height 9
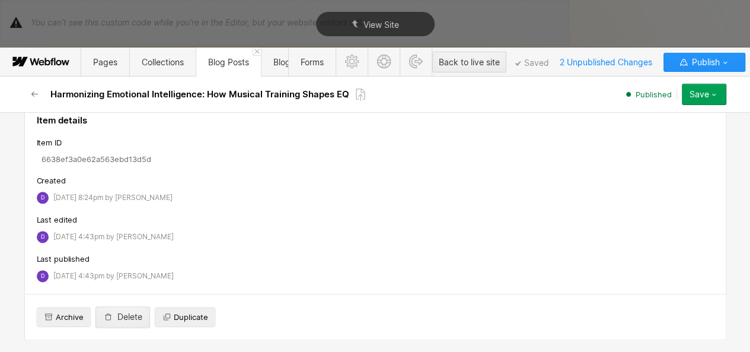
scroll to position [1, 0]
click at [134, 80] on link "×" at bounding box center [136, 77] width 5 height 5
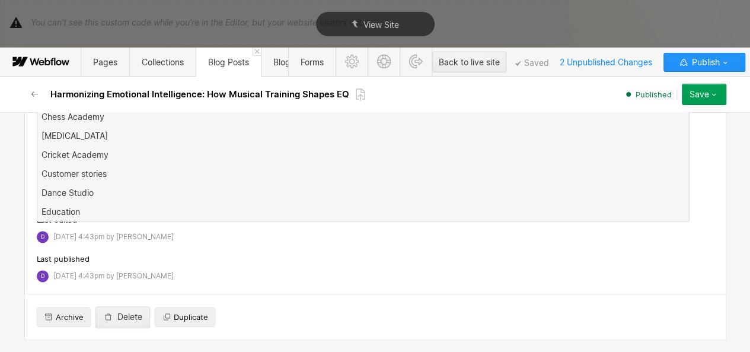
scroll to position [0, 0]
click at [709, 90] on icon "button" at bounding box center [713, 94] width 9 height 9
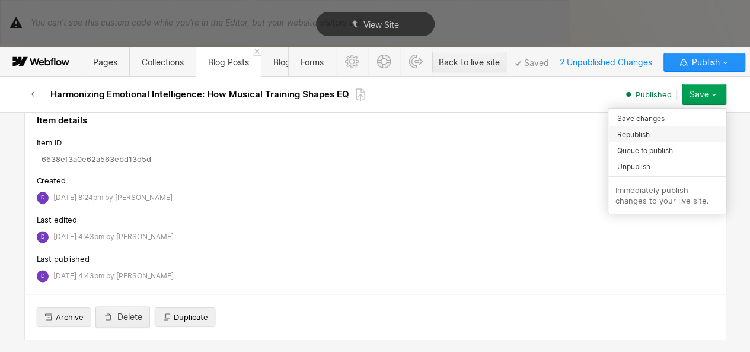
click at [658, 135] on div "Republish" at bounding box center [666, 134] width 117 height 16
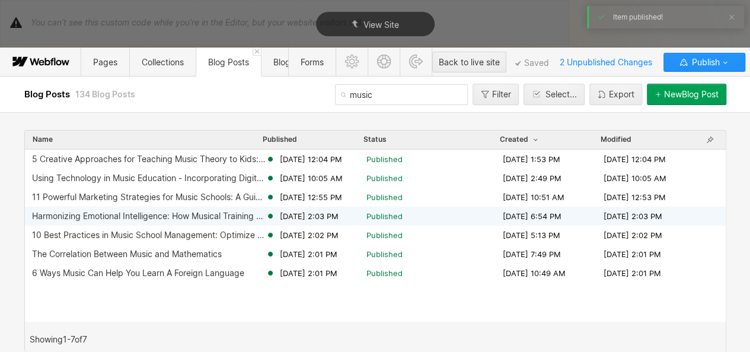
click at [264, 208] on div "Harmonizing Emotional Intelligence: How Musical Training Shapes EQ [DATE] 2:03 …" at bounding box center [375, 215] width 701 height 19
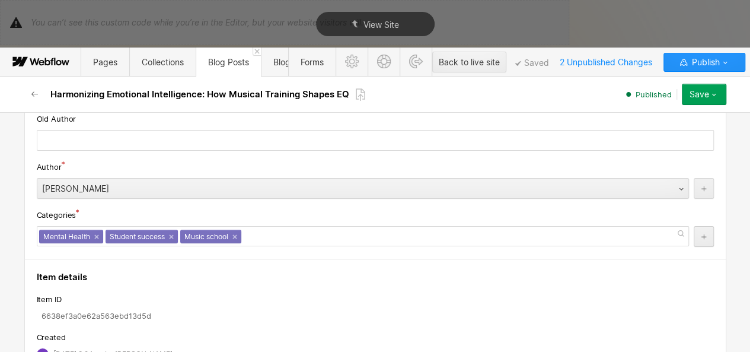
scroll to position [6723, 0]
click at [692, 90] on div "Save" at bounding box center [700, 94] width 20 height 9
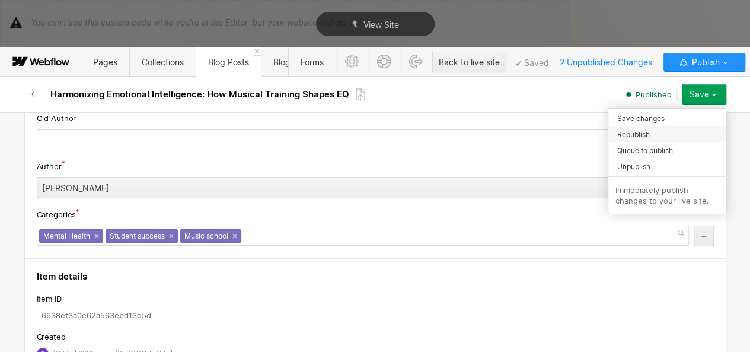
click at [630, 135] on span "Republish" at bounding box center [633, 134] width 33 height 11
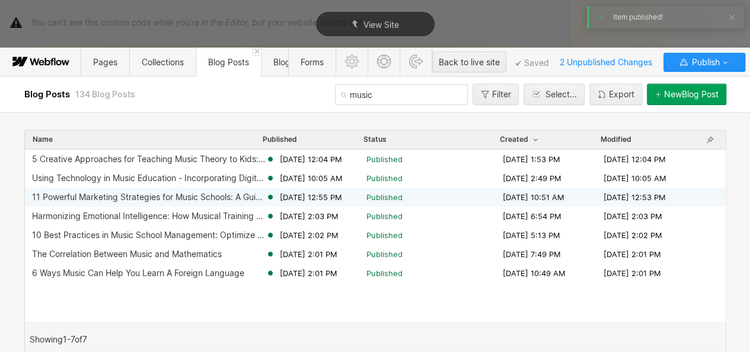
click at [248, 199] on div "11 Powerful Marketing Strategies for Music Schools: A Guide for Growth and Succ…" at bounding box center [149, 196] width 234 height 9
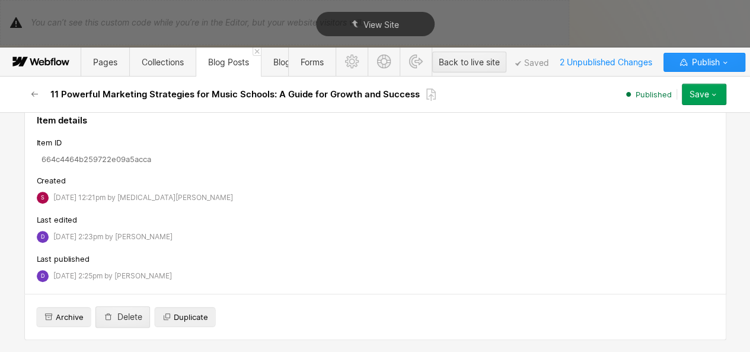
scroll to position [6044, 0]
click at [36, 93] on icon "button" at bounding box center [34, 93] width 7 height 5
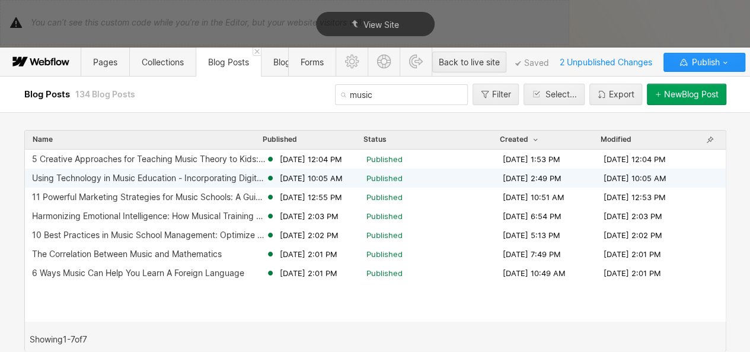
click at [135, 181] on div "Using Technology in Music Education - Incorporating Digital Tools" at bounding box center [149, 177] width 234 height 9
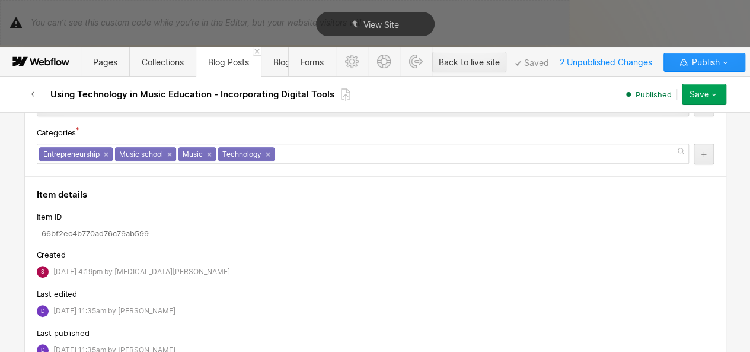
scroll to position [2695, 0]
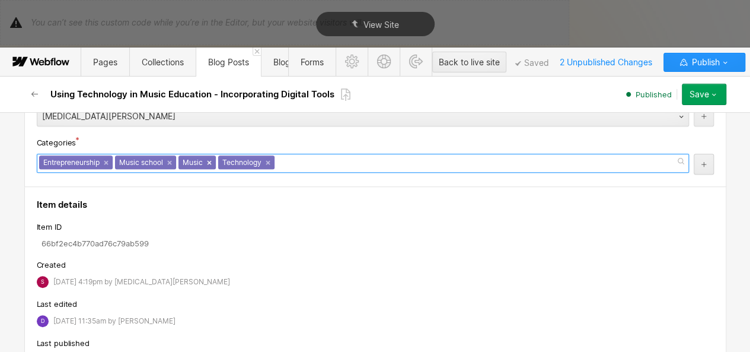
click at [207, 165] on link "×" at bounding box center [209, 162] width 5 height 5
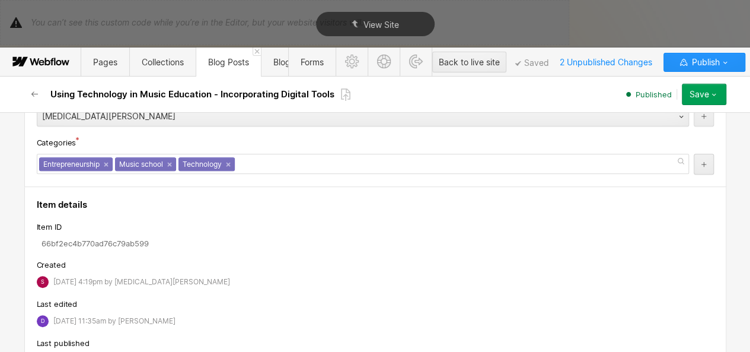
click at [700, 103] on button "Save" at bounding box center [704, 94] width 44 height 21
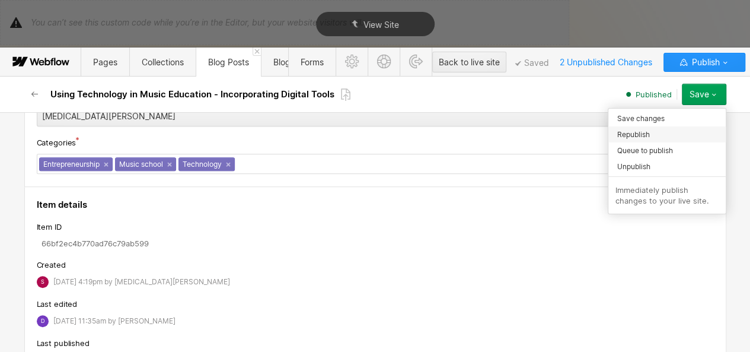
click at [658, 130] on div "Republish" at bounding box center [666, 134] width 117 height 16
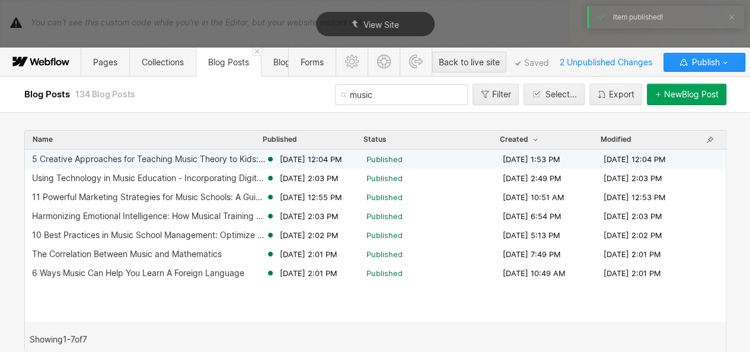
click at [306, 162] on span "[DATE] 12:04 PM" at bounding box center [311, 159] width 62 height 11
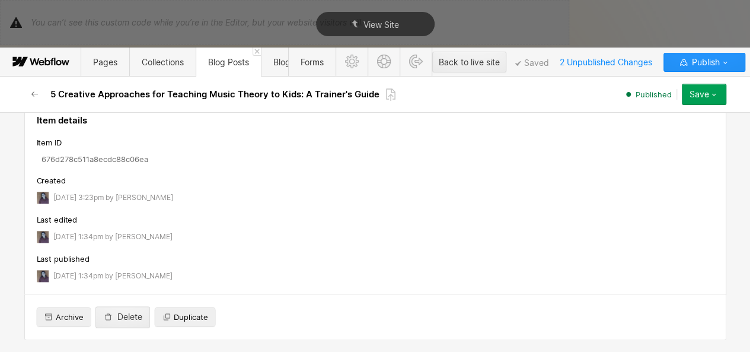
scroll to position [1, 0]
click at [68, 80] on link "×" at bounding box center [70, 77] width 5 height 5
click at [722, 101] on button "Save" at bounding box center [704, 94] width 44 height 21
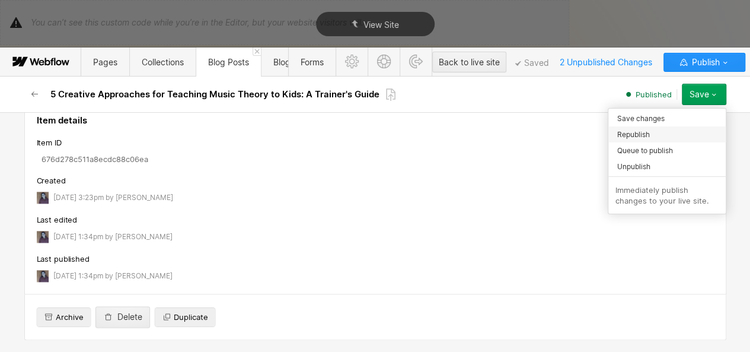
click at [657, 136] on div "Republish" at bounding box center [666, 134] width 117 height 16
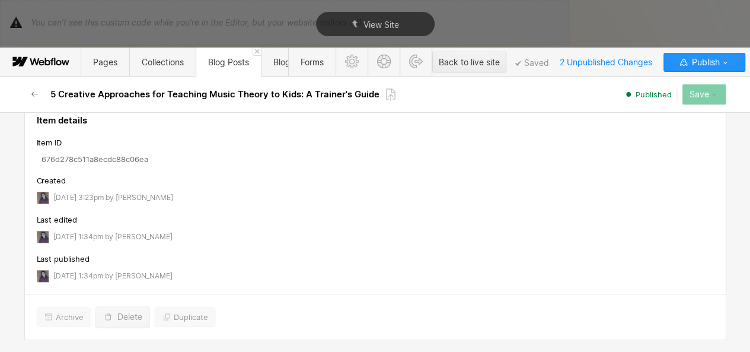
scroll to position [5840, 0]
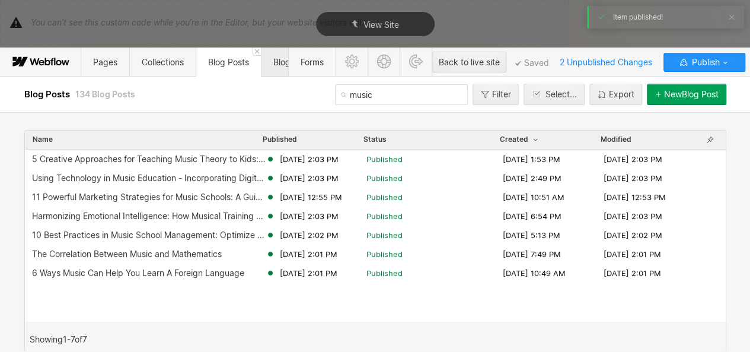
click at [275, 62] on span "Blog Categories" at bounding box center [304, 62] width 62 height 10
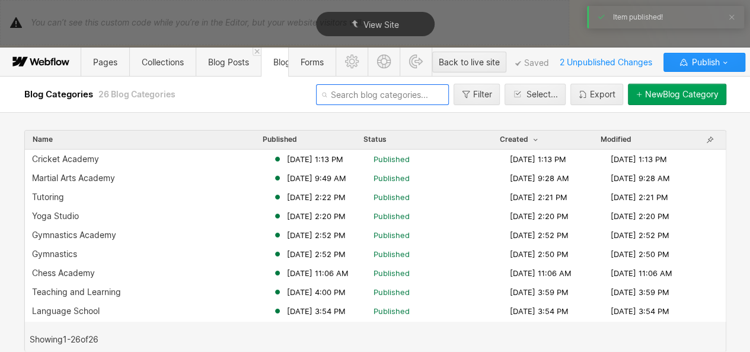
click at [361, 98] on input "text" at bounding box center [382, 94] width 133 height 21
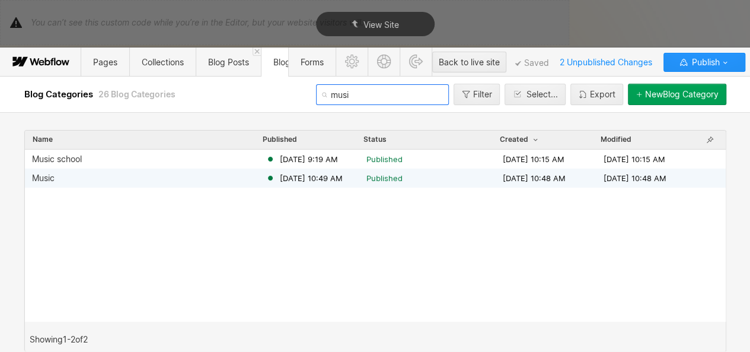
type input "musi"
click at [192, 174] on div "Music" at bounding box center [149, 177] width 234 height 9
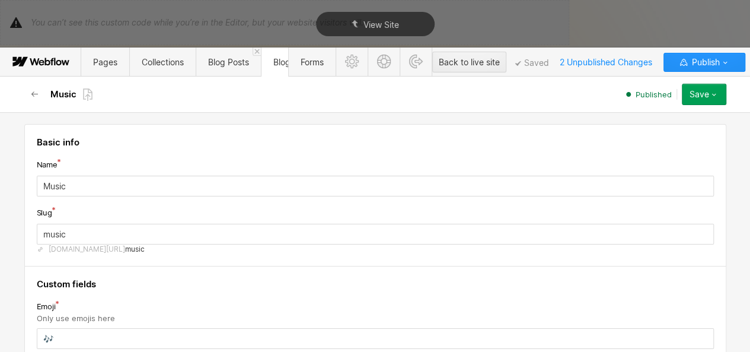
scroll to position [256, 0]
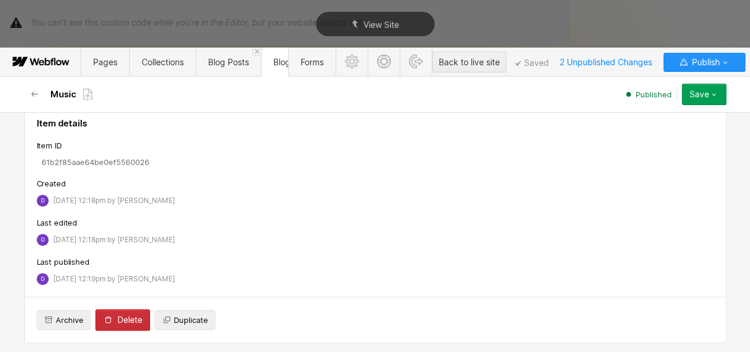
click at [115, 325] on button "Delete" at bounding box center [122, 319] width 55 height 21
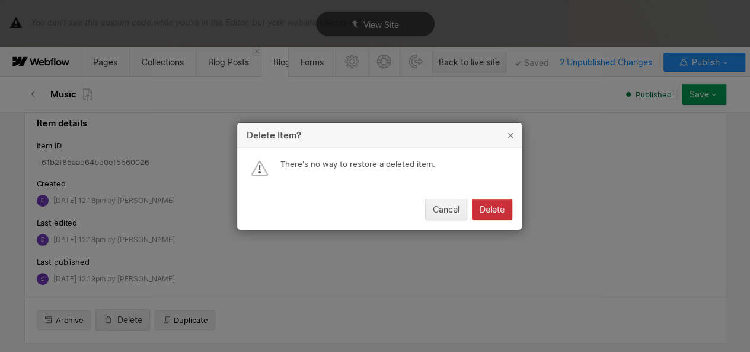
click at [487, 211] on div "Delete" at bounding box center [492, 209] width 25 height 9
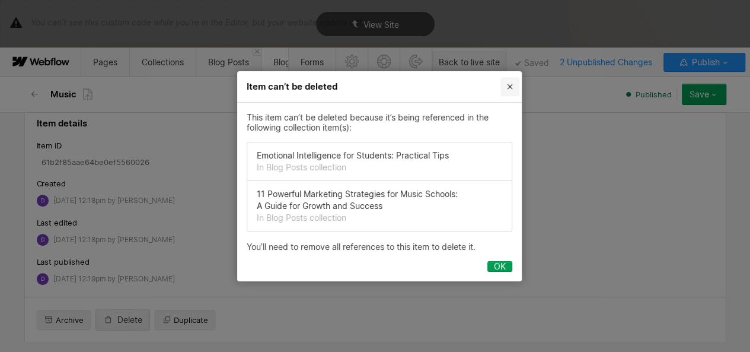
click at [506, 84] on icon "Close" at bounding box center [509, 86] width 9 height 9
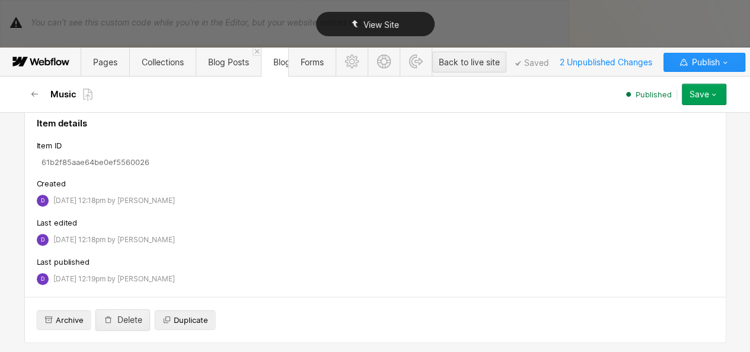
click at [232, 44] on div "View Site" at bounding box center [375, 24] width 750 height 48
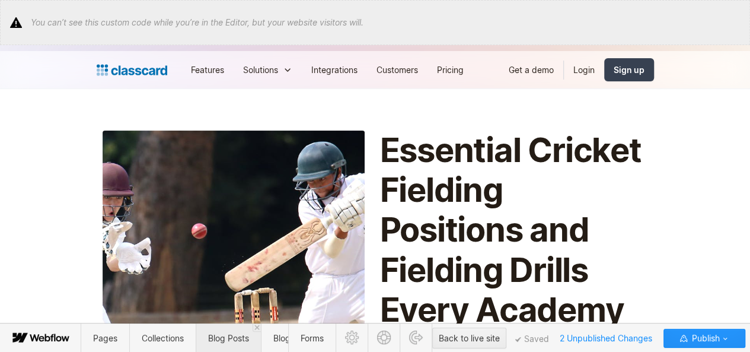
click at [239, 342] on span "Blog Posts" at bounding box center [228, 338] width 41 height 10
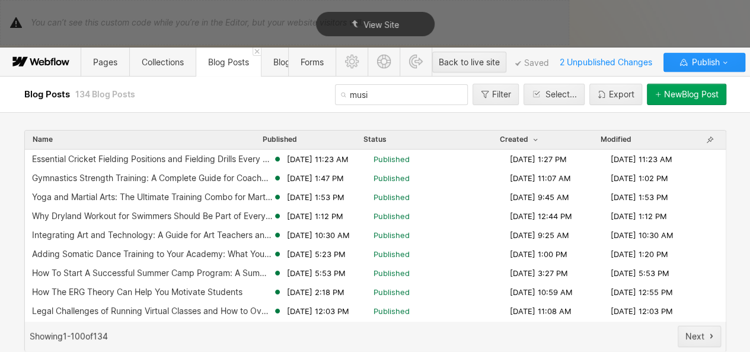
click at [368, 90] on input "musi" at bounding box center [401, 94] width 133 height 21
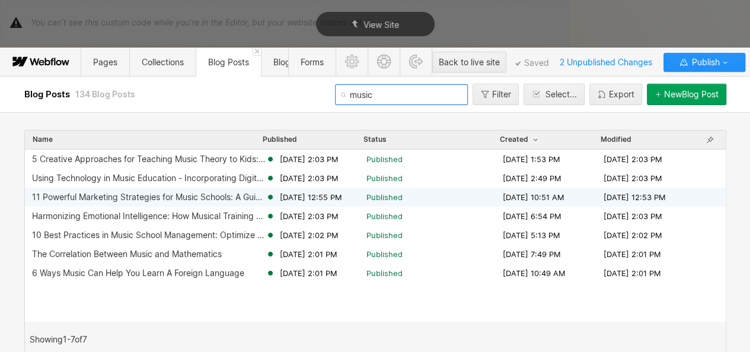
type input "music"
click at [211, 194] on div "11 Powerful Marketing Strategies for Music Schools: A Guide for Growth and Succ…" at bounding box center [149, 196] width 234 height 9
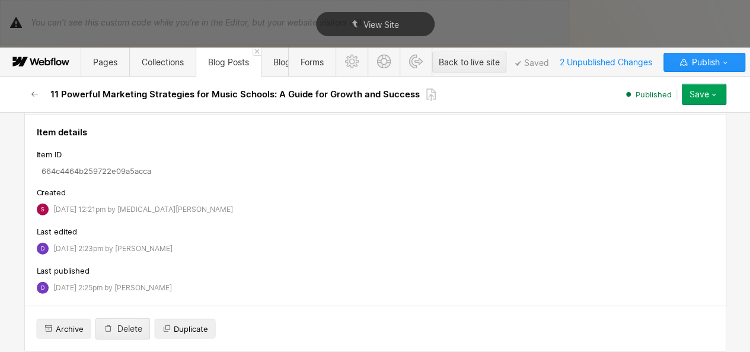
scroll to position [6106, 0]
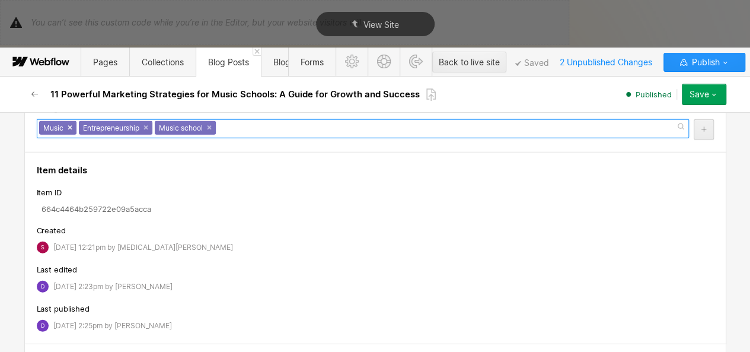
click at [68, 130] on link "×" at bounding box center [70, 127] width 5 height 5
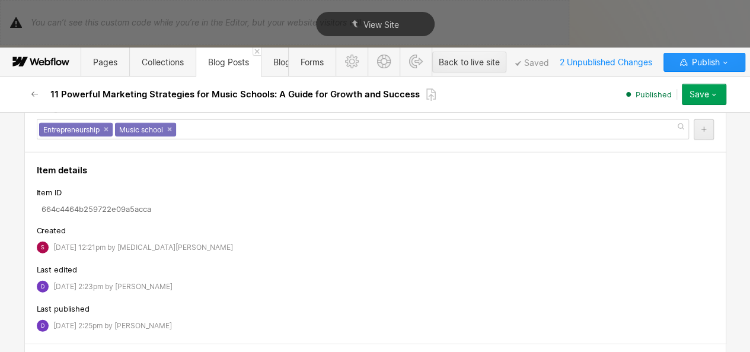
click at [714, 97] on icon "button" at bounding box center [713, 94] width 9 height 9
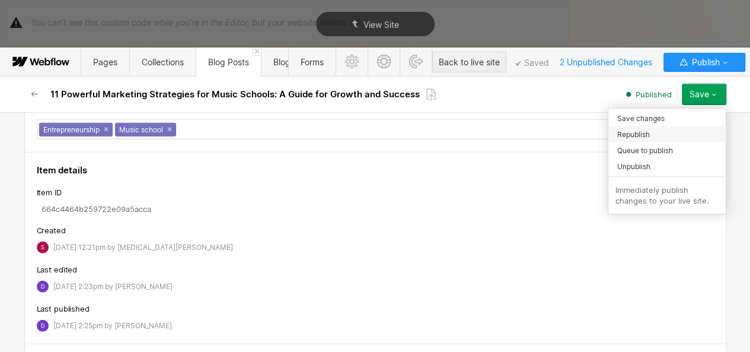
click at [659, 129] on div "Republish" at bounding box center [666, 134] width 117 height 16
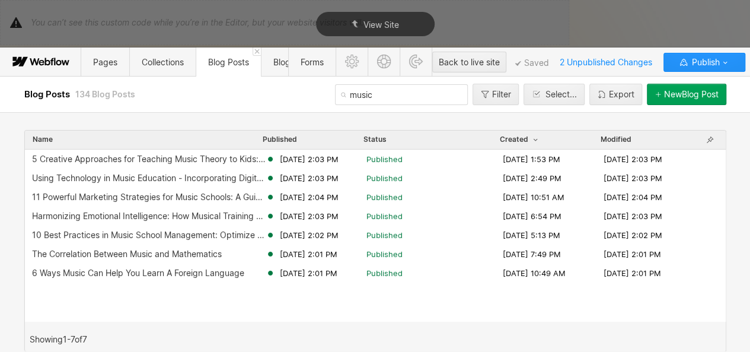
click at [377, 95] on input "music" at bounding box center [401, 94] width 133 height 21
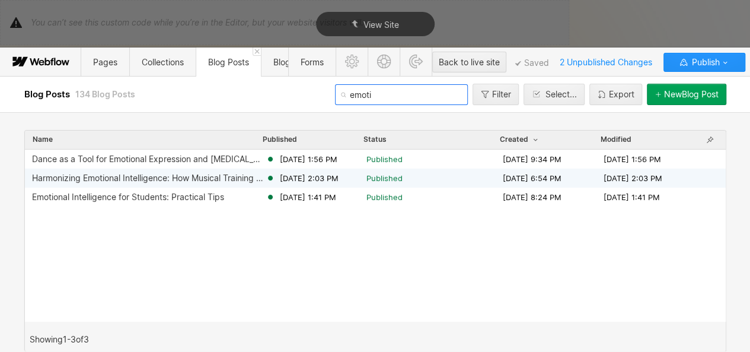
type input "emoti"
click at [240, 177] on div "Harmonizing Emotional Intelligence: How Musical Training Shapes EQ" at bounding box center [149, 177] width 234 height 9
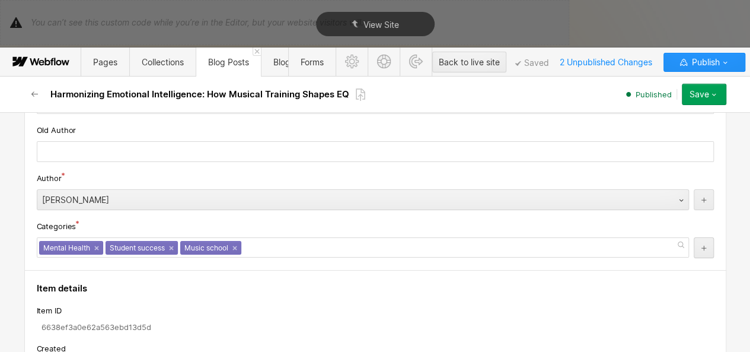
scroll to position [6710, 0]
click at [691, 98] on div "Save" at bounding box center [700, 94] width 20 height 9
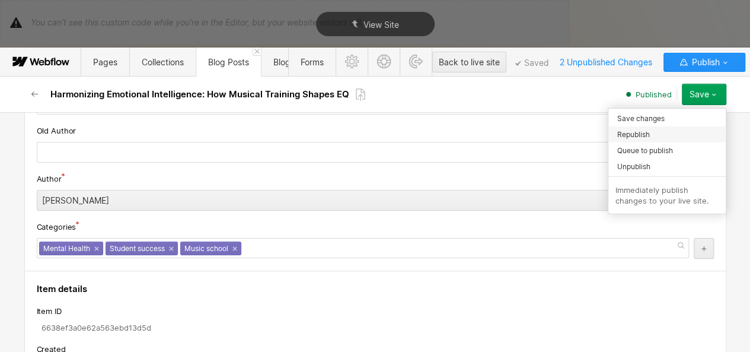
click at [653, 136] on div "Republish" at bounding box center [666, 134] width 117 height 16
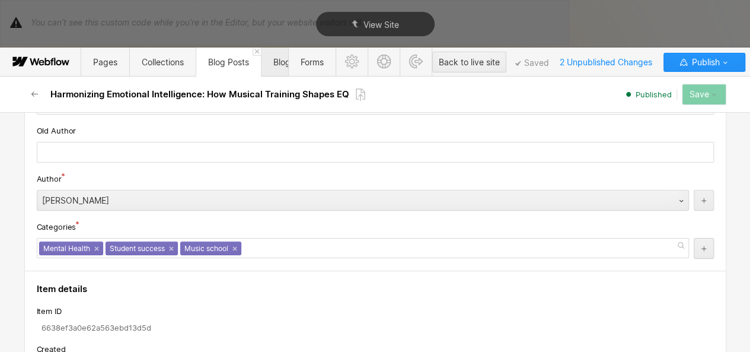
click at [276, 65] on span "Blog Categories" at bounding box center [304, 62] width 62 height 10
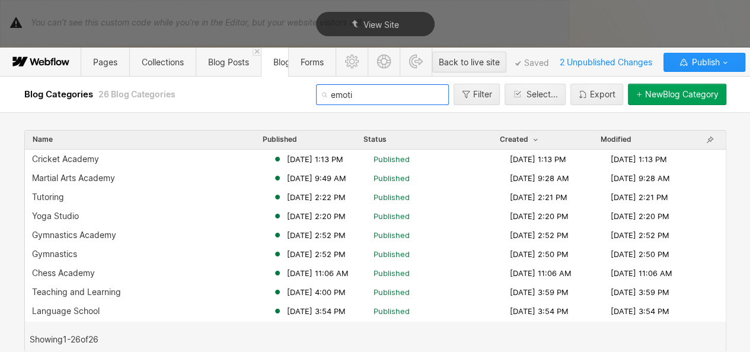
click at [377, 93] on input "emoti" at bounding box center [382, 94] width 133 height 21
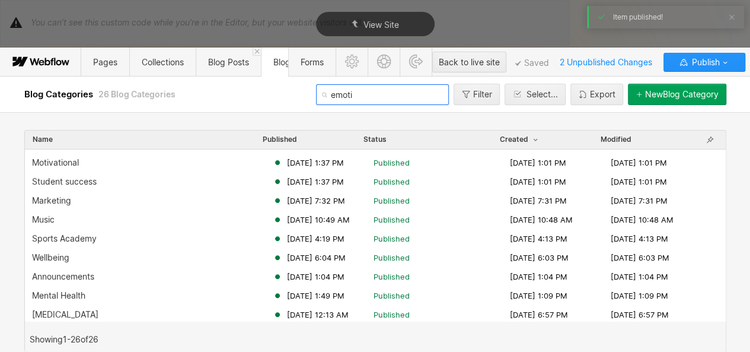
scroll to position [170, 0]
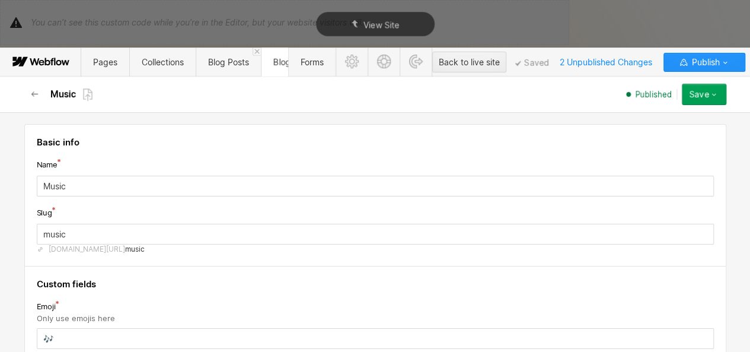
scroll to position [256, 0]
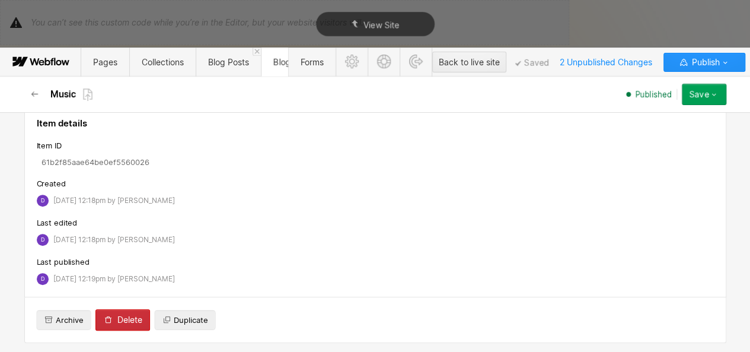
click at [127, 315] on div "Delete" at bounding box center [129, 319] width 25 height 9
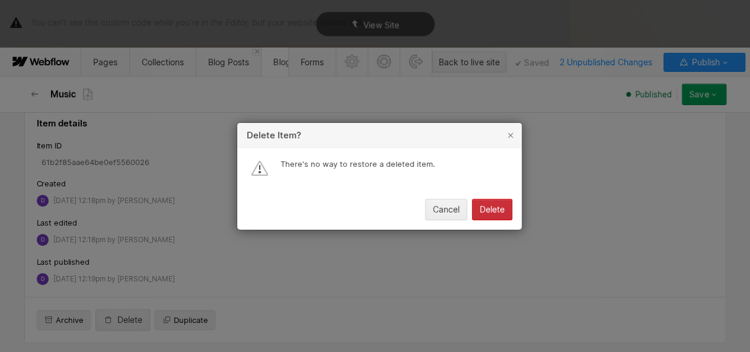
click at [483, 203] on button "Delete" at bounding box center [492, 209] width 40 height 21
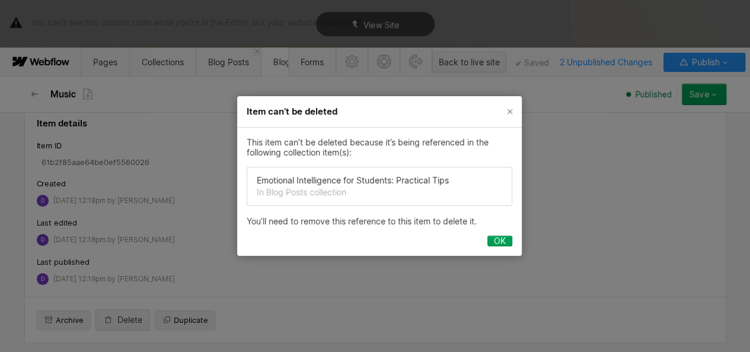
click at [228, 49] on div "Item can’t be deleted This item can’t be deleted because it’s being referenced …" at bounding box center [379, 176] width 759 height 352
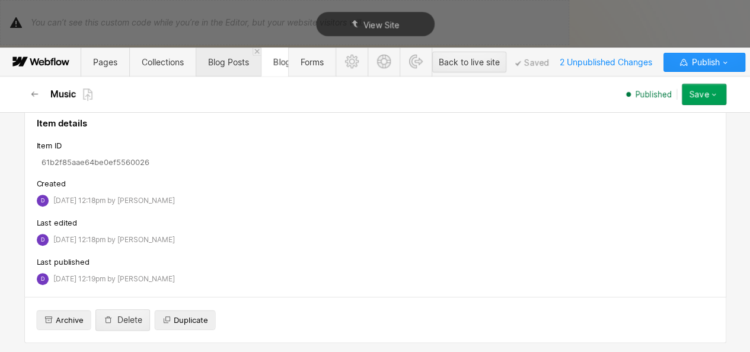
click at [228, 58] on span "Blog Posts" at bounding box center [228, 62] width 41 height 10
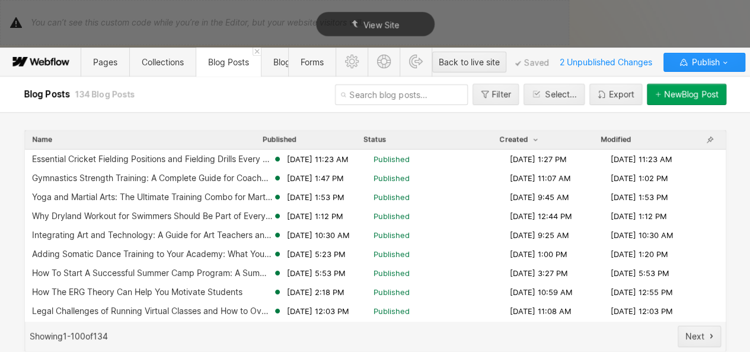
click at [353, 94] on input "text" at bounding box center [401, 94] width 133 height 21
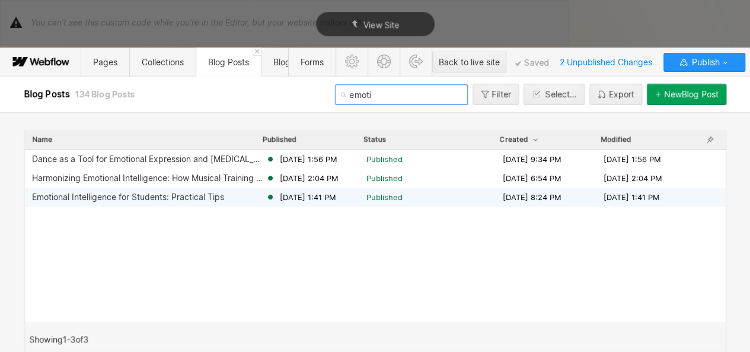
type input "emoti"
click at [247, 189] on div "Emotional Intelligence for Students‍: Practical Tips Oct 9, 2025 1:41 PM Publis…" at bounding box center [375, 196] width 701 height 19
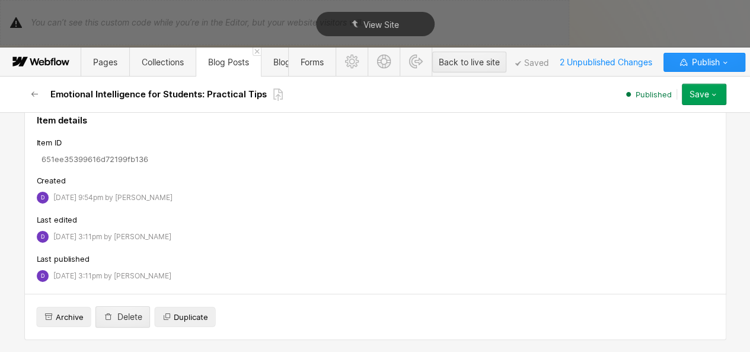
scroll to position [1, 0]
click at [225, 80] on link "×" at bounding box center [227, 77] width 5 height 5
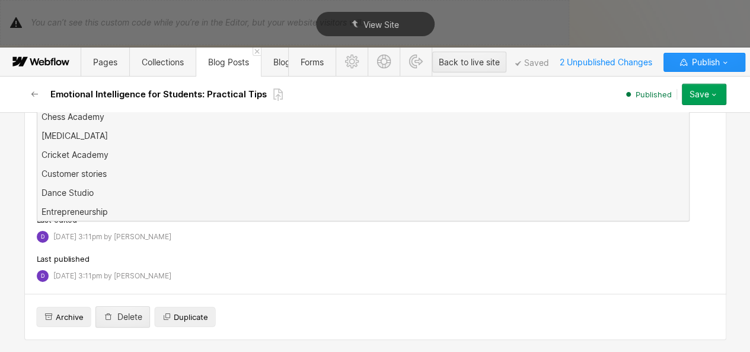
scroll to position [6673, 0]
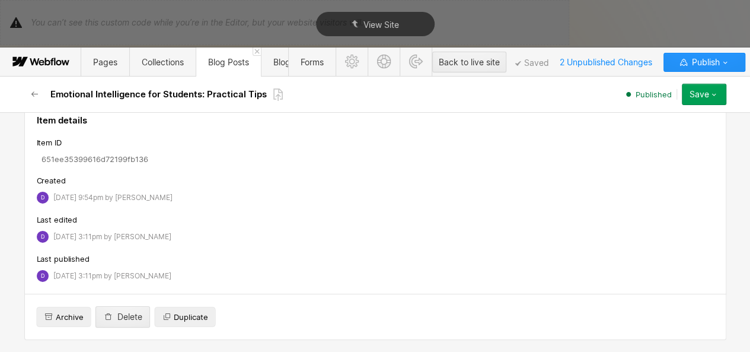
click at [720, 91] on button "Save" at bounding box center [704, 94] width 44 height 21
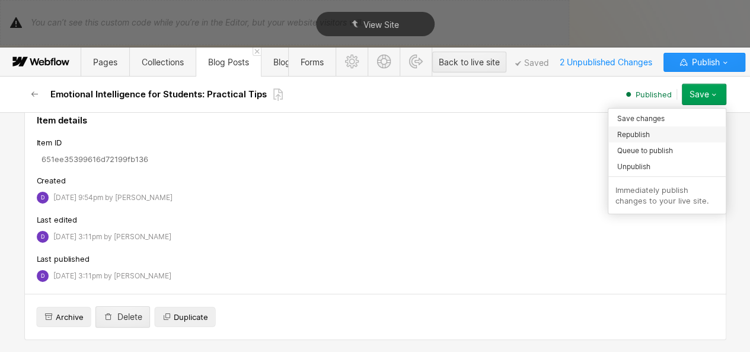
click at [651, 131] on div "Republish" at bounding box center [666, 134] width 117 height 16
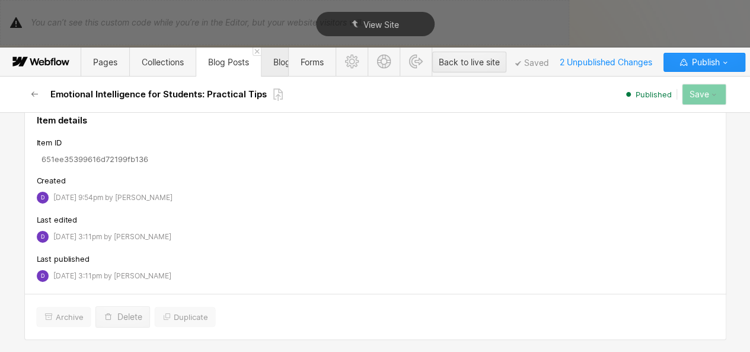
click at [276, 68] on span "Blog Categories" at bounding box center [304, 61] width 86 height 29
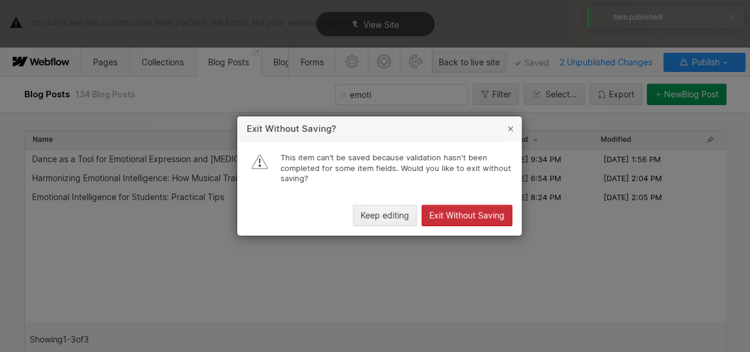
click at [512, 128] on icon "button" at bounding box center [510, 128] width 9 height 9
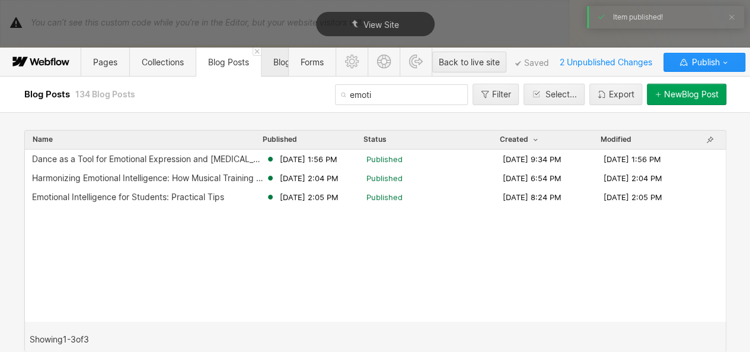
click at [276, 65] on span "Blog Categories" at bounding box center [304, 62] width 62 height 10
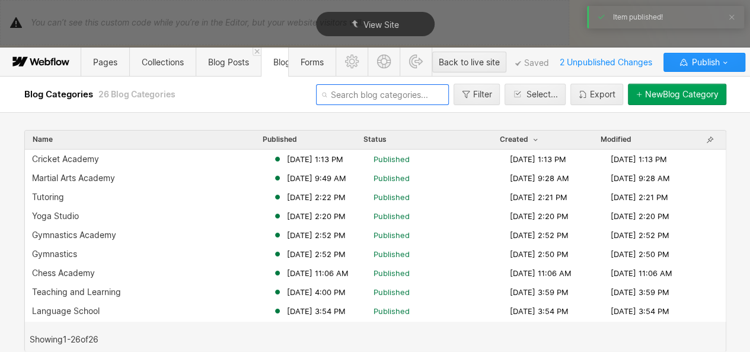
click at [363, 95] on input "text" at bounding box center [382, 94] width 133 height 21
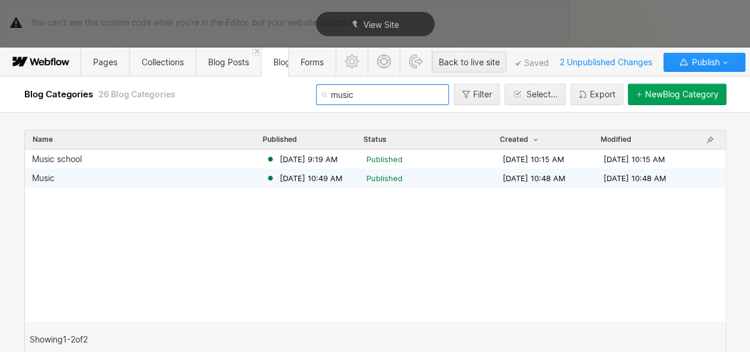
type input "music"
click at [251, 170] on div "Music [DATE] 10:49 AM Published [DATE] 10:48 AM [DATE] 10:48 AM" at bounding box center [375, 177] width 701 height 19
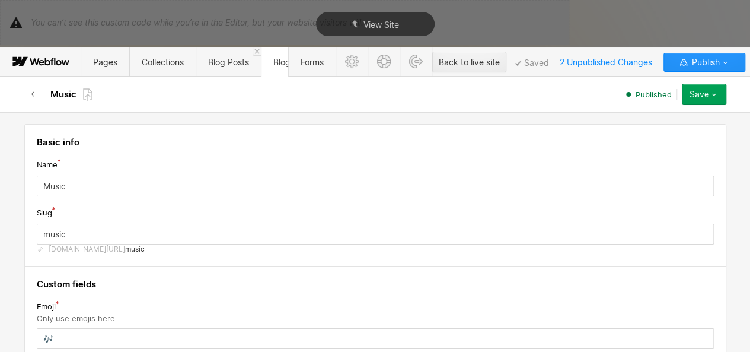
scroll to position [256, 0]
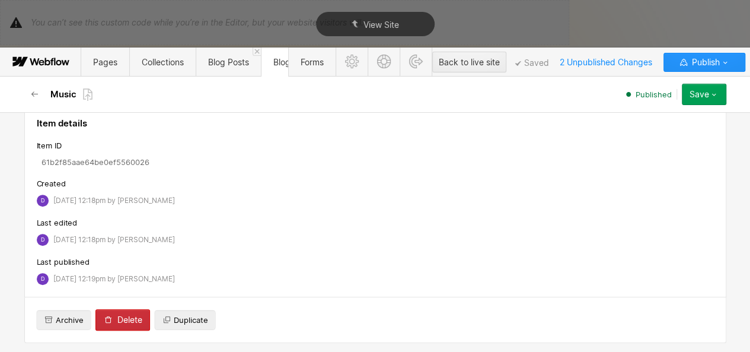
click at [120, 317] on div "Delete" at bounding box center [129, 319] width 25 height 9
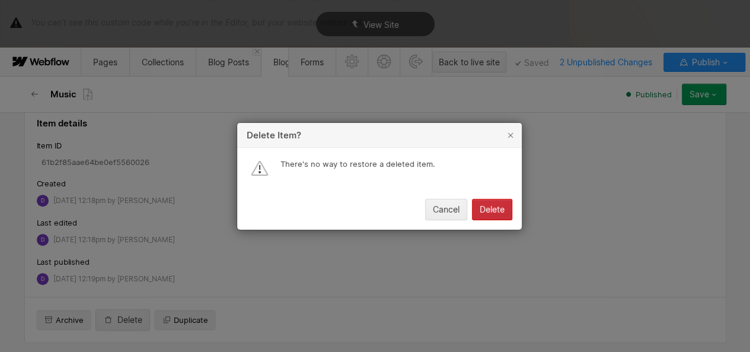
click at [484, 210] on div "Delete" at bounding box center [492, 209] width 25 height 9
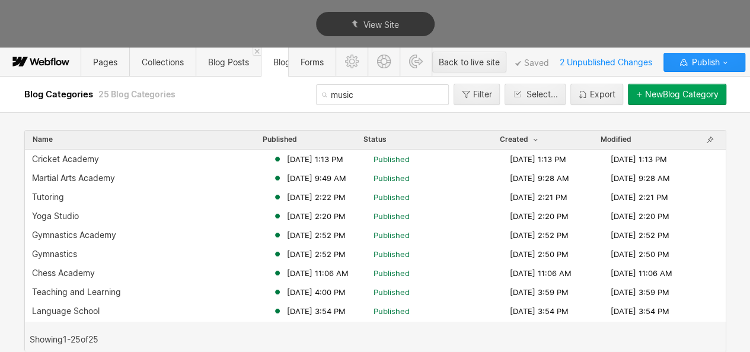
click at [393, 92] on input "music" at bounding box center [382, 94] width 133 height 21
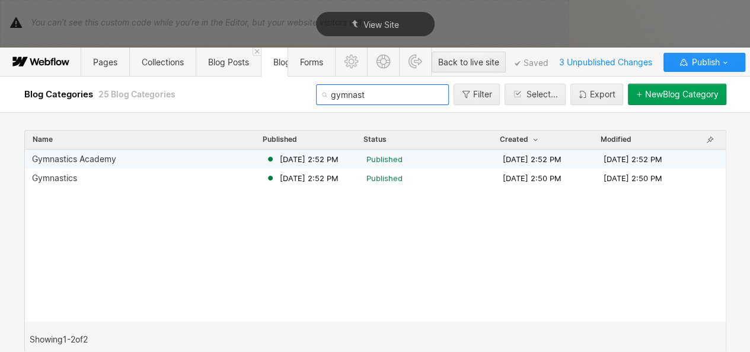
type input "gymnast"
click at [308, 154] on span "[DATE] 2:52 PM" at bounding box center [309, 159] width 59 height 11
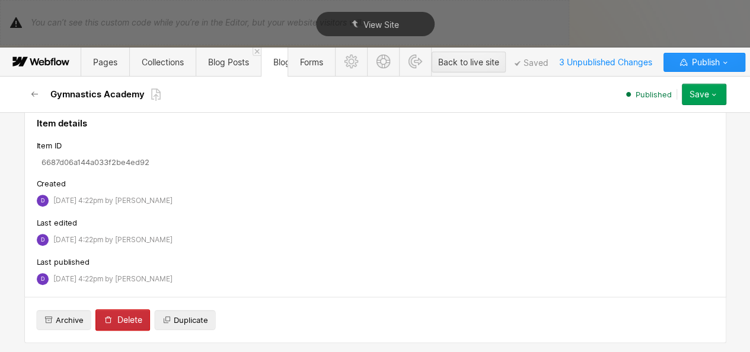
click at [130, 321] on div "Delete" at bounding box center [129, 319] width 25 height 9
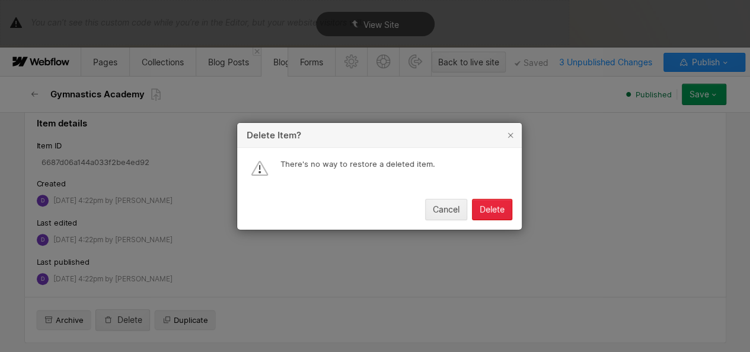
click at [495, 206] on div "Delete" at bounding box center [492, 209] width 25 height 9
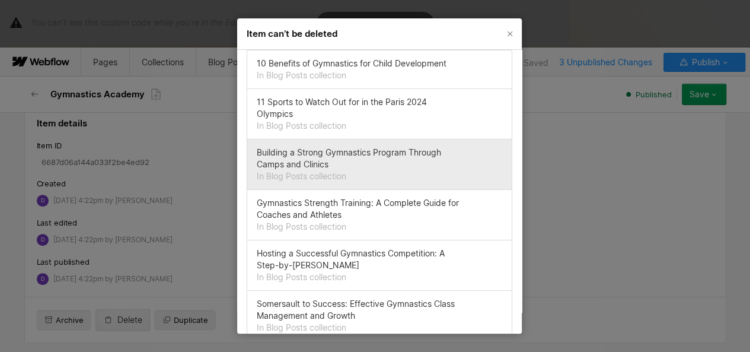
scroll to position [40, 0]
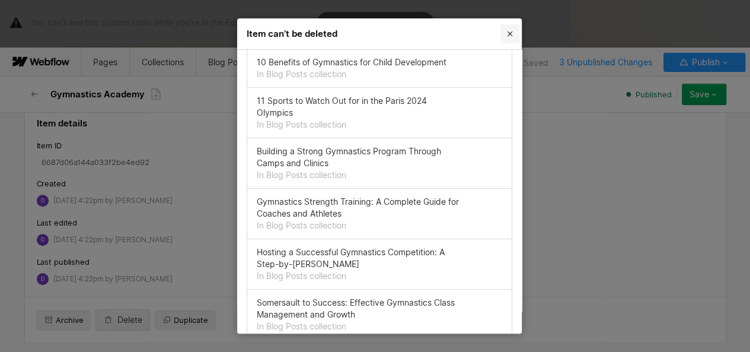
click at [511, 33] on icon "Close" at bounding box center [510, 33] width 5 height 5
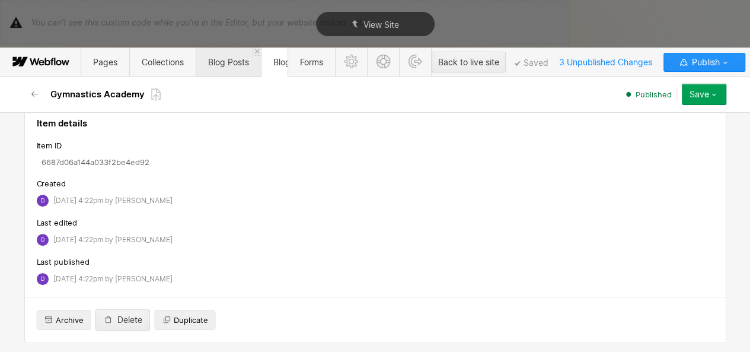
click at [229, 57] on span "Blog Posts" at bounding box center [228, 62] width 41 height 10
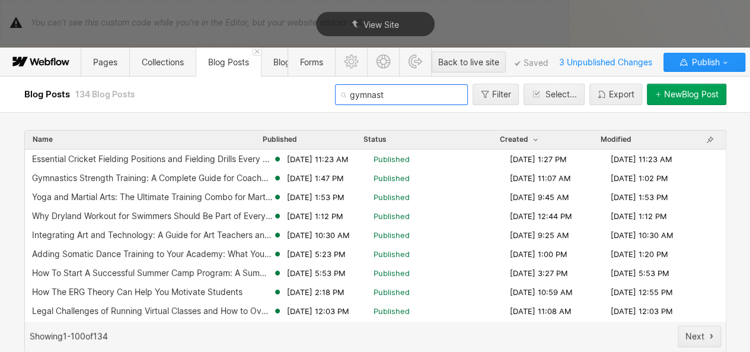
click at [392, 94] on input "gymnast" at bounding box center [401, 94] width 133 height 21
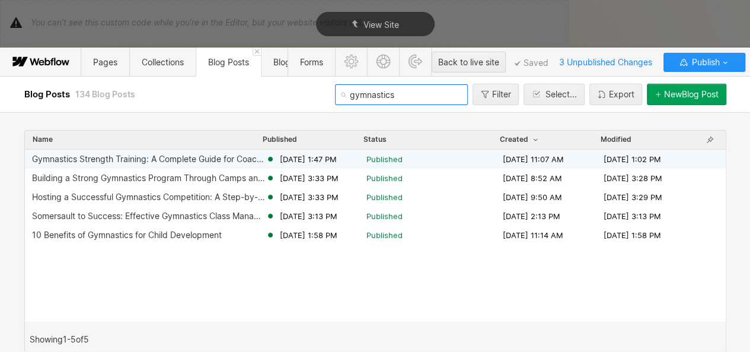
type input "gymnastics"
click at [237, 161] on div "Gymnastics Strength Training: A Complete Guide for Coaches and Athletes" at bounding box center [149, 158] width 234 height 9
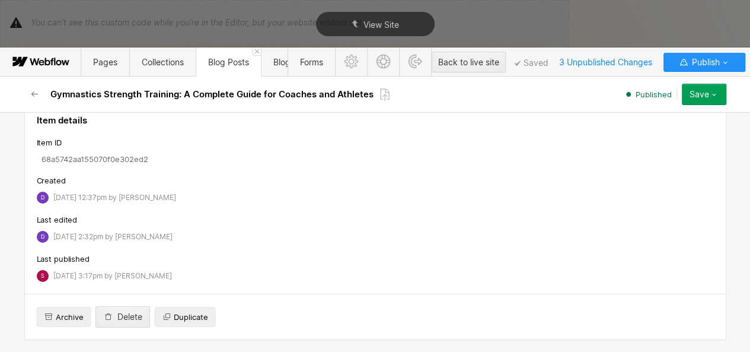
scroll to position [8422, 0]
click at [250, 87] on div "Gymnastics Academy ×" at bounding box center [218, 80] width 90 height 14
click at [253, 80] on link "×" at bounding box center [255, 77] width 5 height 5
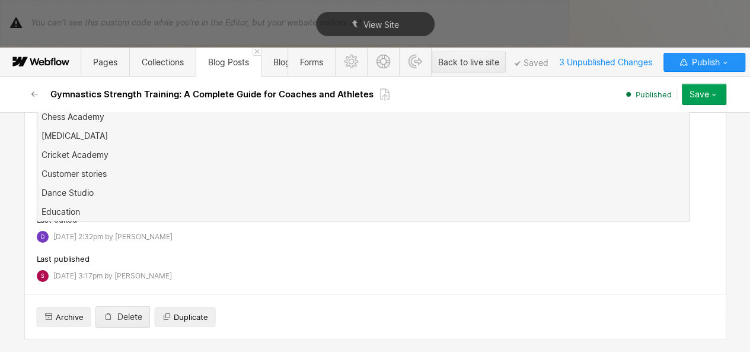
scroll to position [0, 0]
click at [719, 89] on button "Save" at bounding box center [704, 94] width 44 height 21
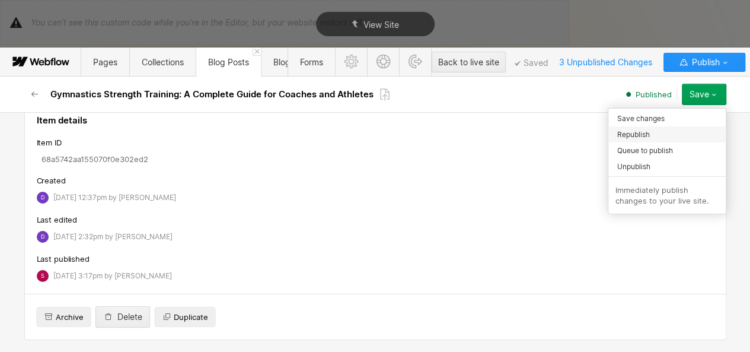
click at [655, 132] on div "Republish" at bounding box center [666, 134] width 117 height 16
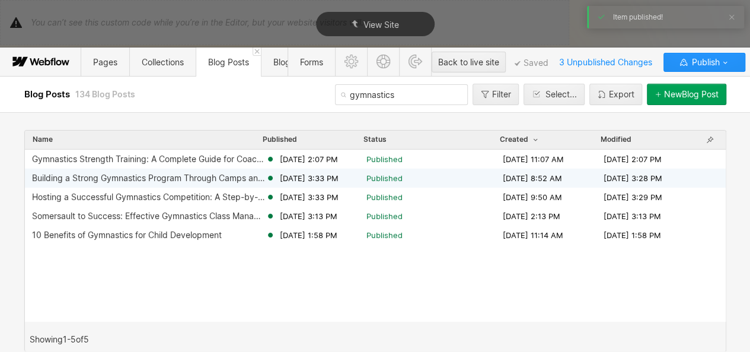
click at [191, 170] on div "Building a Strong Gymnastics Program Through Camps and Clinics Sep 25, 2024 3:3…" at bounding box center [375, 177] width 701 height 19
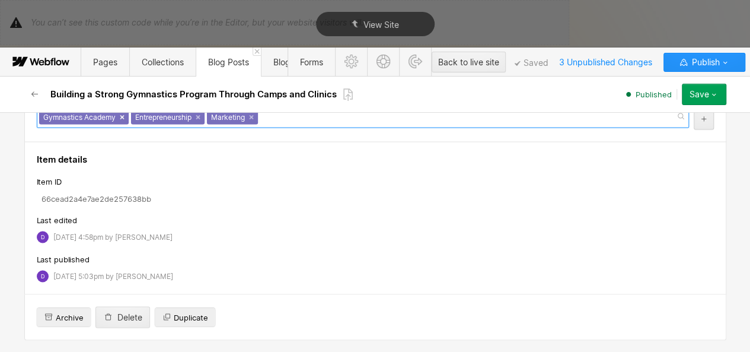
scroll to position [1, 0]
click at [120, 119] on link "×" at bounding box center [122, 116] width 5 height 5
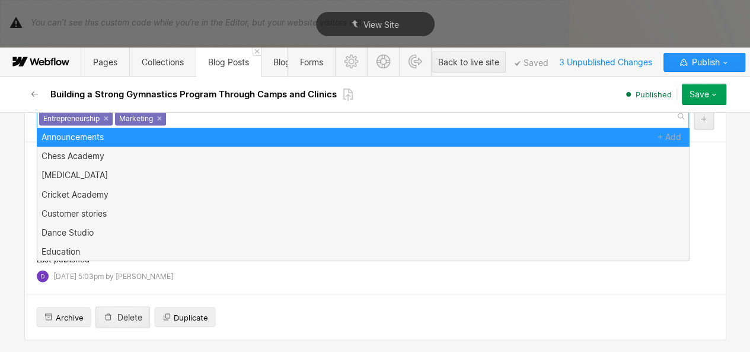
scroll to position [0, 0]
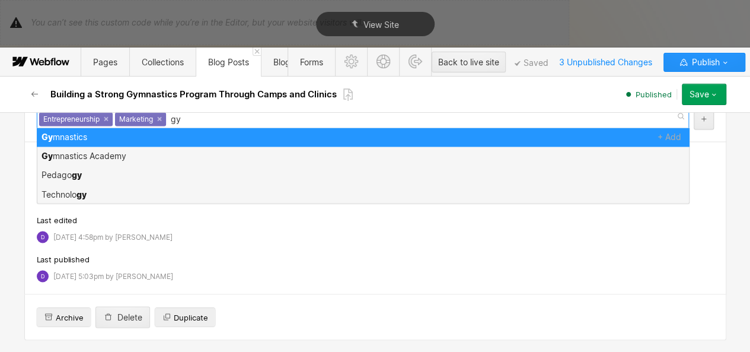
type input "gym"
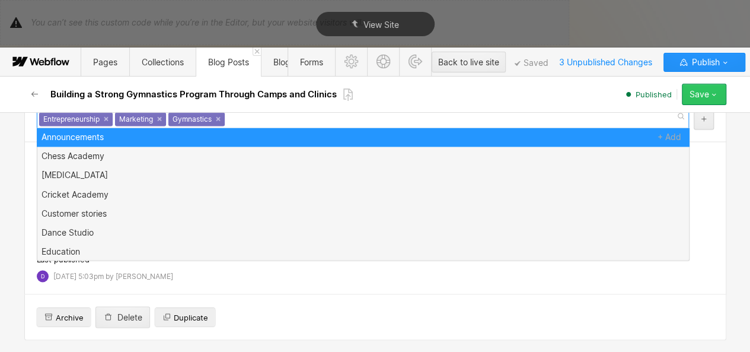
click at [704, 100] on button "Save" at bounding box center [704, 94] width 44 height 21
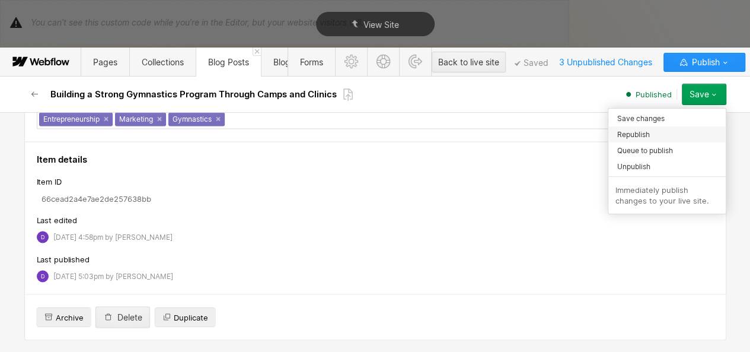
click at [674, 130] on div "Republish" at bounding box center [666, 134] width 117 height 16
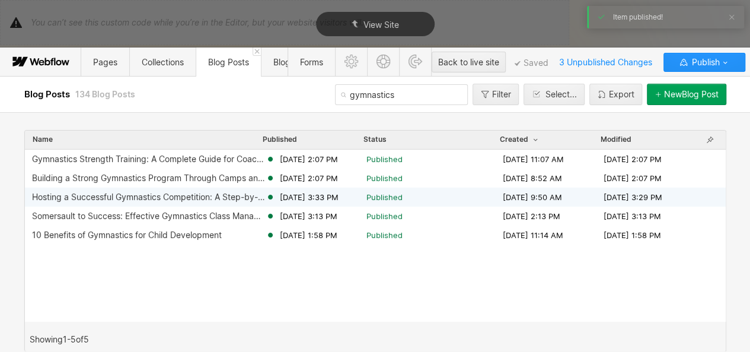
click at [266, 187] on div "Hosting a Successful Gymnastics Competition: A Step-by-Step Guide Sep 25, 2024 …" at bounding box center [375, 196] width 701 height 19
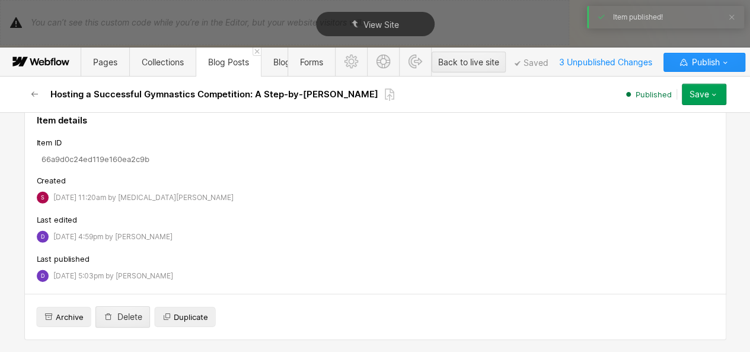
scroll to position [1, 0]
click at [120, 80] on link "×" at bounding box center [122, 77] width 5 height 5
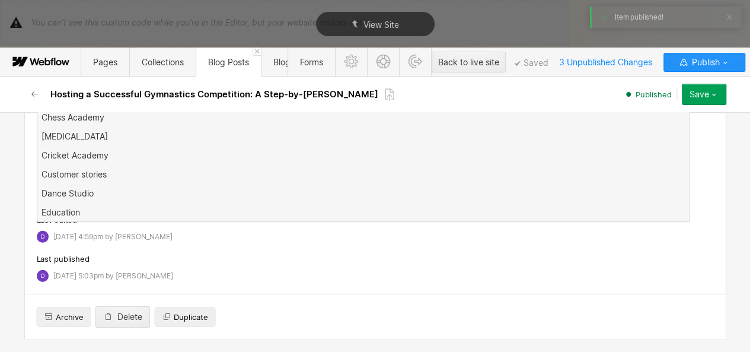
scroll to position [0, 0]
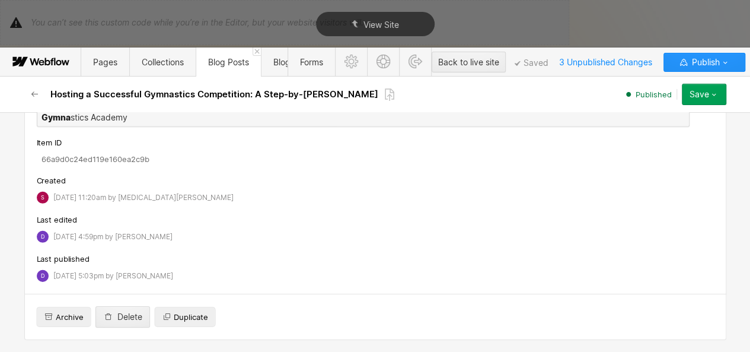
type input "gymnas"
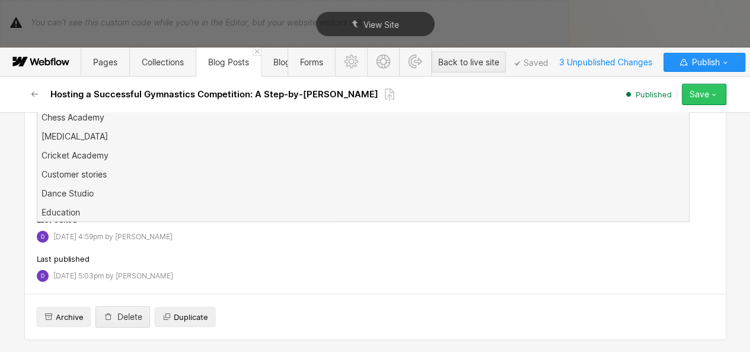
click at [704, 94] on div "Save" at bounding box center [700, 94] width 20 height 9
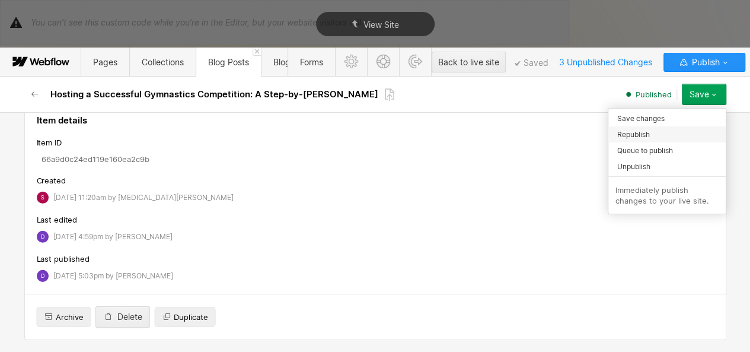
click at [662, 139] on div "Republish" at bounding box center [666, 134] width 117 height 16
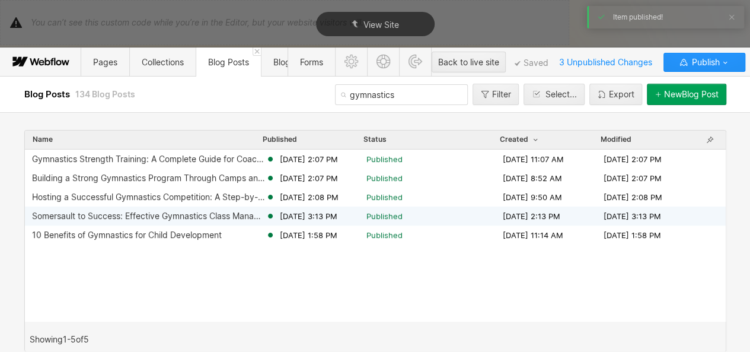
click at [330, 212] on span "[DATE] 3:13 PM" at bounding box center [309, 215] width 58 height 11
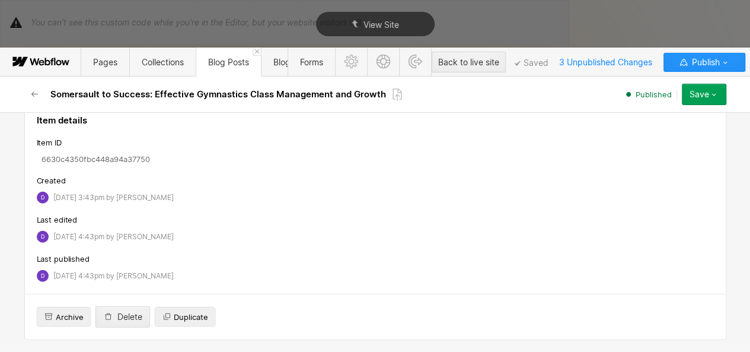
scroll to position [1, 0]
click at [196, 80] on link "×" at bounding box center [198, 77] width 5 height 5
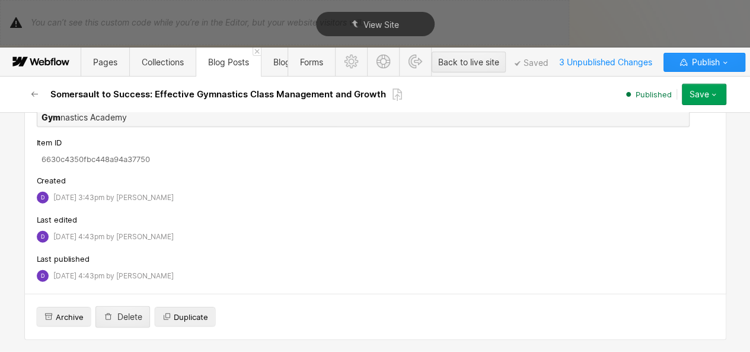
type input "gymna"
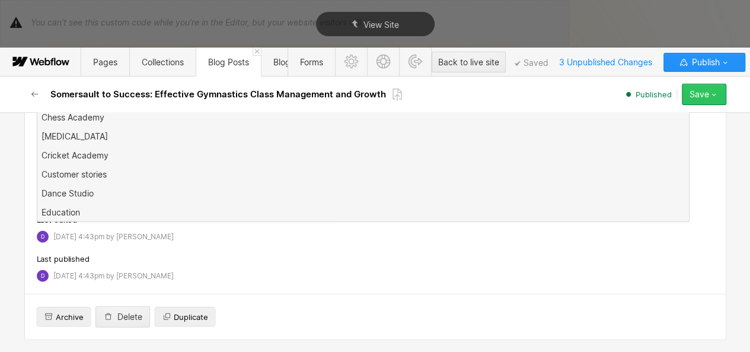
click at [707, 93] on div "Save" at bounding box center [700, 94] width 20 height 9
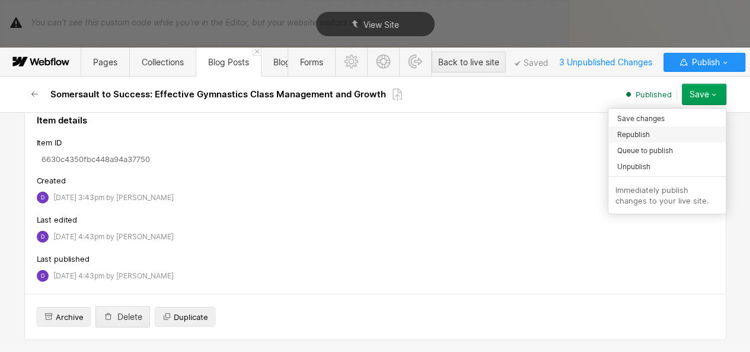
click at [666, 134] on div "Republish" at bounding box center [666, 134] width 117 height 16
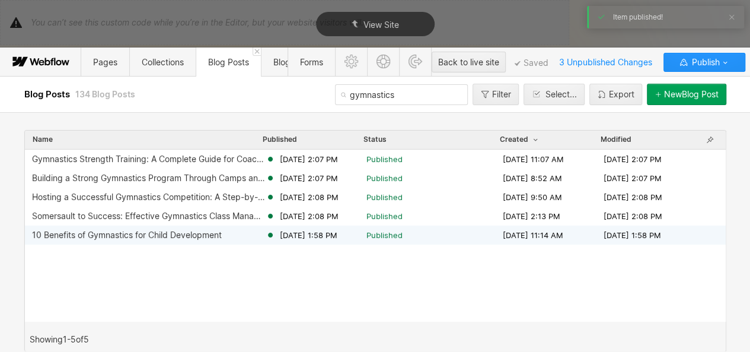
click at [337, 232] on span "[DATE] 1:58 PM" at bounding box center [309, 234] width 58 height 11
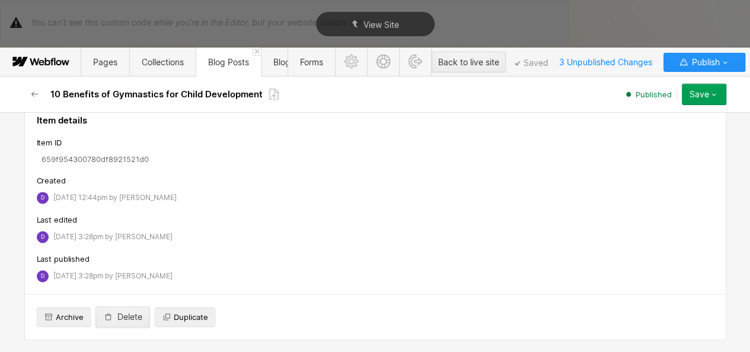
scroll to position [1, 0]
click at [242, 84] on div "Gymnastics Academy ×" at bounding box center [210, 78] width 90 height 14
click at [246, 80] on link "×" at bounding box center [248, 77] width 5 height 5
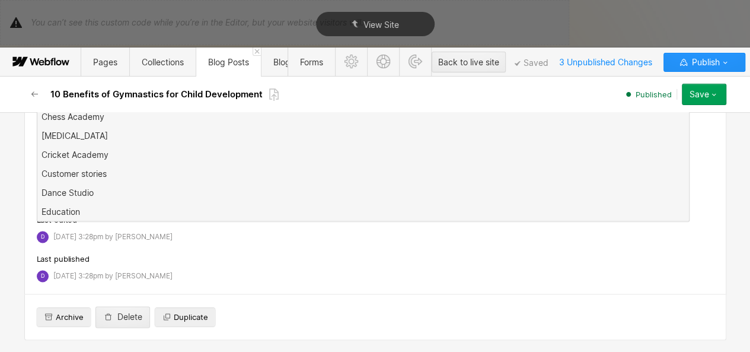
scroll to position [0, 0]
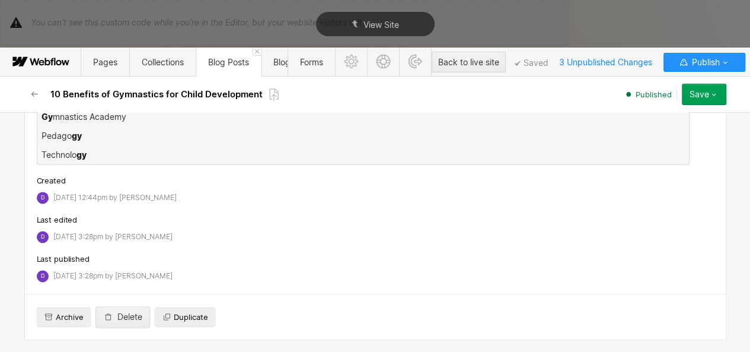
type input "gym"
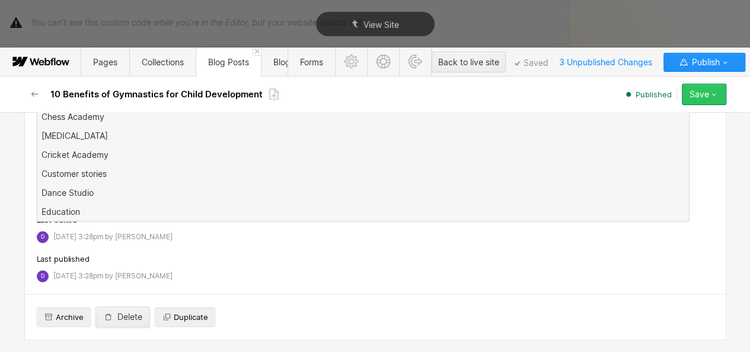
click at [713, 97] on icon "button" at bounding box center [713, 94] width 9 height 9
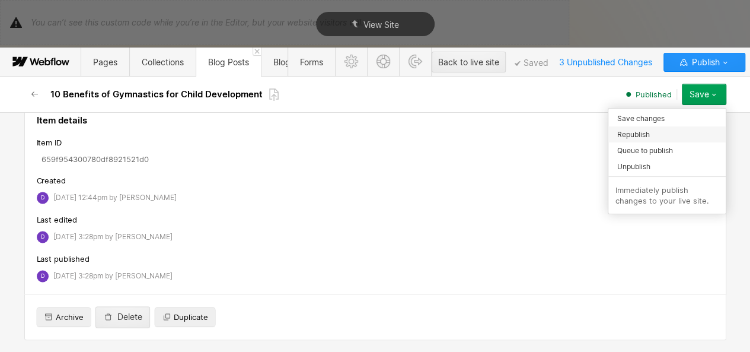
click at [653, 134] on div "Republish" at bounding box center [666, 134] width 117 height 16
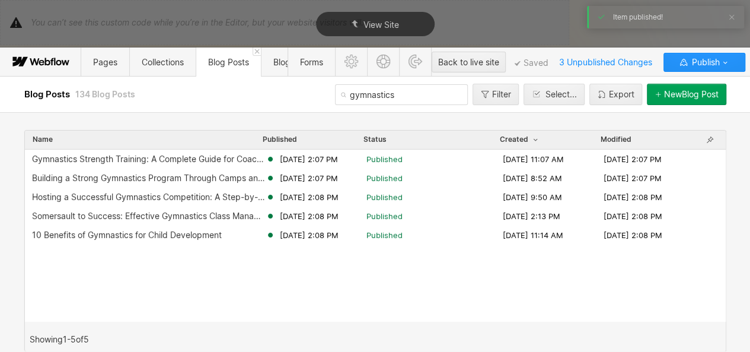
click at [362, 87] on input "gymnastics" at bounding box center [401, 94] width 133 height 21
click at [362, 87] on input "1" at bounding box center [401, 94] width 133 height 21
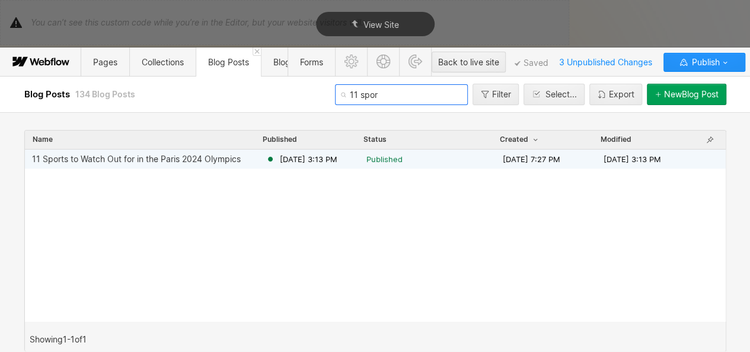
type input "11 spor"
click at [286, 156] on span "[DATE] 3:13 PM" at bounding box center [309, 159] width 58 height 11
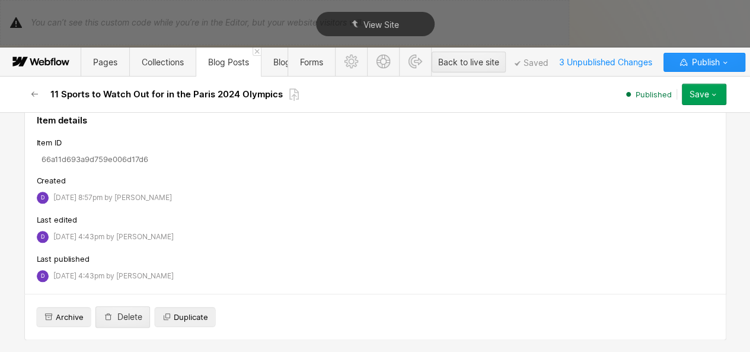
scroll to position [1, 0]
click at [252, 84] on div "Gymnastics Academy ×" at bounding box center [221, 78] width 90 height 14
click at [257, 80] on link "×" at bounding box center [259, 77] width 5 height 5
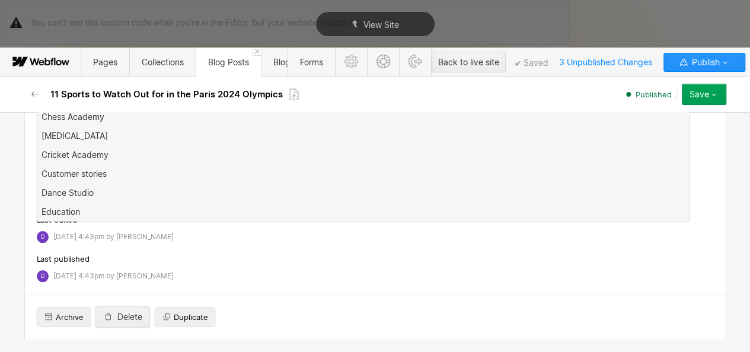
scroll to position [0, 0]
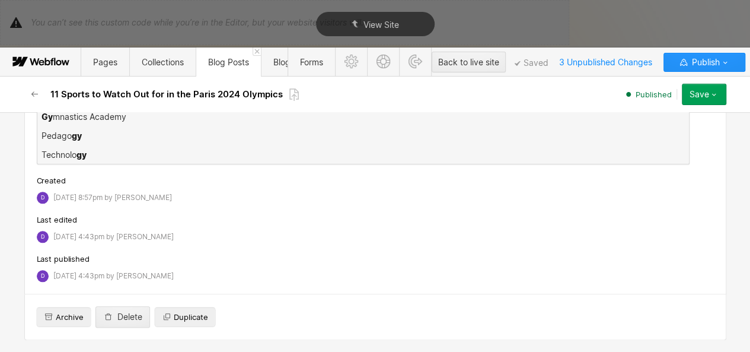
type input "gym"
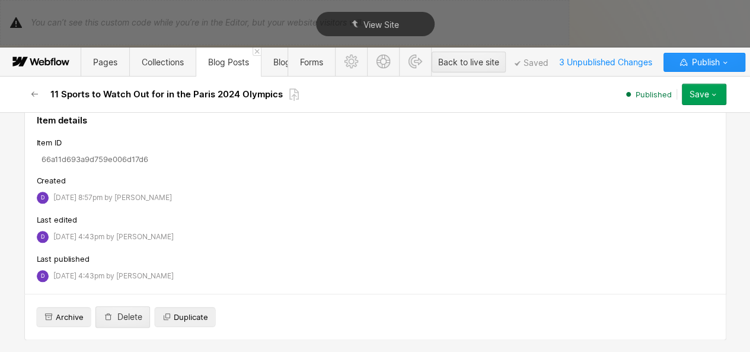
click at [706, 92] on div "Save" at bounding box center [700, 94] width 20 height 9
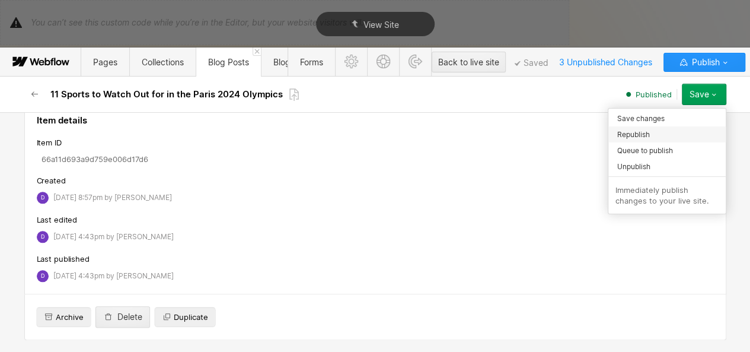
click at [659, 133] on div "Republish" at bounding box center [666, 134] width 117 height 16
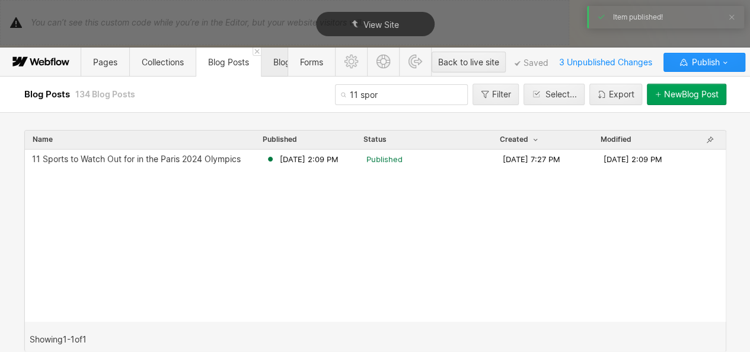
click at [276, 60] on span "Blog Categories" at bounding box center [304, 62] width 62 height 10
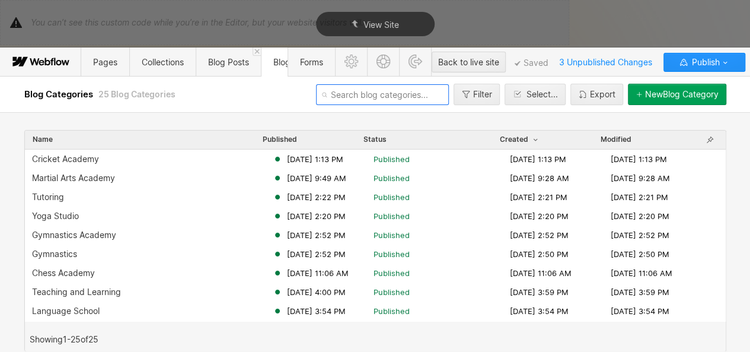
click at [352, 91] on input "text" at bounding box center [382, 94] width 133 height 21
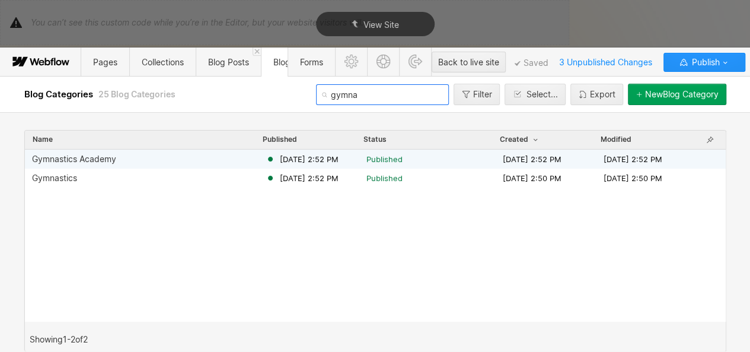
type input "gymna"
click at [226, 165] on div "Gymnastics Academy Jul 5, 2024 2:52 PM Published Jul 5, 2024 2:52 PM Jul 5, 202…" at bounding box center [375, 158] width 701 height 19
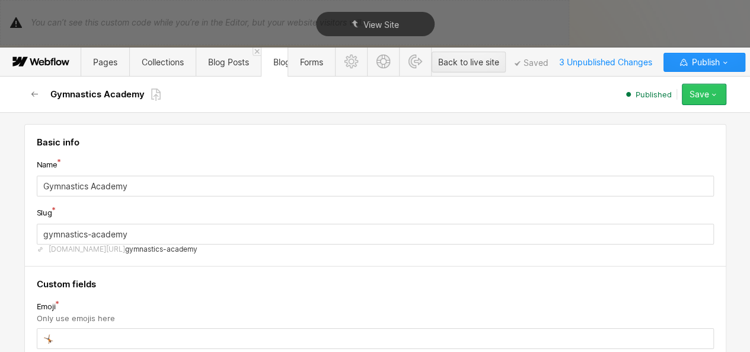
click at [691, 98] on div "Save" at bounding box center [700, 94] width 20 height 9
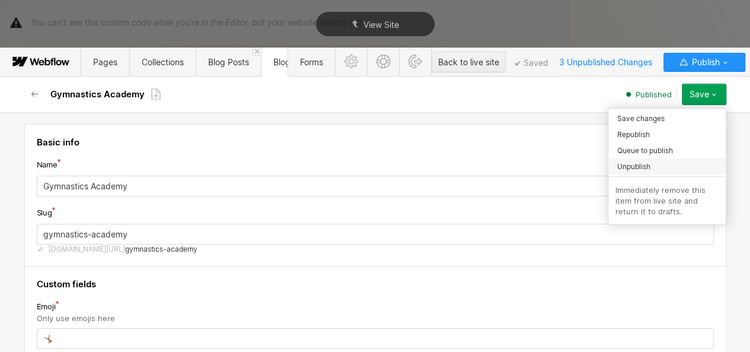
click at [635, 167] on span "Unpublish" at bounding box center [633, 166] width 33 height 11
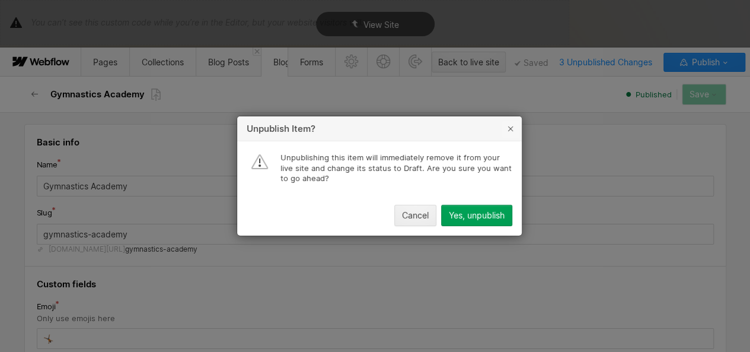
click at [511, 132] on icon "button" at bounding box center [510, 128] width 9 height 9
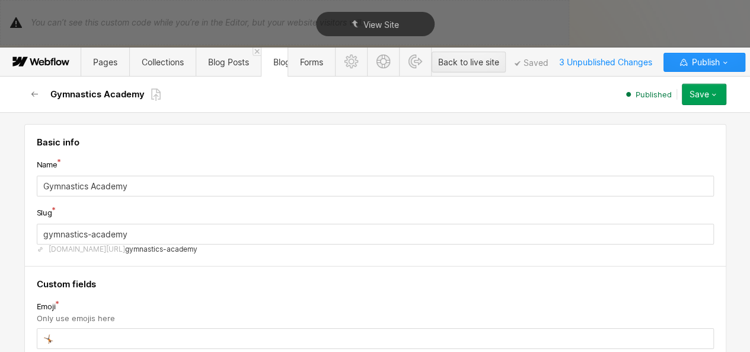
scroll to position [256, 0]
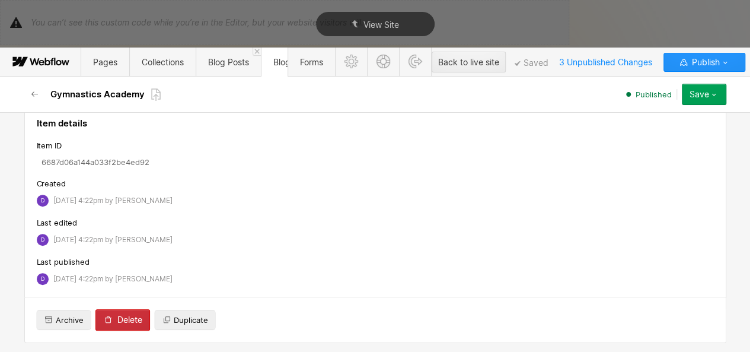
click at [117, 311] on button "Delete" at bounding box center [122, 319] width 55 height 21
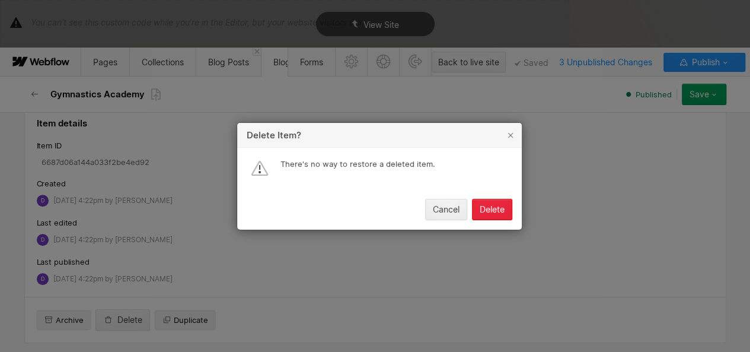
click at [487, 213] on div "Delete" at bounding box center [492, 209] width 25 height 9
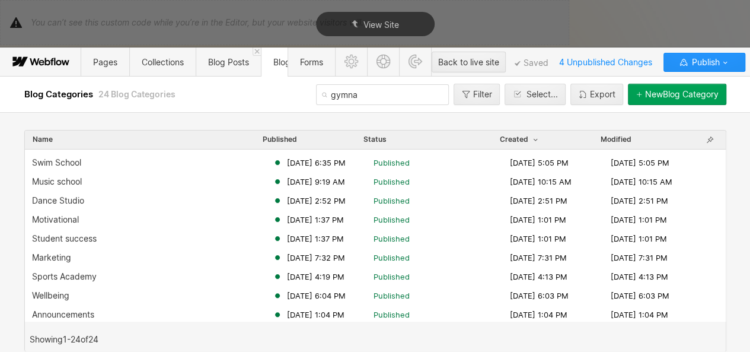
scroll to position [147, 0]
